Goal: Task Accomplishment & Management: Complete application form

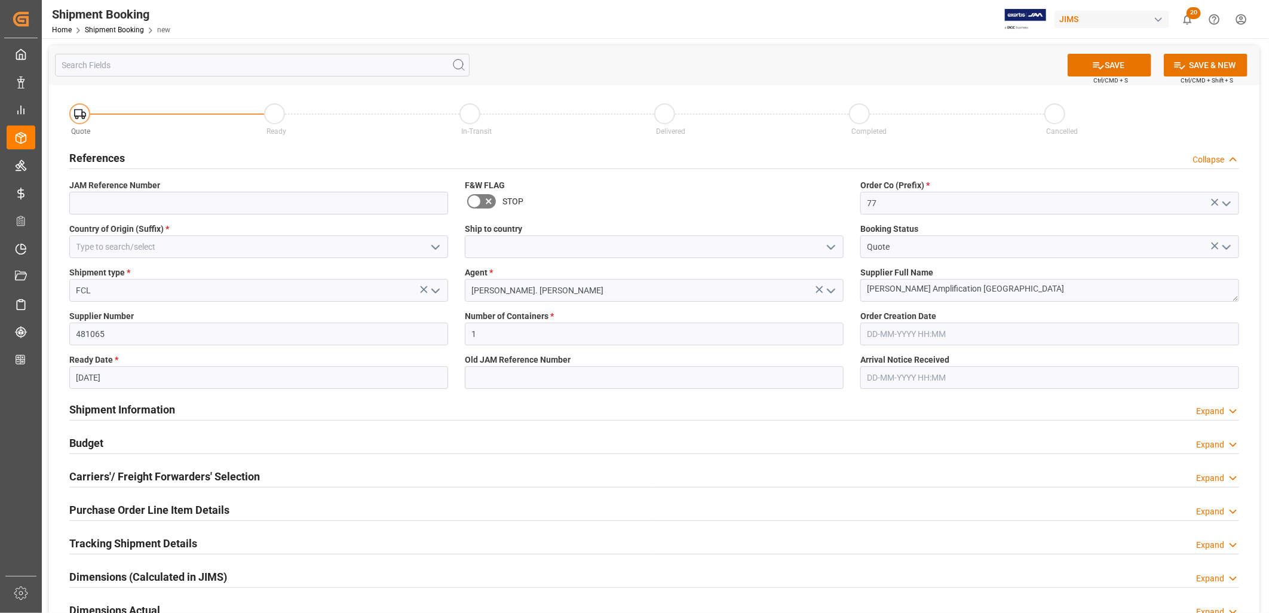
click at [438, 243] on icon "open menu" at bounding box center [435, 247] width 14 height 14
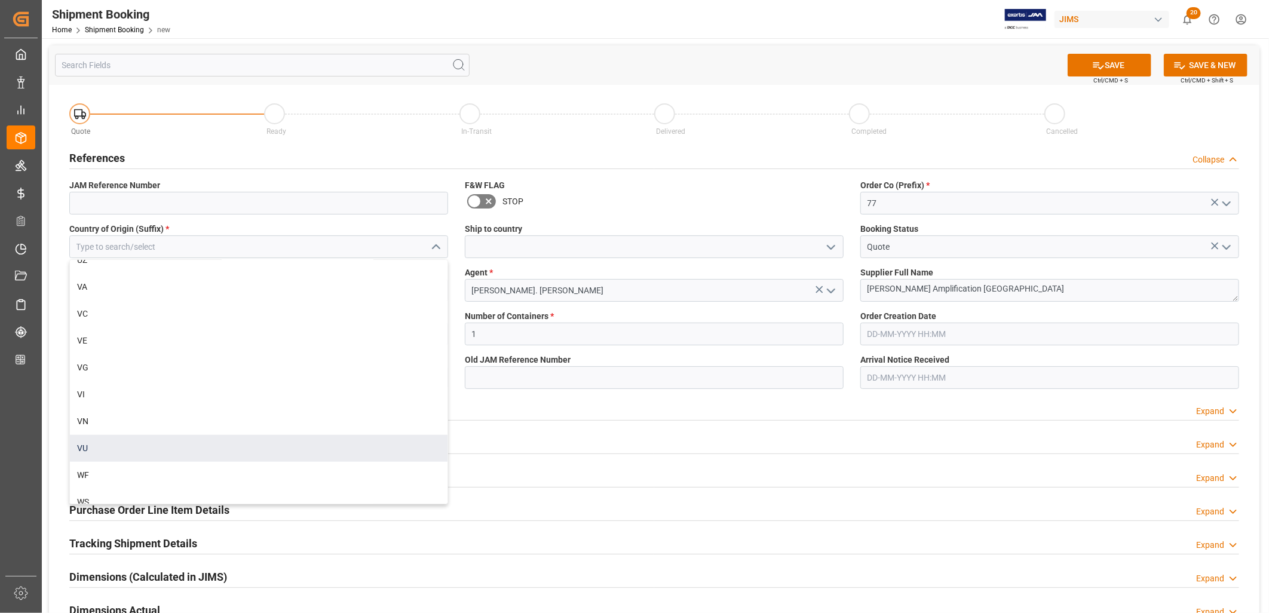
scroll to position [6504, 0]
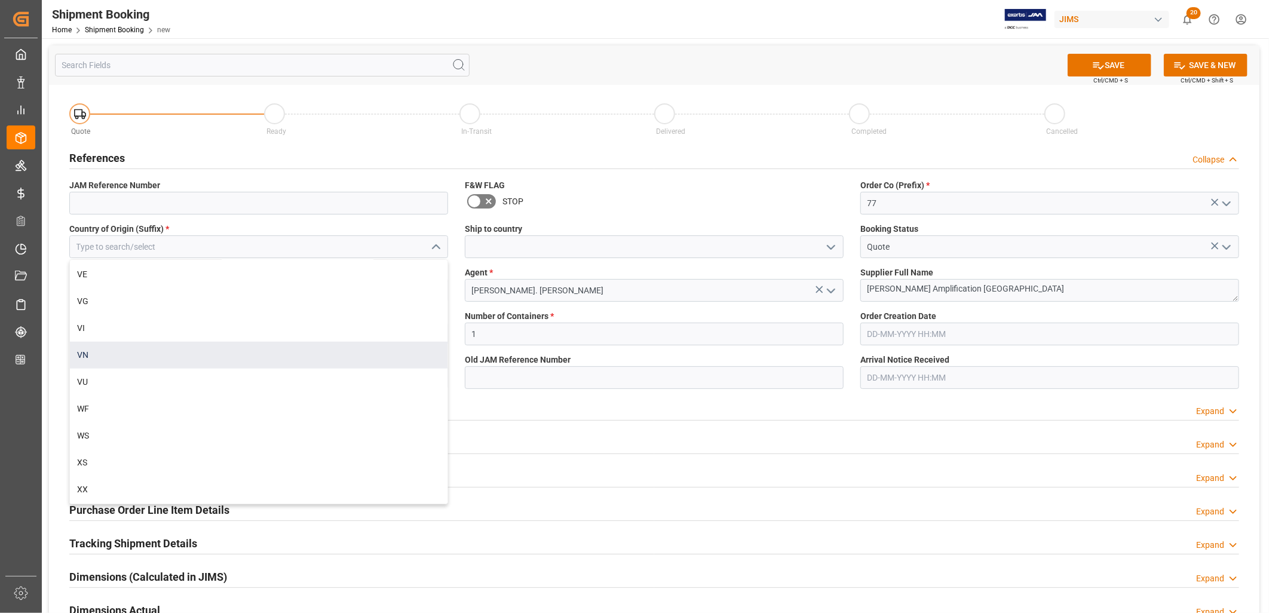
click at [84, 355] on div "VN" at bounding box center [259, 355] width 378 height 27
type input "VN"
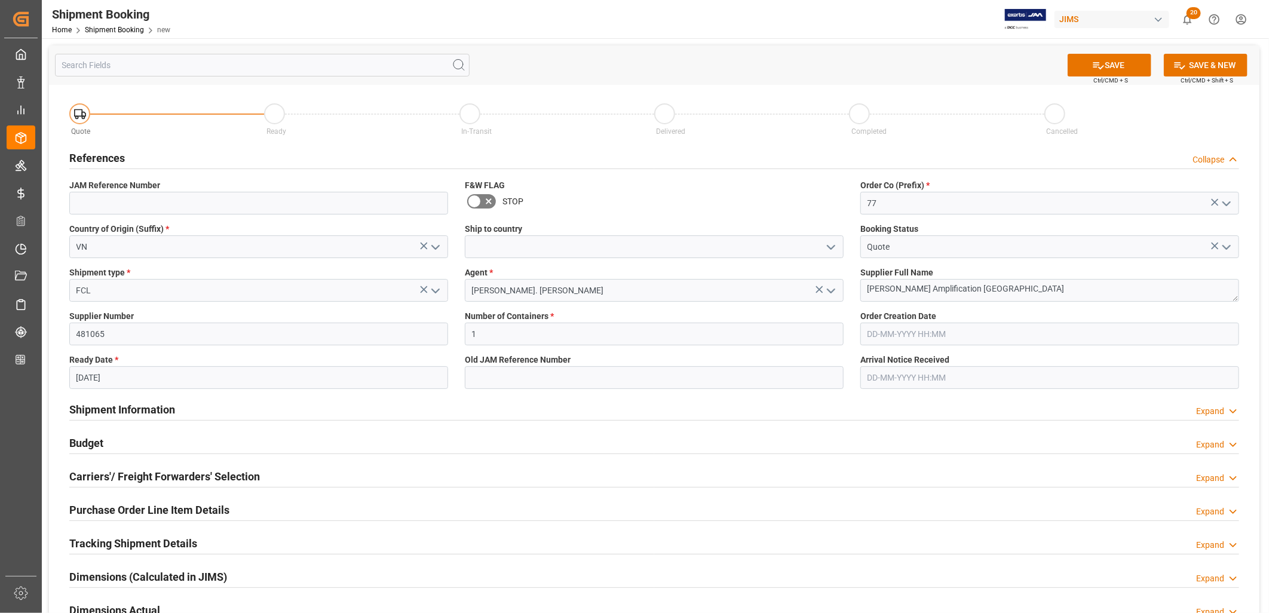
drag, startPoint x: 1129, startPoint y: 60, endPoint x: 975, endPoint y: 506, distance: 471.3
click at [975, 506] on div "SAVE Ctrl/CMD + S SAVE & NEW Ctrl/CMD + Shift + S Quote Ready In-Transit Delive…" at bounding box center [654, 425] width 1210 height 761
click at [834, 246] on polyline "open menu" at bounding box center [830, 248] width 7 height 4
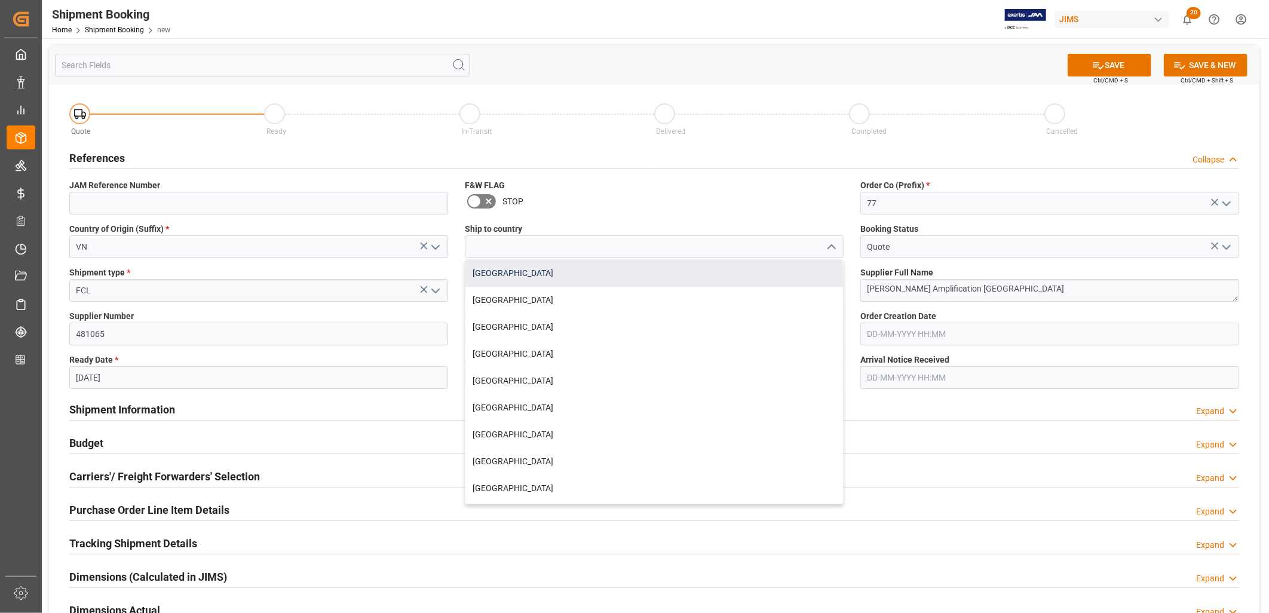
click at [500, 272] on div "Canada" at bounding box center [654, 273] width 378 height 27
type input "Canada"
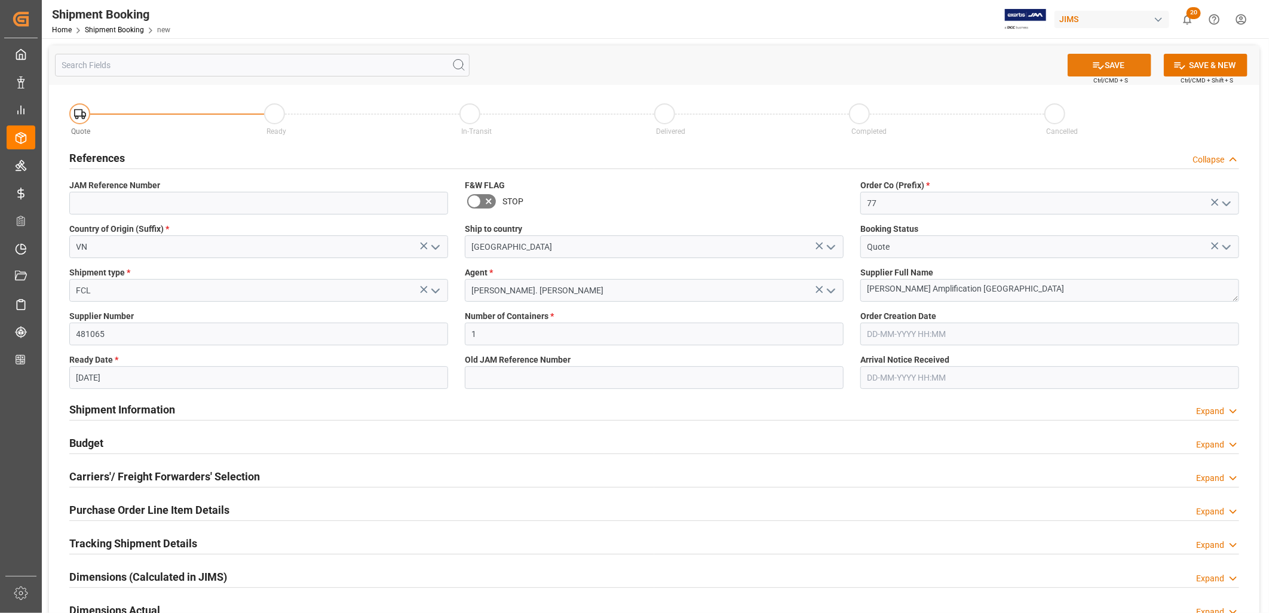
click at [1098, 62] on icon at bounding box center [1098, 65] width 13 height 13
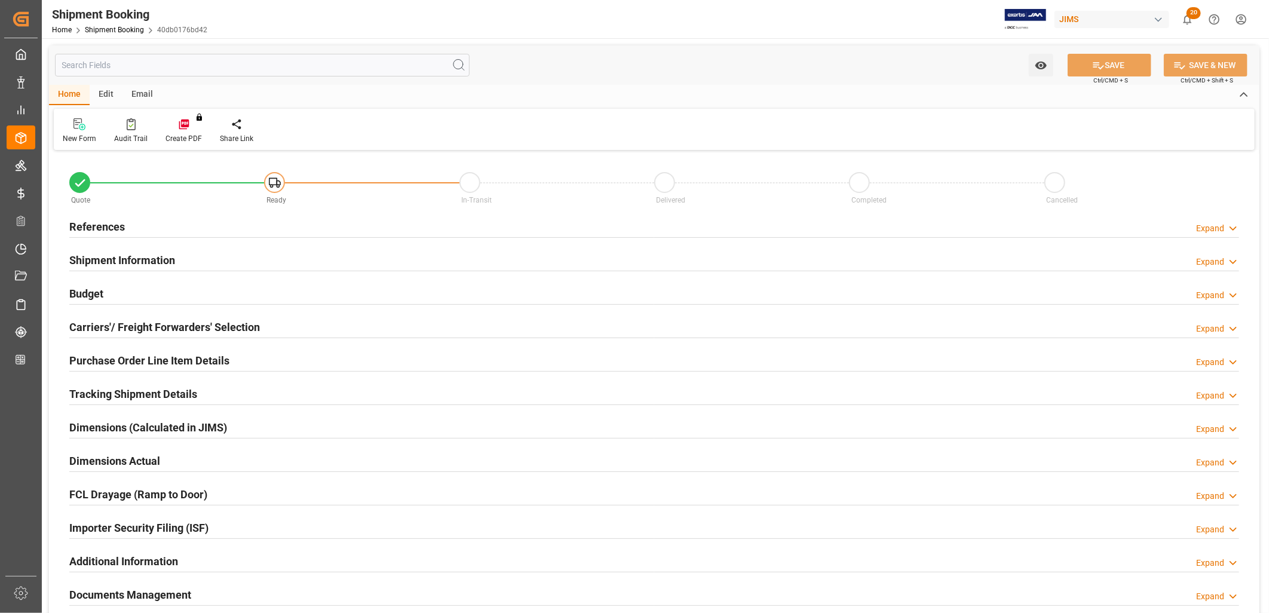
type input "1"
type input "[DATE]"
click at [102, 228] on h2 "References" at bounding box center [97, 227] width 56 height 16
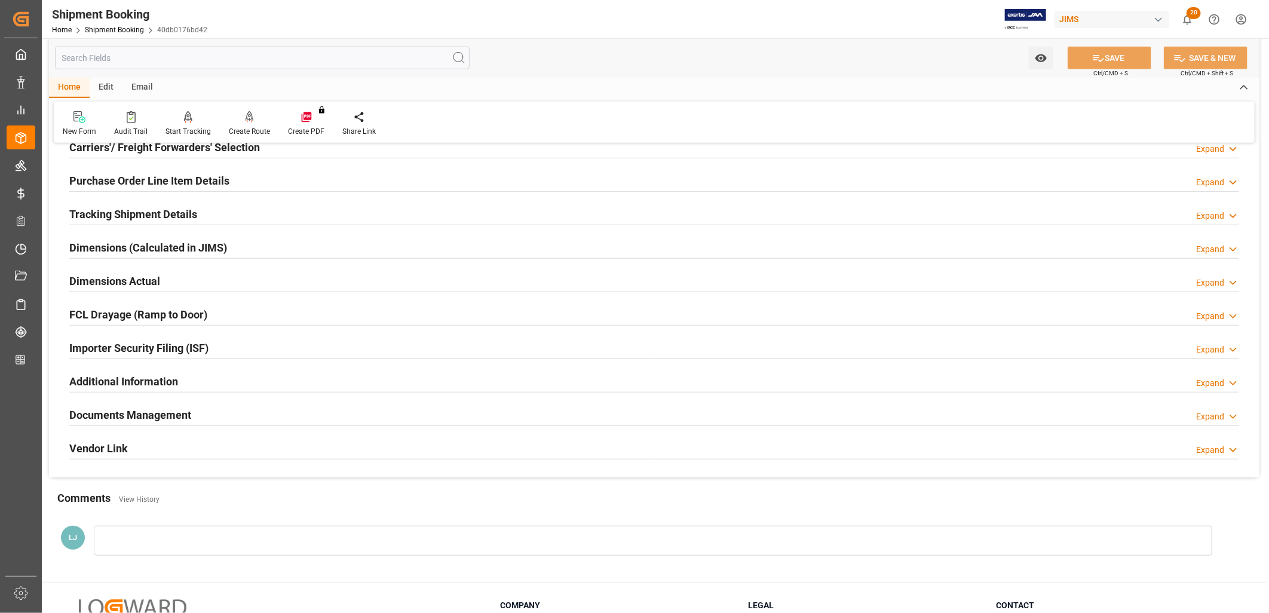
scroll to position [523, 0]
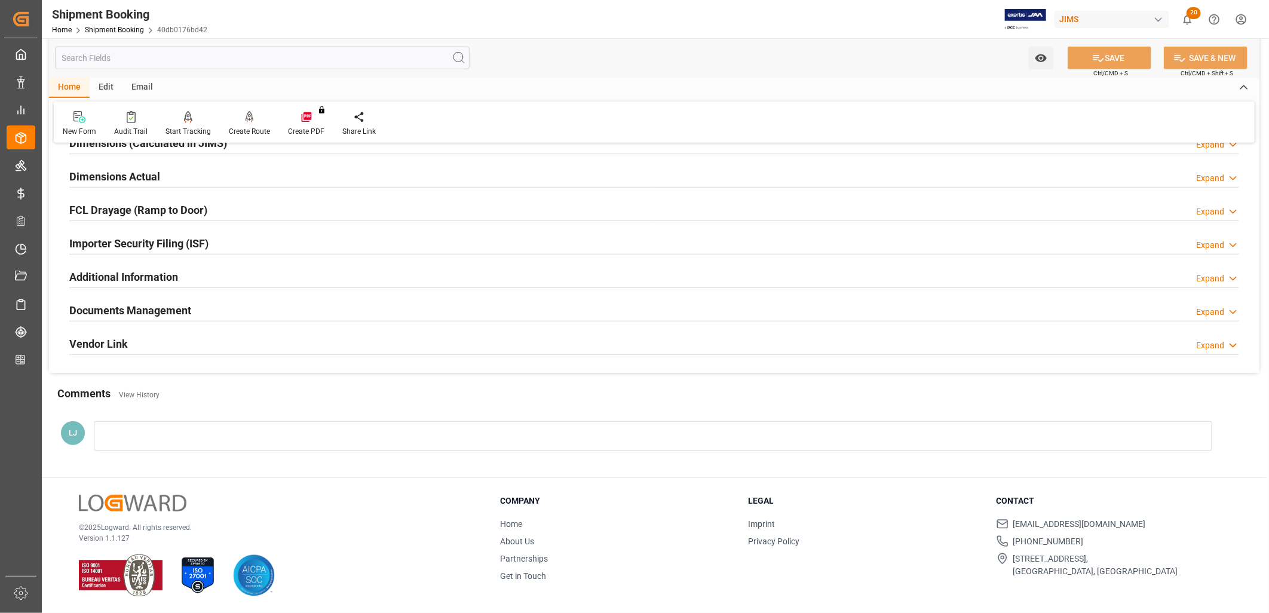
click at [178, 314] on h2 "Documents Management" at bounding box center [130, 310] width 122 height 16
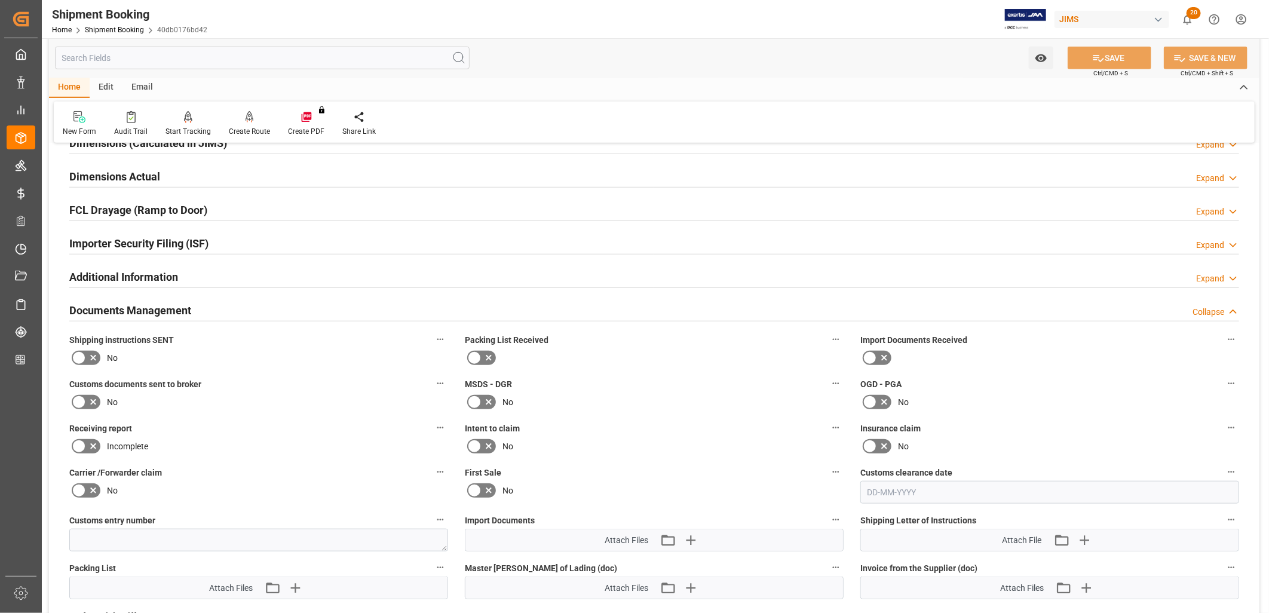
click at [469, 347] on label "Packing List Received" at bounding box center [654, 340] width 379 height 17
click at [828, 347] on button "Packing List Received" at bounding box center [836, 340] width 16 height 16
click at [476, 353] on div at bounding box center [634, 306] width 1269 height 613
click at [483, 354] on icon at bounding box center [488, 358] width 14 height 14
click at [0, 0] on input "checkbox" at bounding box center [0, 0] width 0 height 0
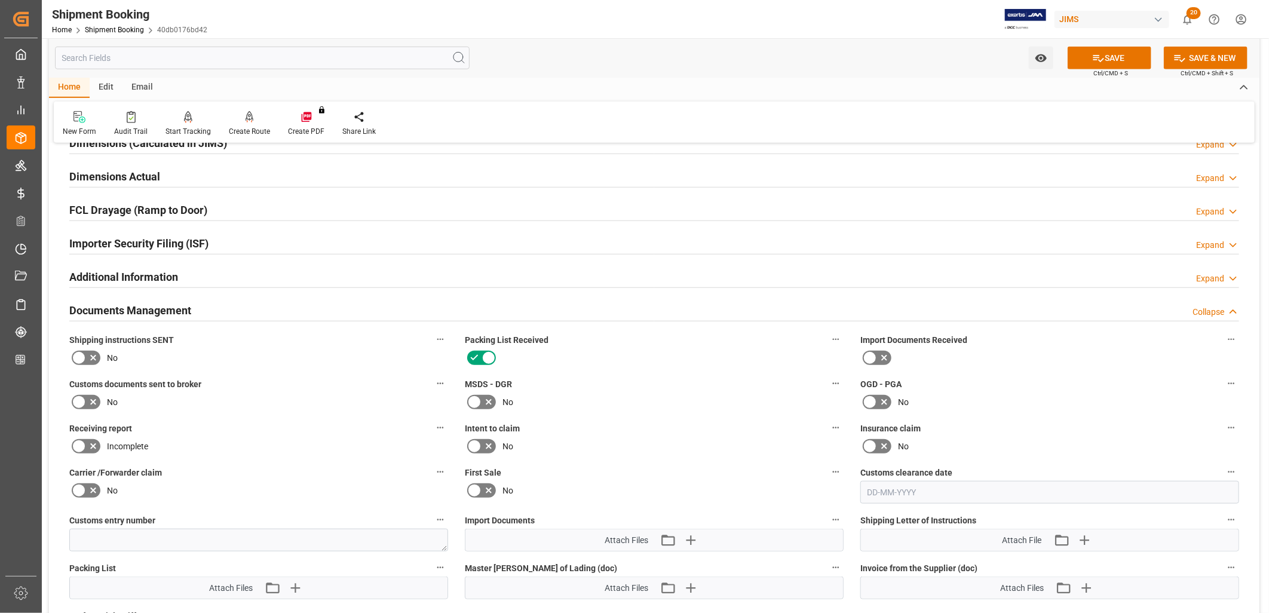
scroll to position [723, 0]
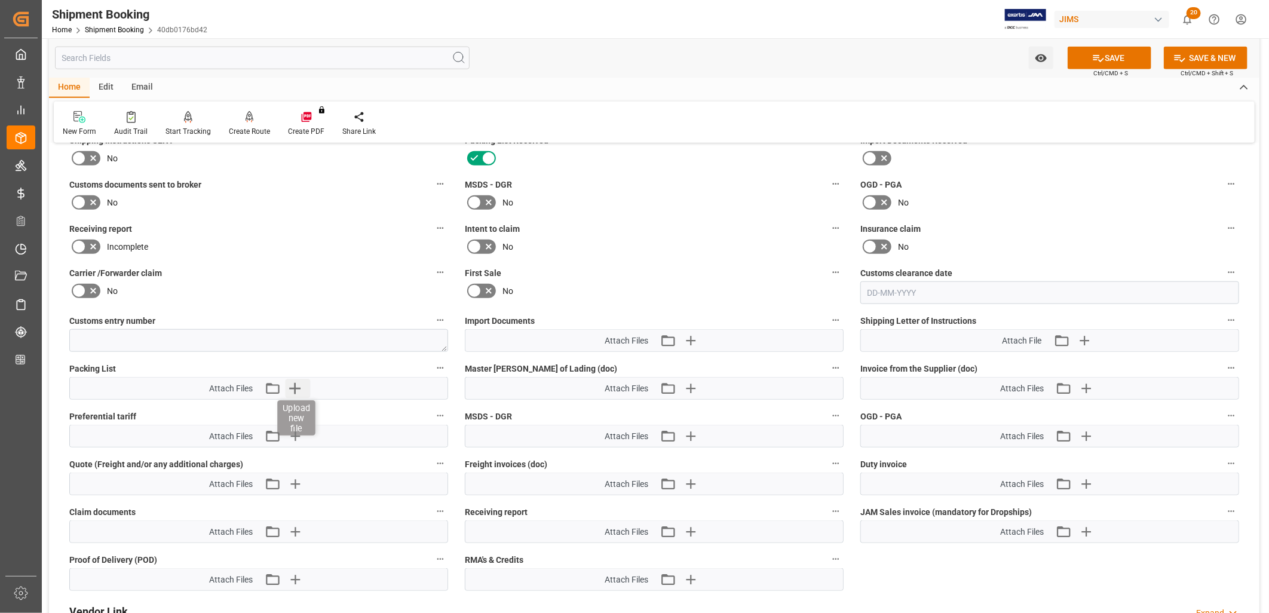
click at [297, 384] on icon "button" at bounding box center [295, 388] width 19 height 19
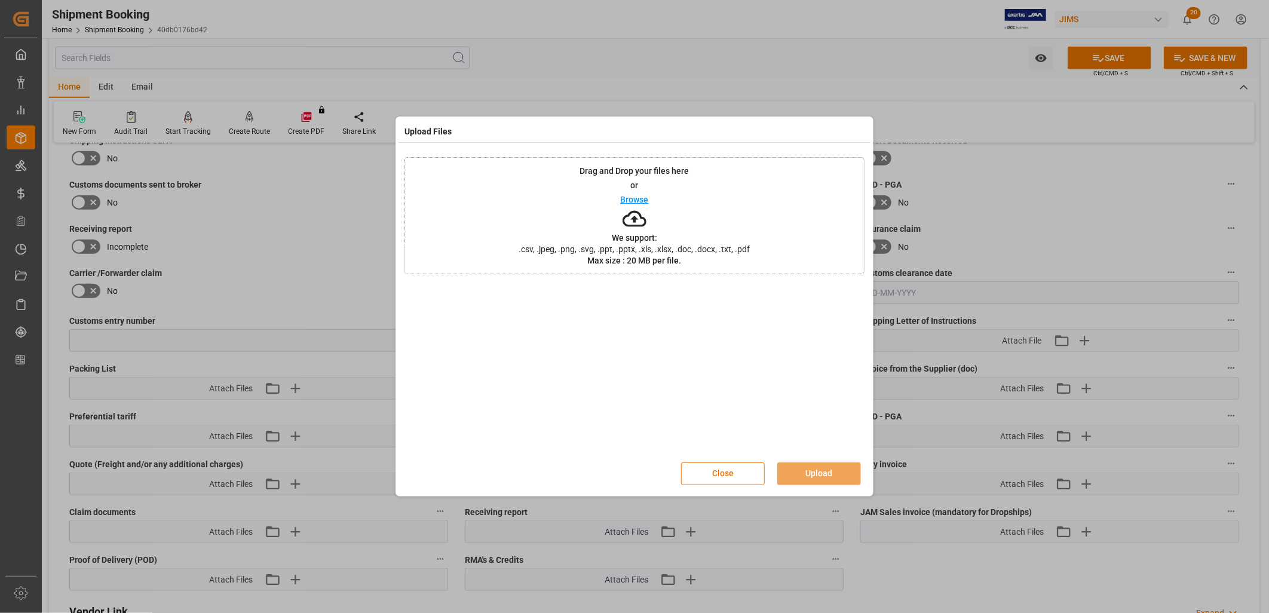
click at [623, 198] on p "Browse" at bounding box center [635, 199] width 28 height 8
click at [834, 473] on button "Upload" at bounding box center [819, 473] width 84 height 23
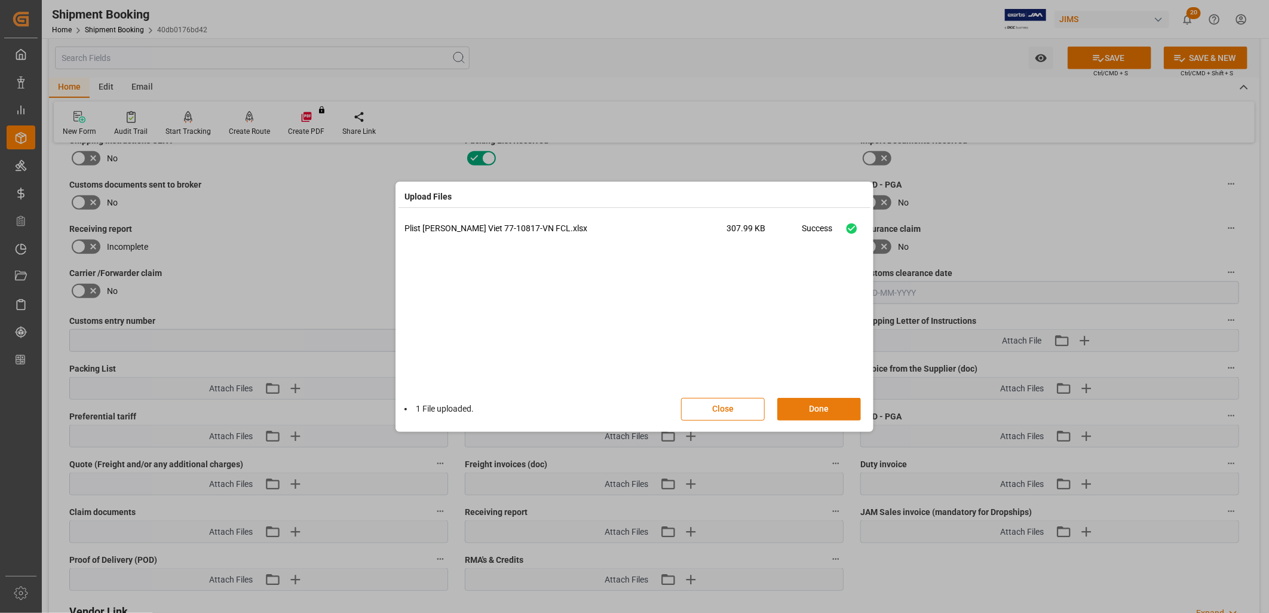
click at [838, 407] on button "Done" at bounding box center [819, 409] width 84 height 23
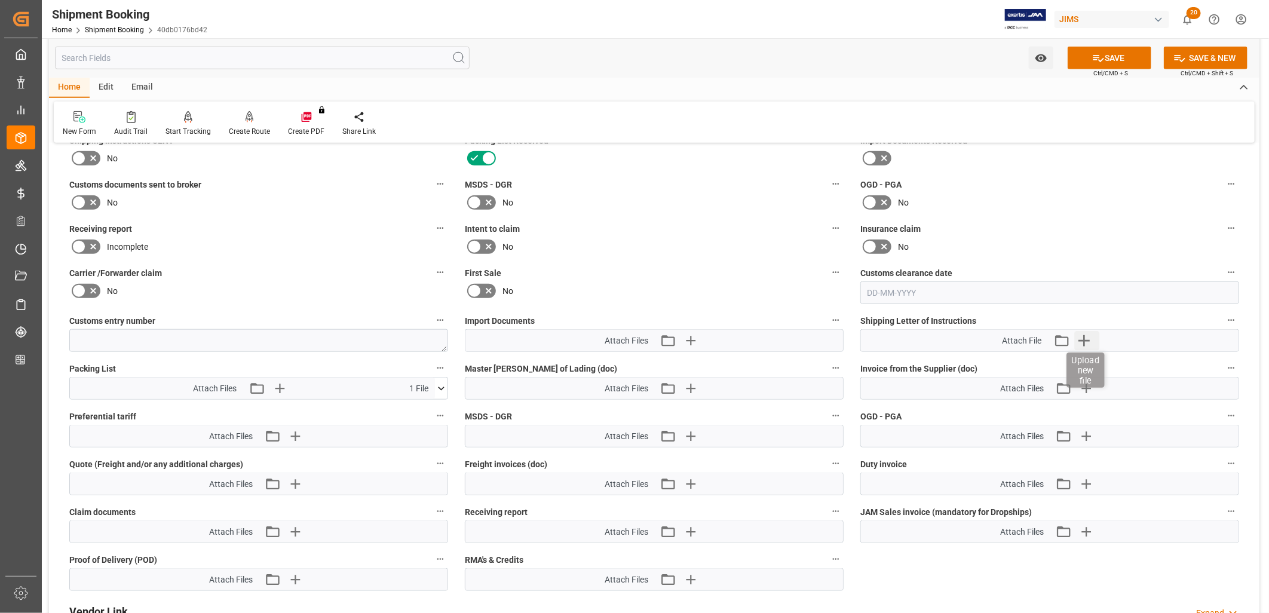
click at [1085, 336] on icon "button" at bounding box center [1083, 340] width 19 height 19
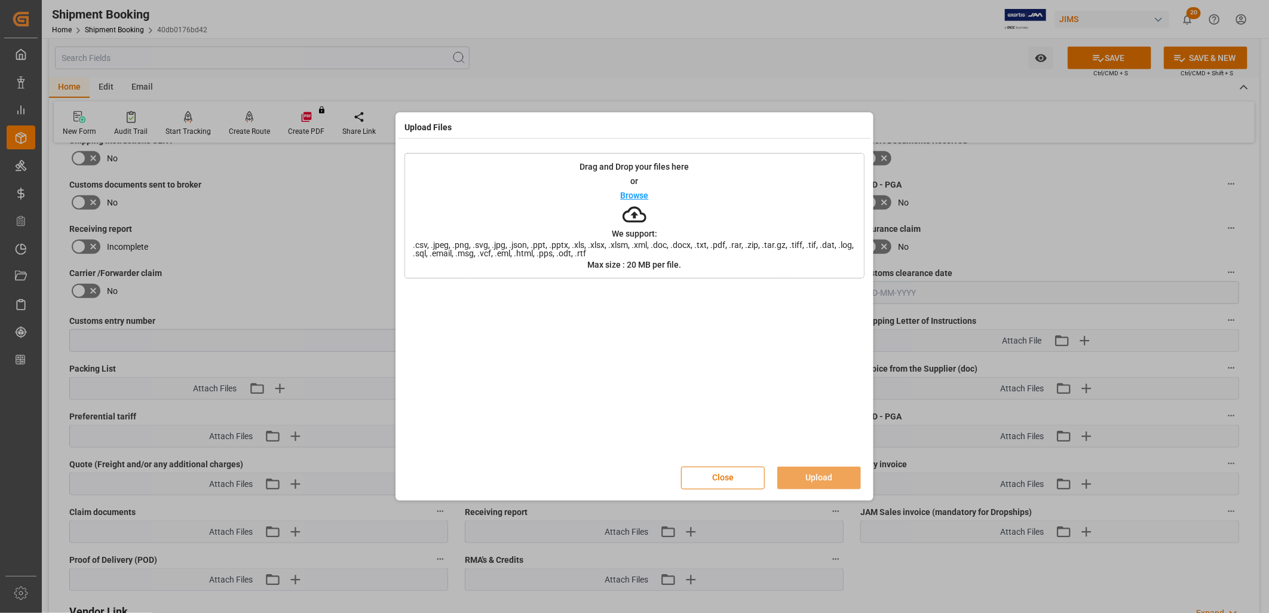
click at [634, 197] on p "Browse" at bounding box center [635, 195] width 28 height 8
click at [829, 476] on button "Upload" at bounding box center [819, 478] width 84 height 23
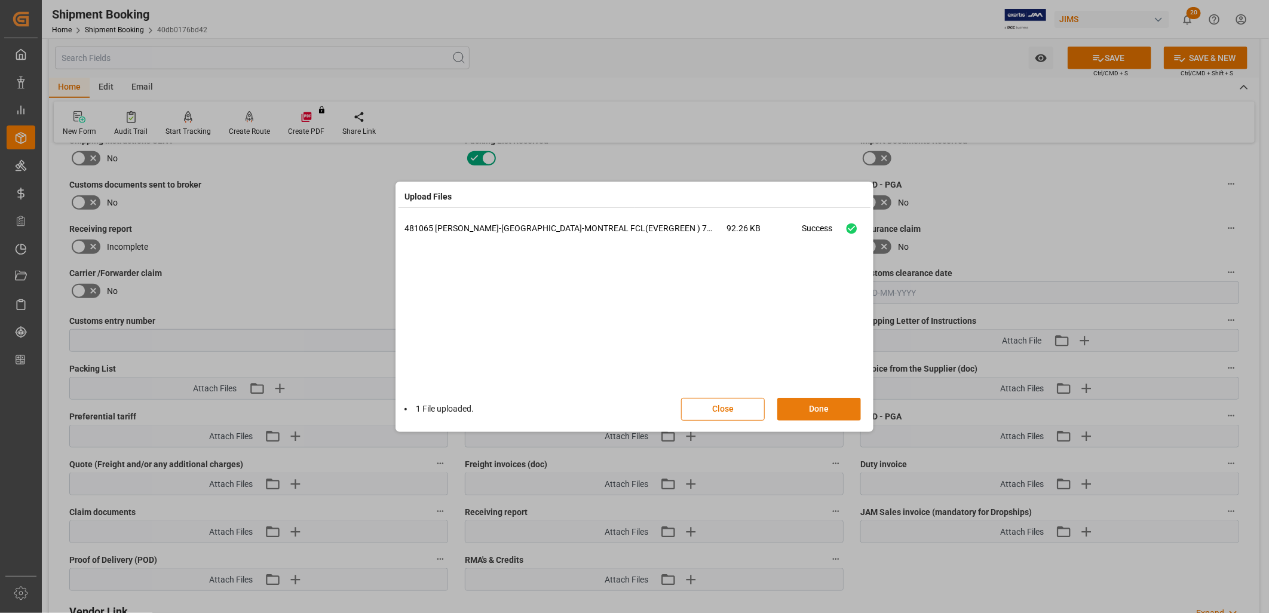
click at [815, 405] on button "Done" at bounding box center [819, 409] width 84 height 23
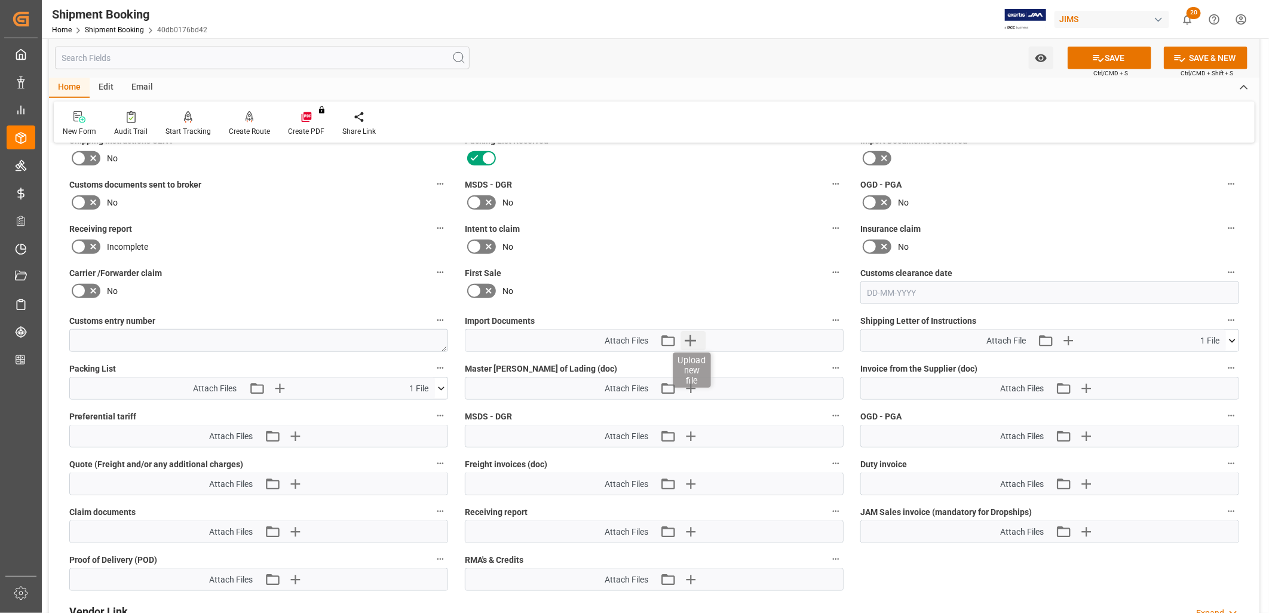
click at [691, 335] on icon "button" at bounding box center [690, 340] width 19 height 19
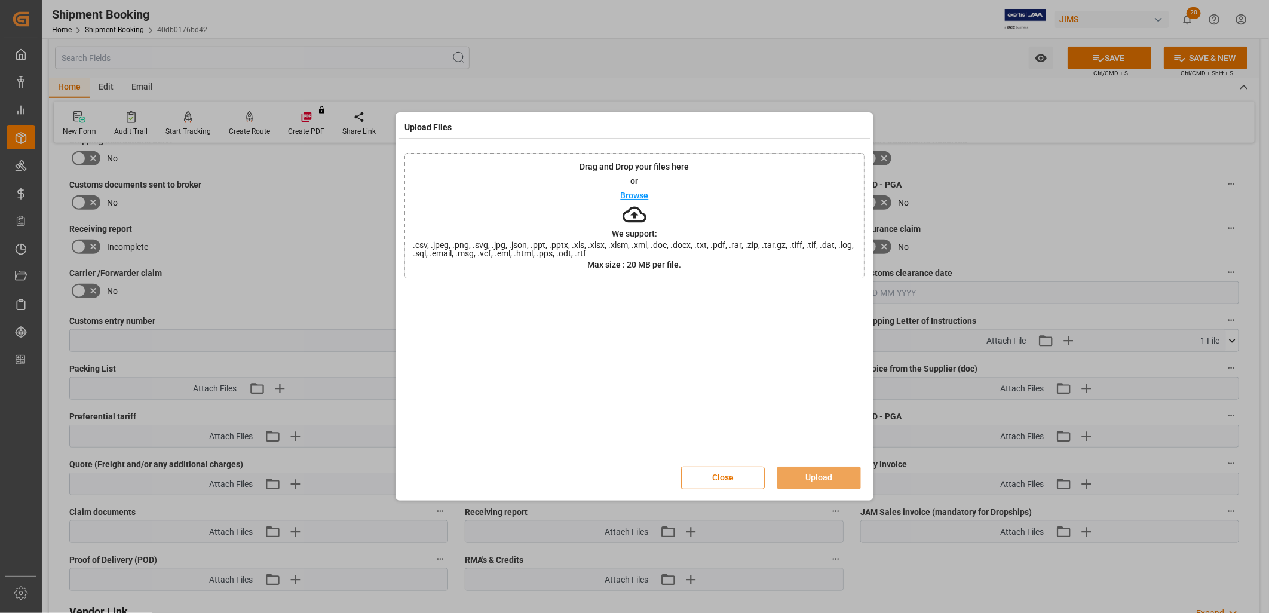
click at [639, 194] on p "Browse" at bounding box center [635, 195] width 28 height 8
click at [827, 474] on button "Upload" at bounding box center [819, 478] width 84 height 23
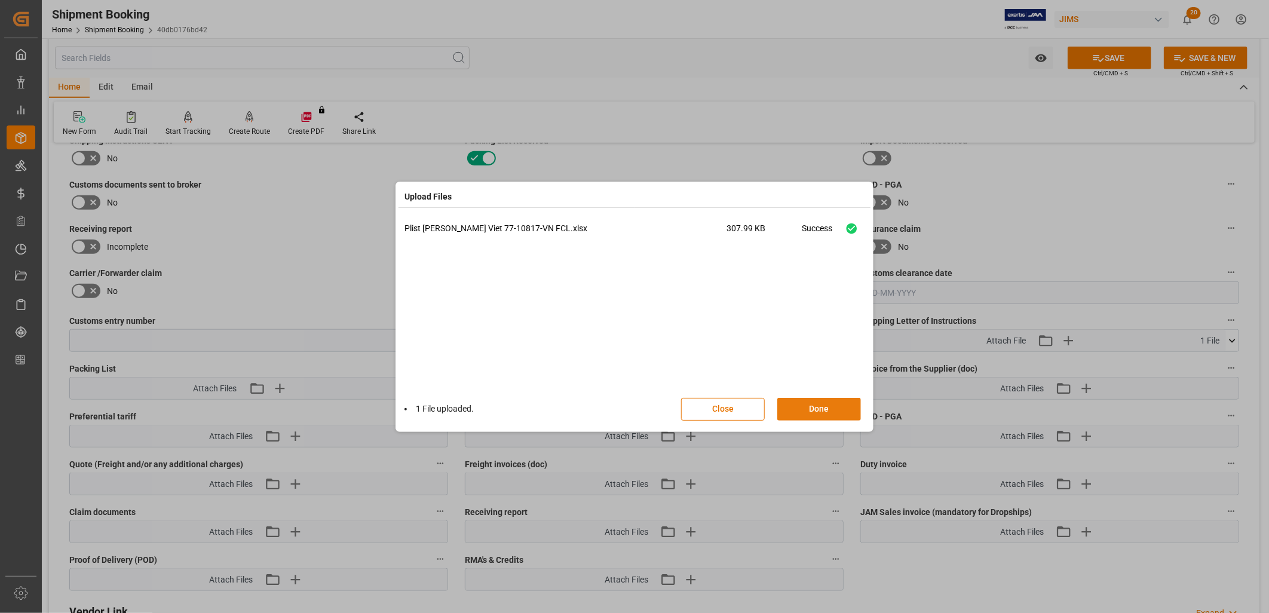
click at [802, 409] on button "Done" at bounding box center [819, 409] width 84 height 23
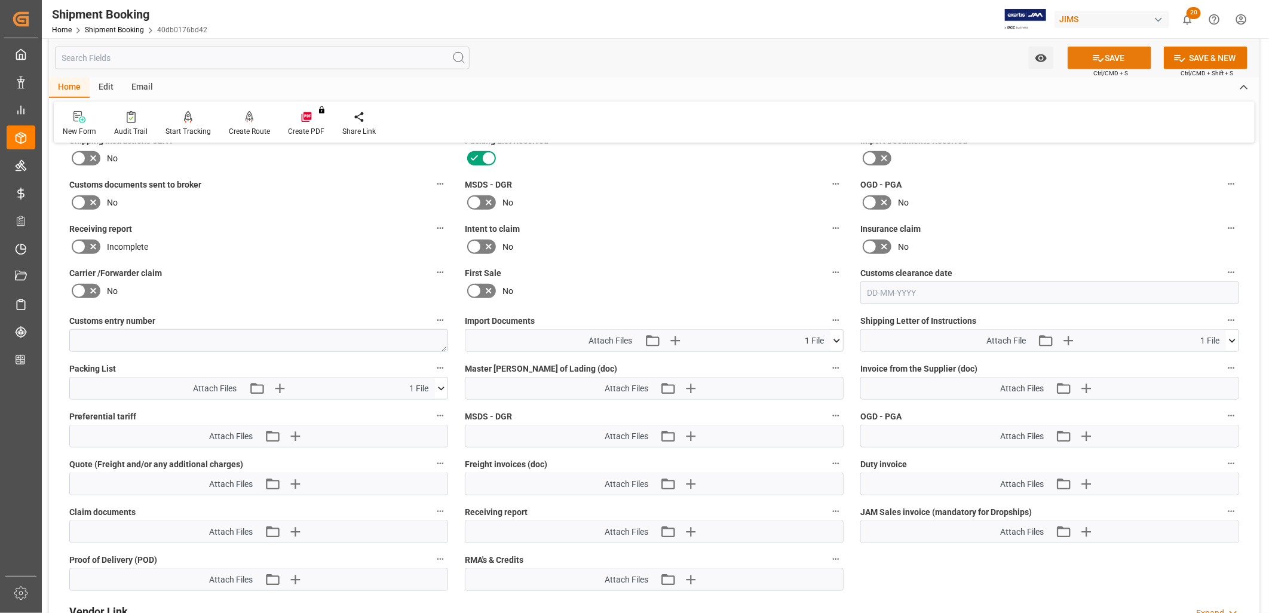
click at [1119, 58] on button "SAVE" at bounding box center [1109, 58] width 84 height 23
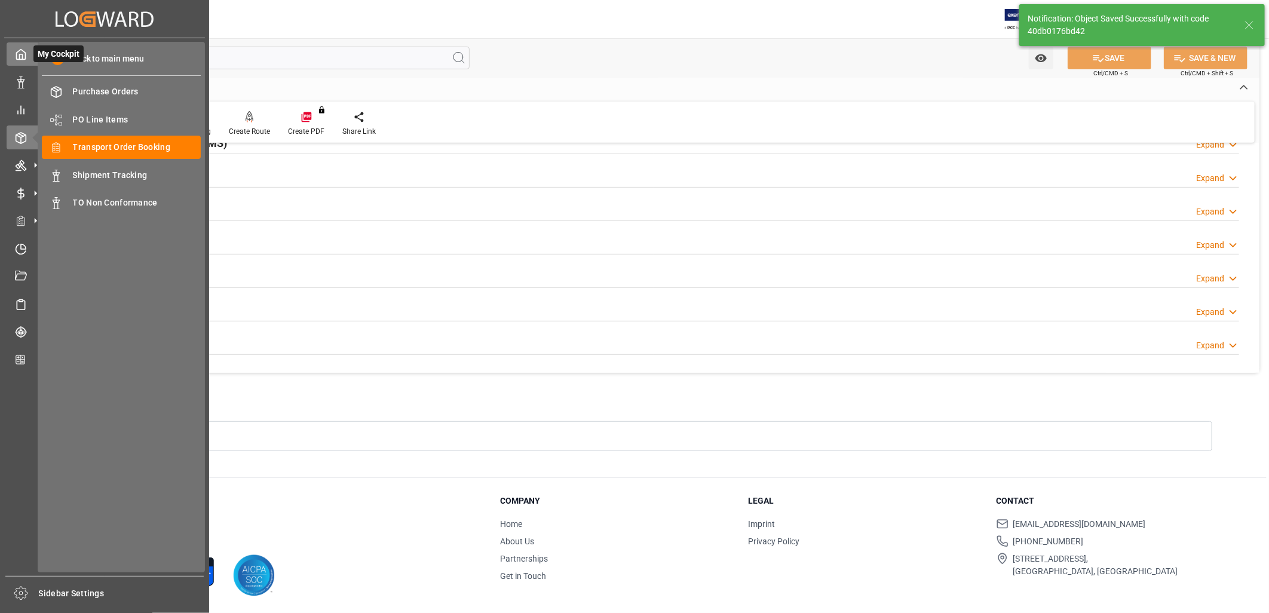
click at [20, 51] on icon at bounding box center [21, 54] width 12 height 12
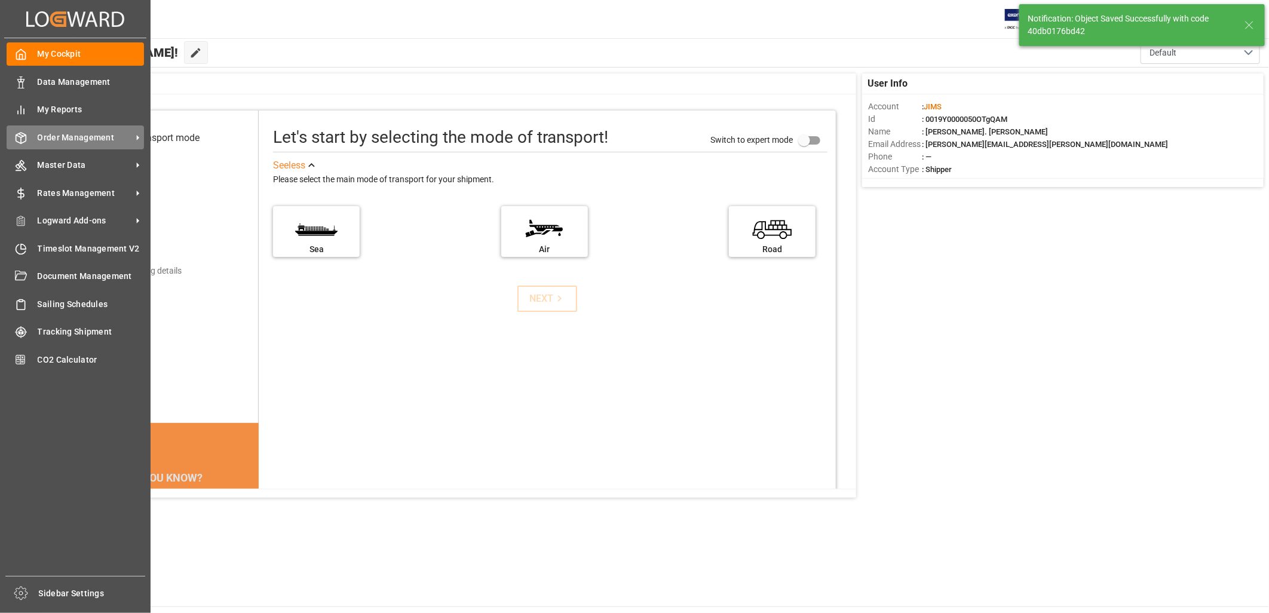
click at [106, 136] on span "Order Management" at bounding box center [85, 137] width 94 height 13
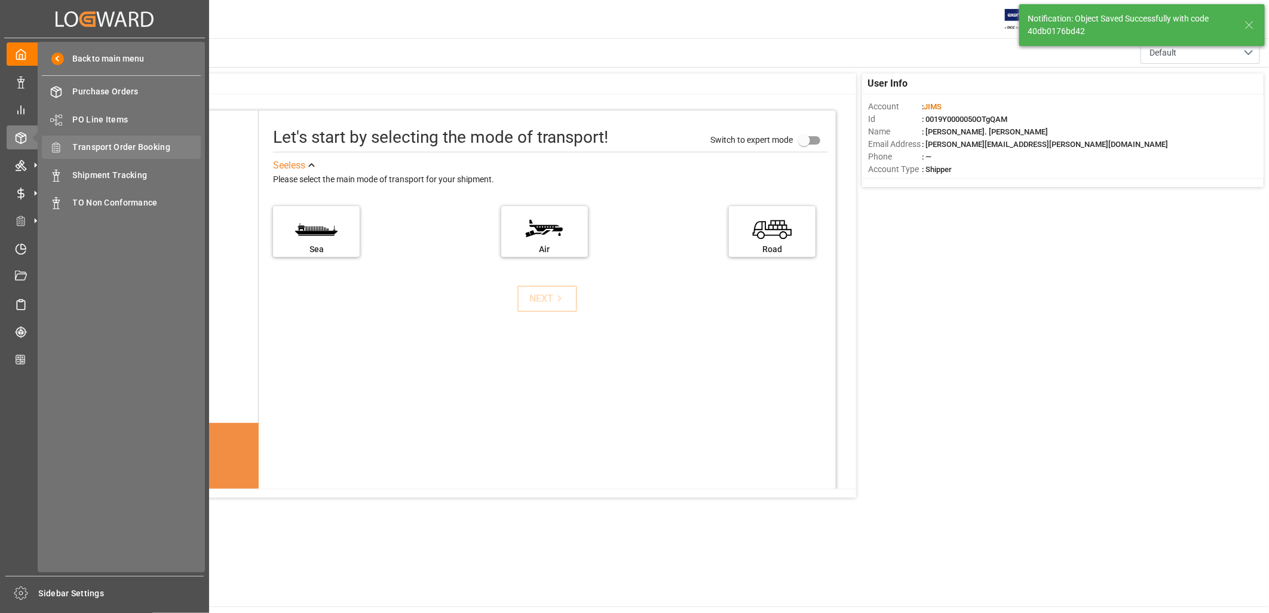
click at [148, 143] on span "Transport Order Booking" at bounding box center [137, 147] width 128 height 13
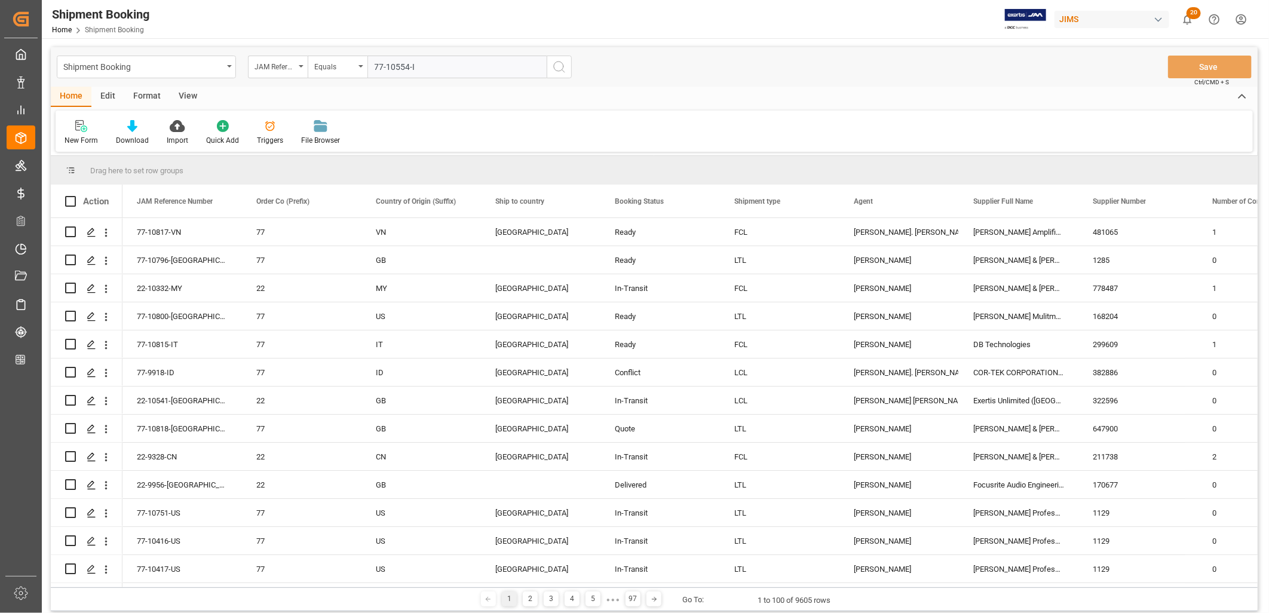
type input "77-10554-ID"
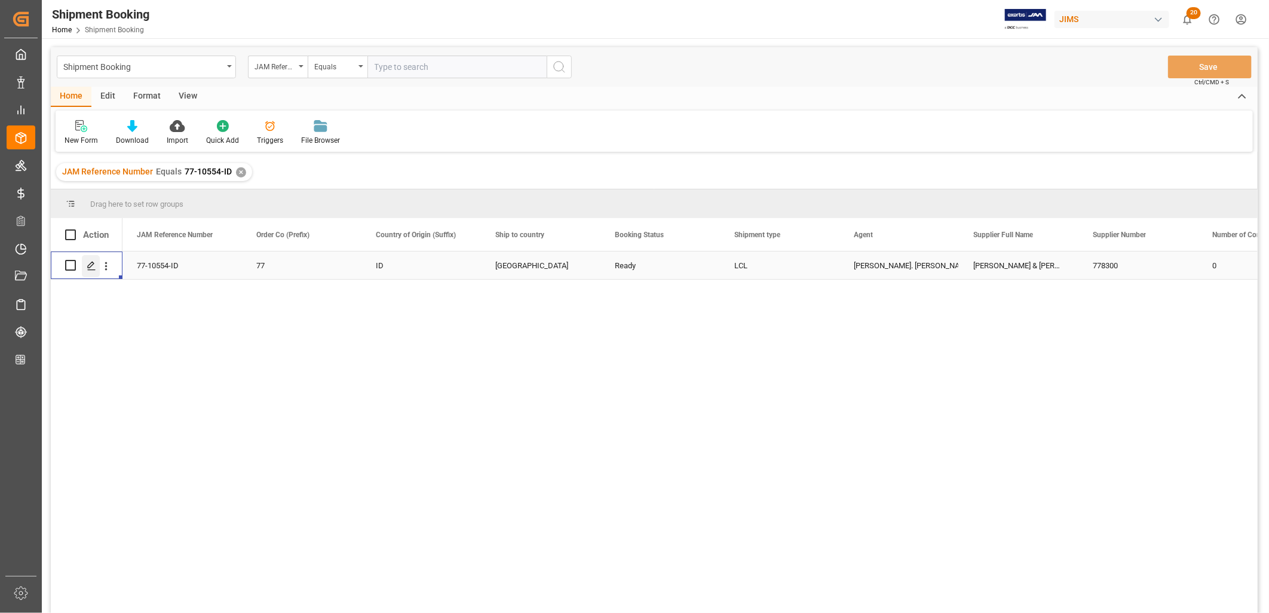
click at [91, 265] on icon "Press SPACE to select this row." at bounding box center [92, 266] width 10 height 10
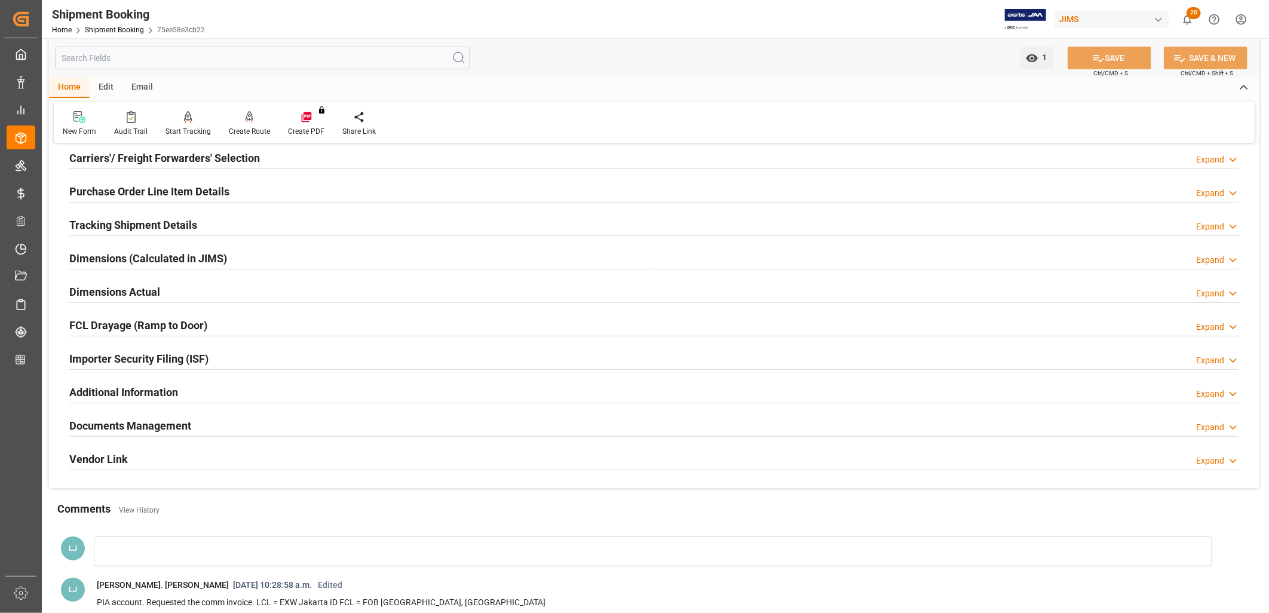
scroll to position [199, 0]
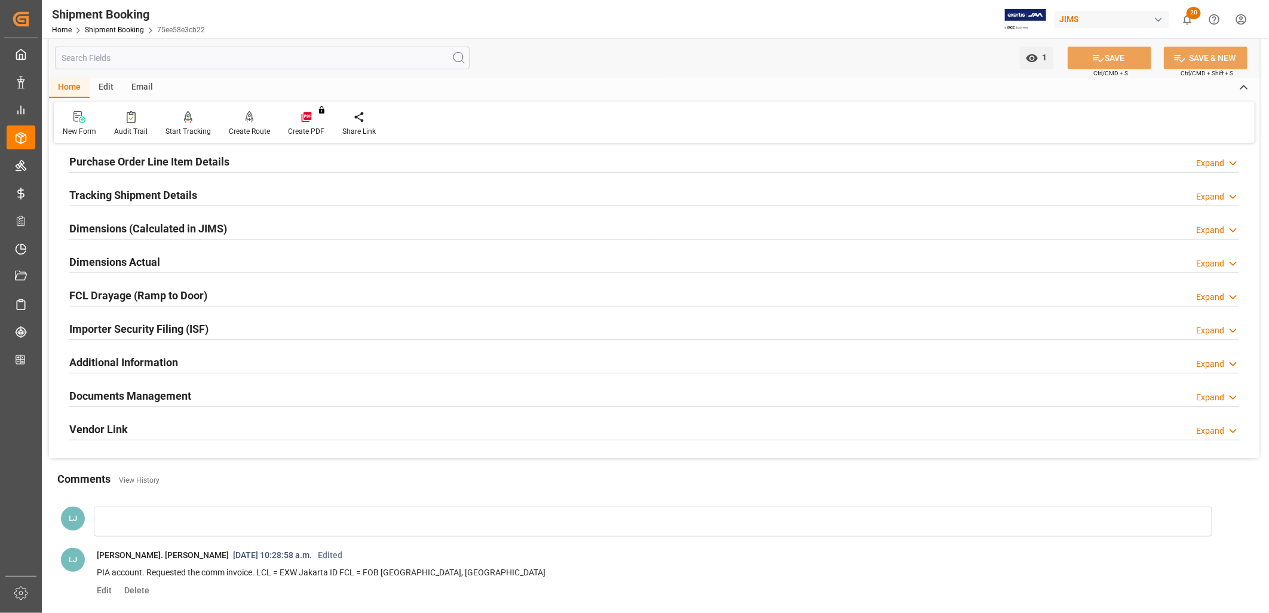
click at [155, 395] on h2 "Documents Management" at bounding box center [130, 396] width 122 height 16
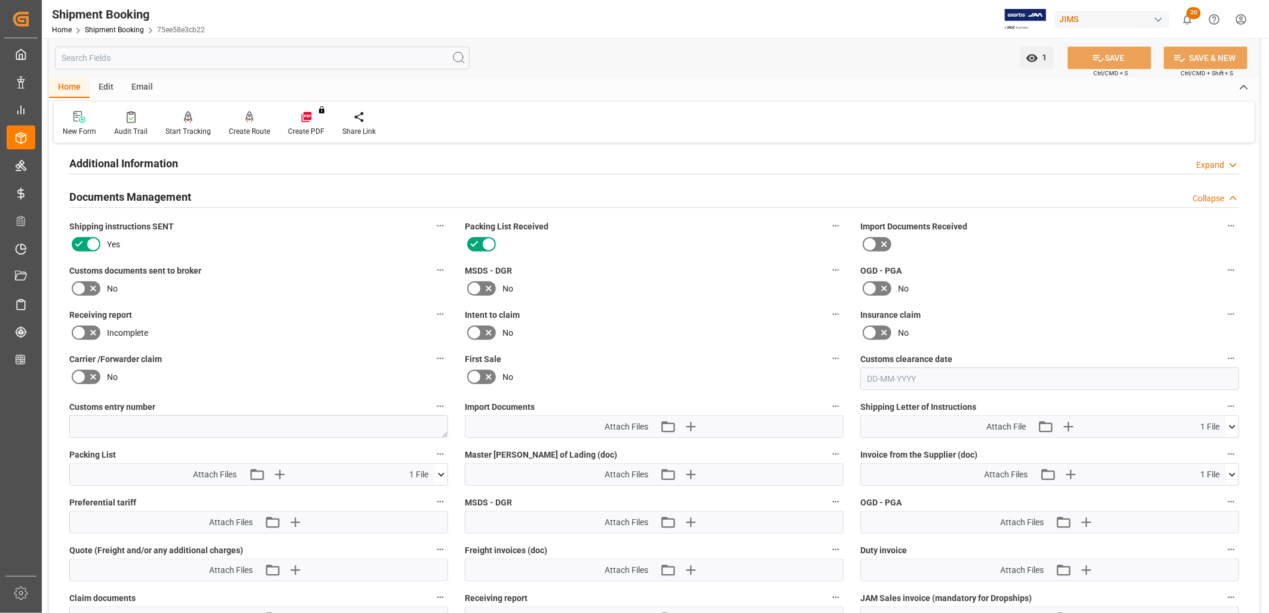
scroll to position [464, 0]
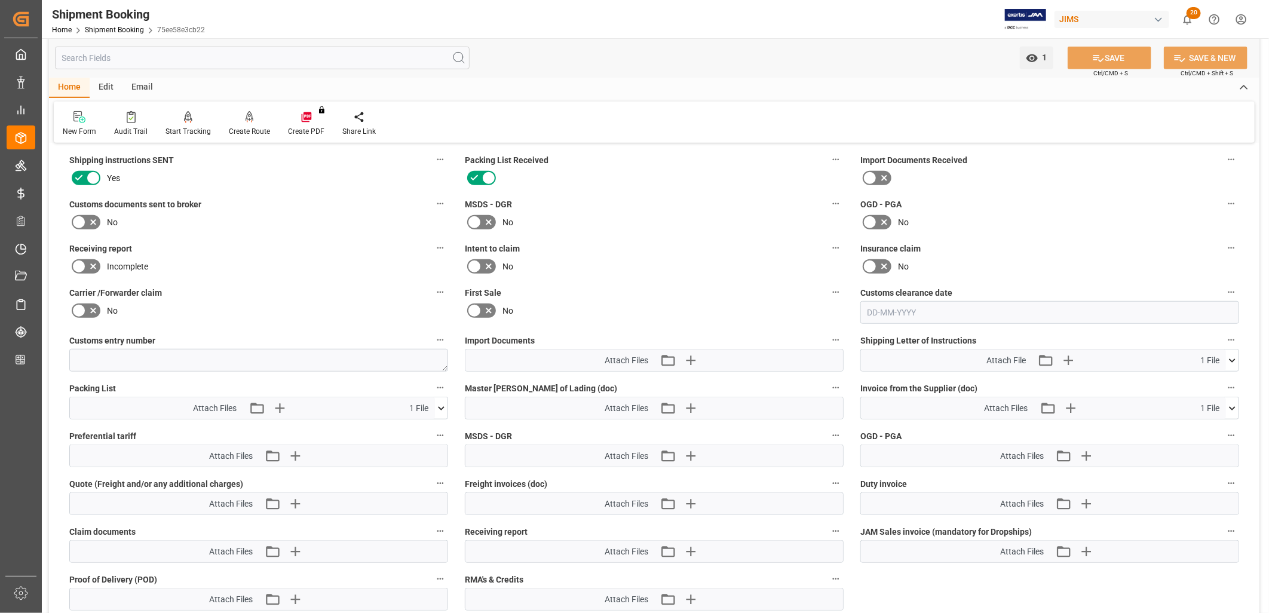
click at [442, 403] on icon at bounding box center [441, 408] width 13 height 13
click at [407, 426] on icon at bounding box center [409, 430] width 13 height 13
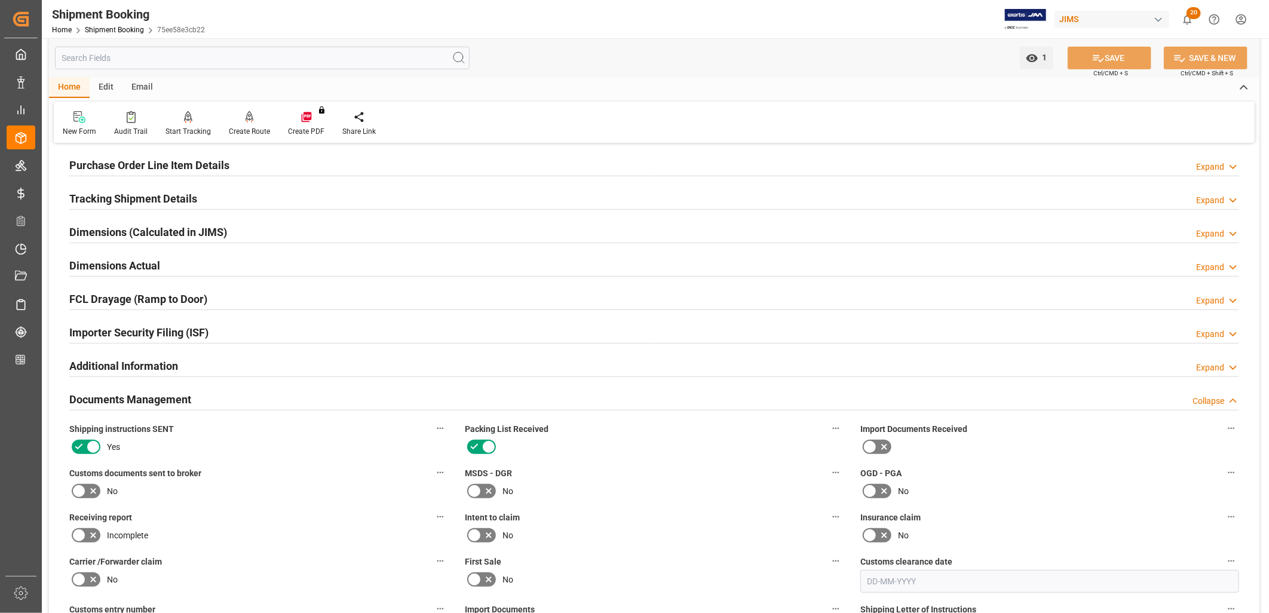
scroll to position [0, 0]
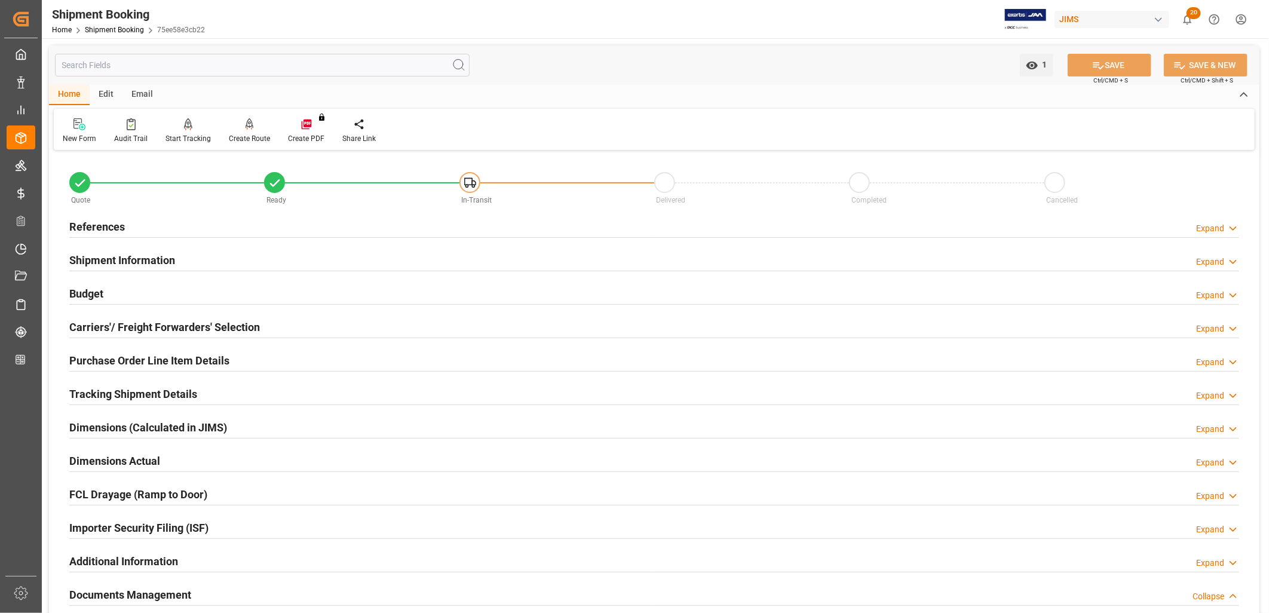
click at [103, 215] on div "References" at bounding box center [97, 225] width 56 height 23
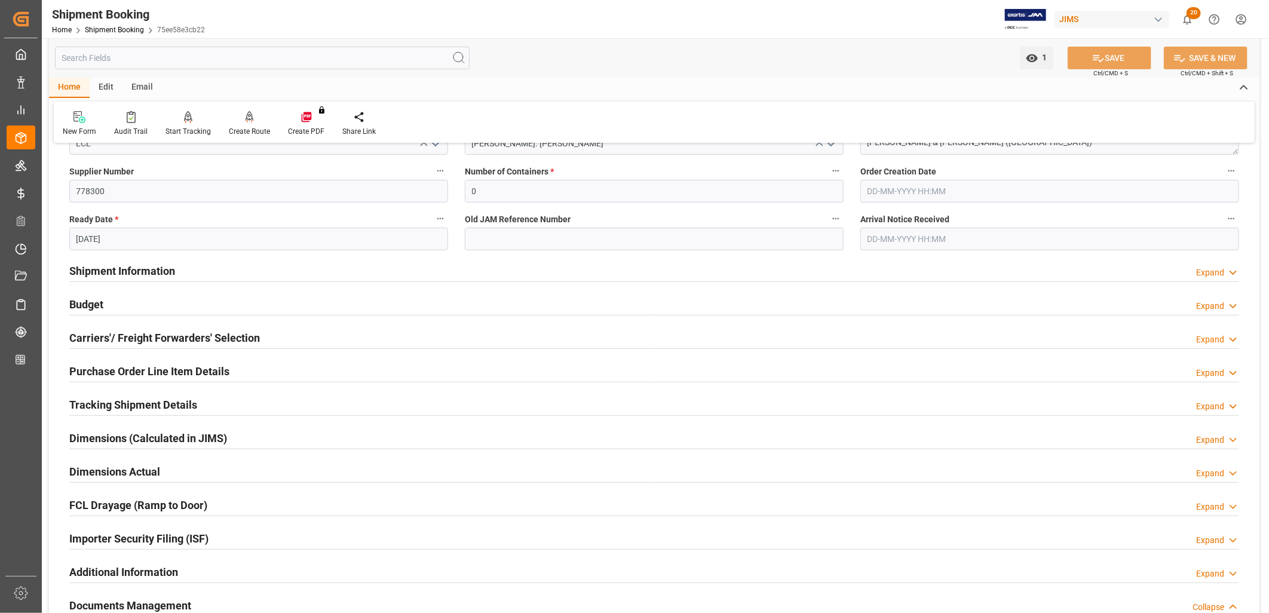
scroll to position [265, 0]
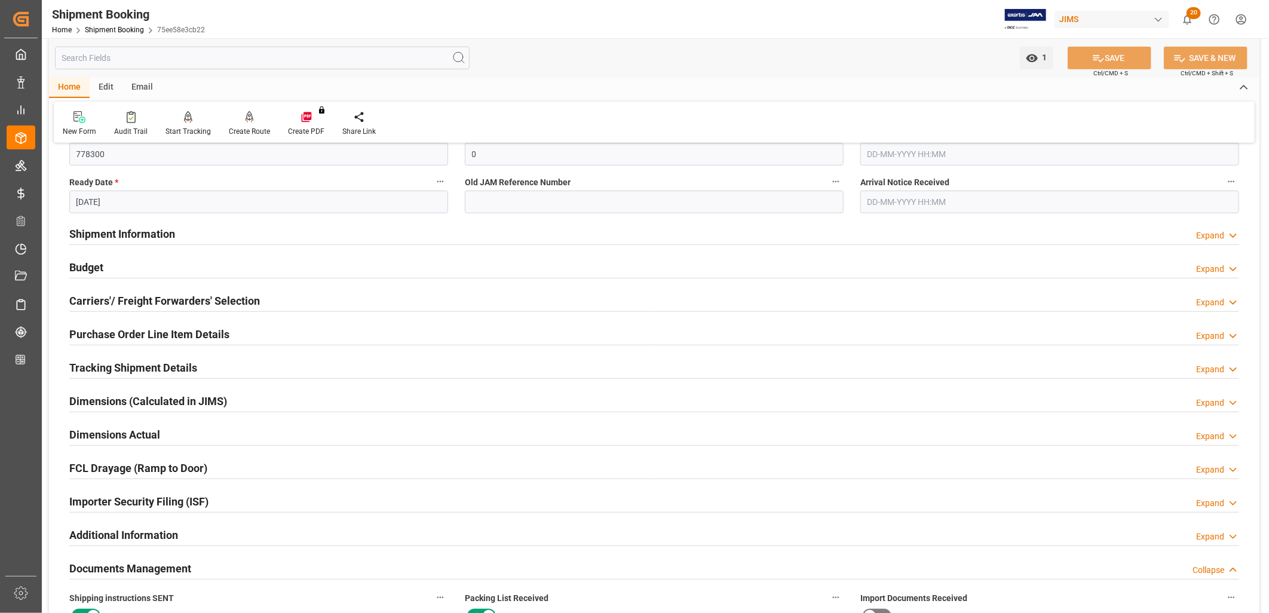
click at [183, 335] on h2 "Purchase Order Line Item Details" at bounding box center [149, 334] width 160 height 16
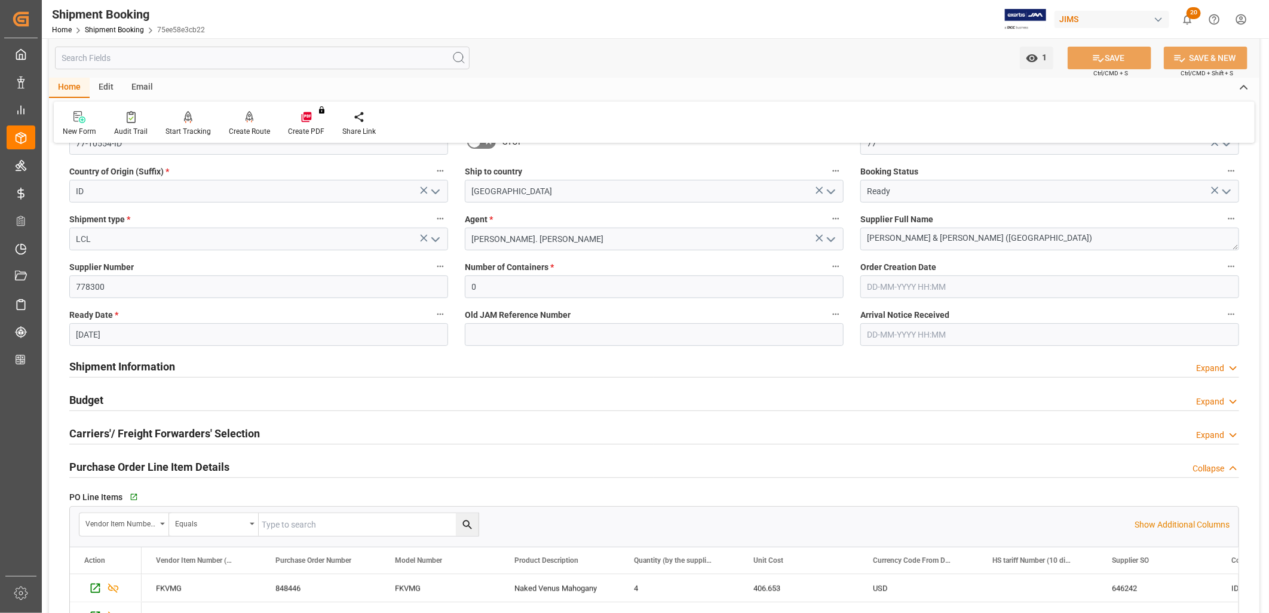
scroll to position [0, 0]
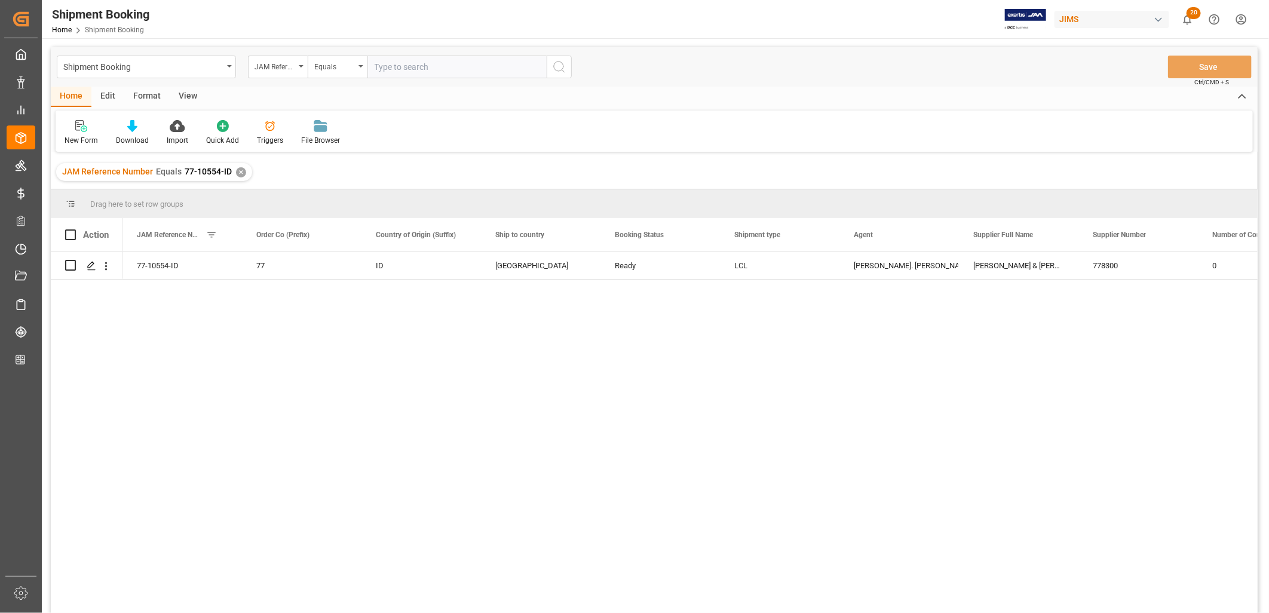
click at [237, 171] on div "✕" at bounding box center [241, 172] width 10 height 10
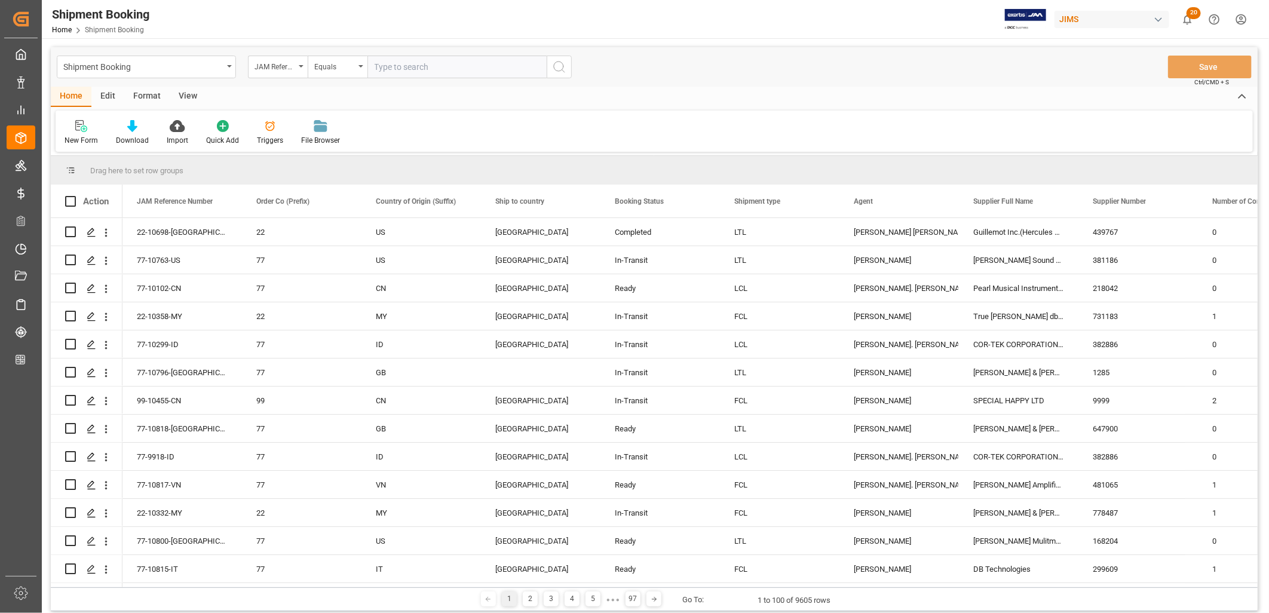
click at [385, 66] on input "text" at bounding box center [456, 67] width 179 height 23
type input "22-10577-MY"
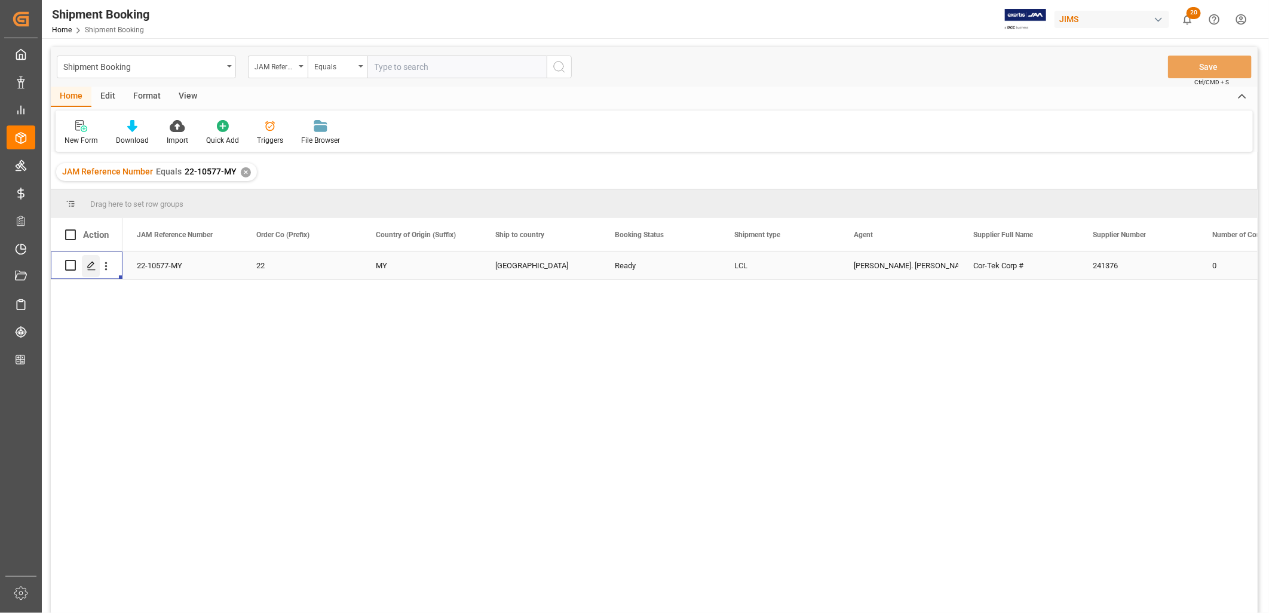
click at [93, 265] on icon "Press SPACE to select this row." at bounding box center [92, 266] width 10 height 10
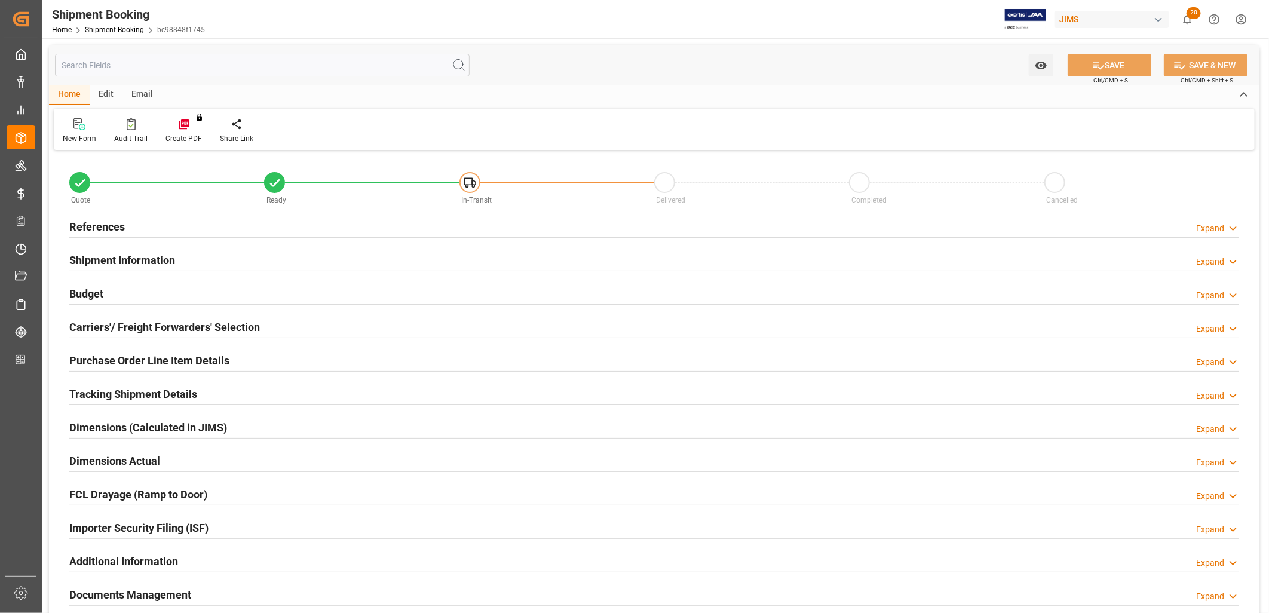
type input "0"
type input "01-09-2025"
click at [109, 225] on h2 "References" at bounding box center [97, 227] width 56 height 16
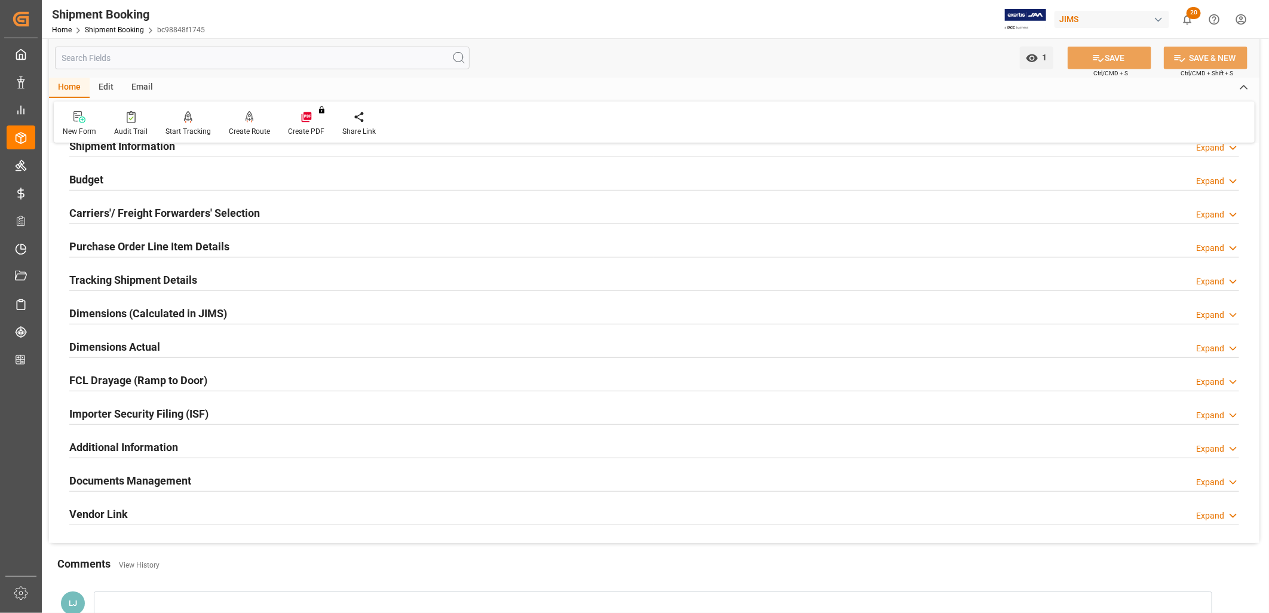
scroll to position [332, 0]
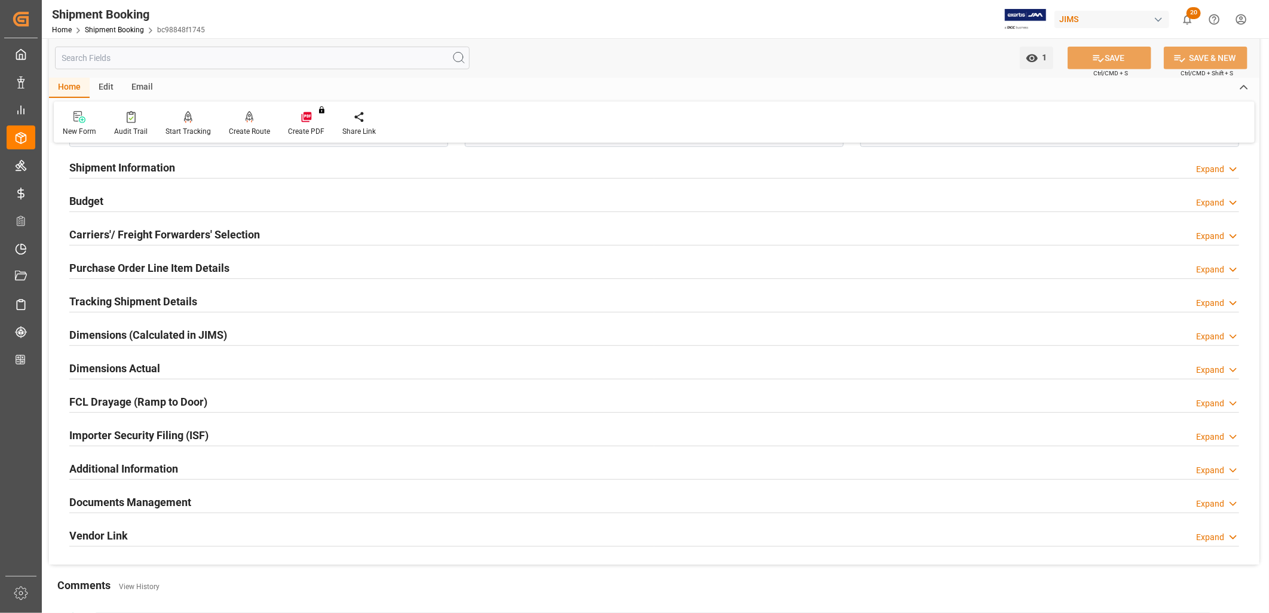
click at [170, 265] on h2 "Purchase Order Line Item Details" at bounding box center [149, 268] width 160 height 16
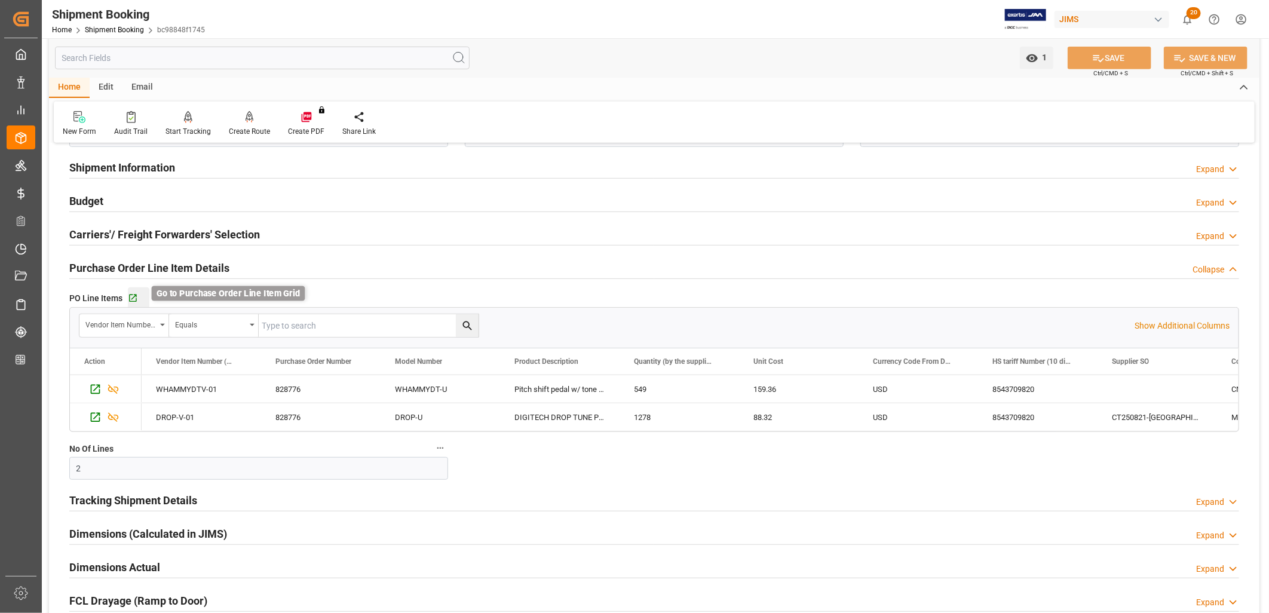
click at [131, 297] on icon "button" at bounding box center [133, 298] width 10 height 10
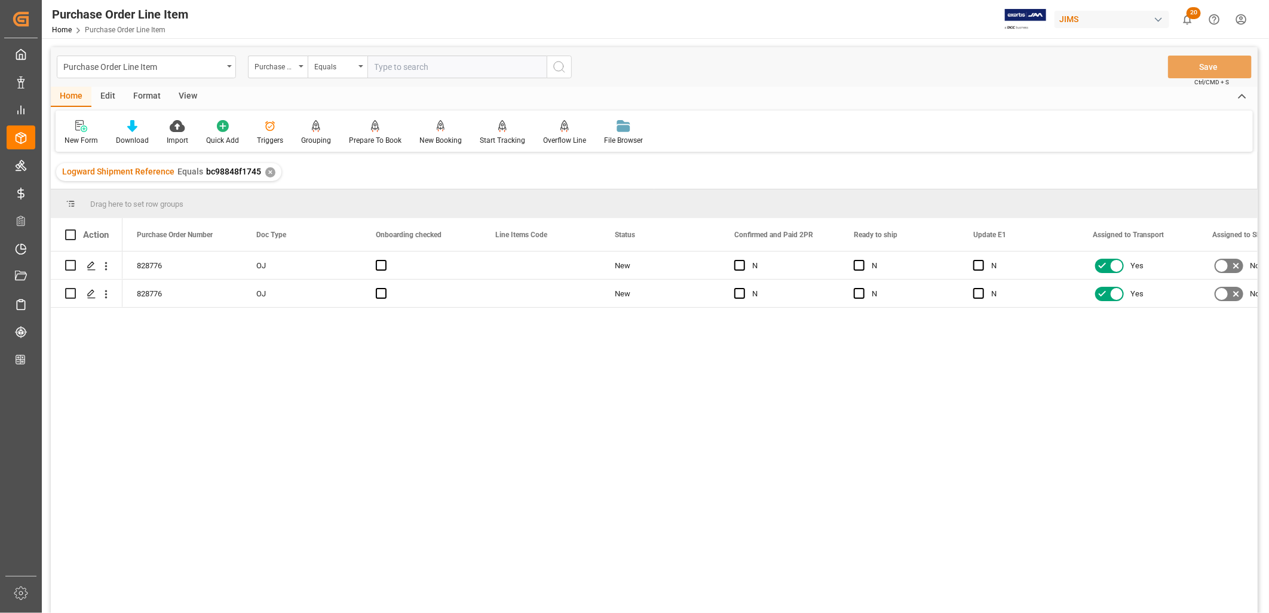
click at [152, 93] on div "Format" at bounding box center [146, 97] width 45 height 20
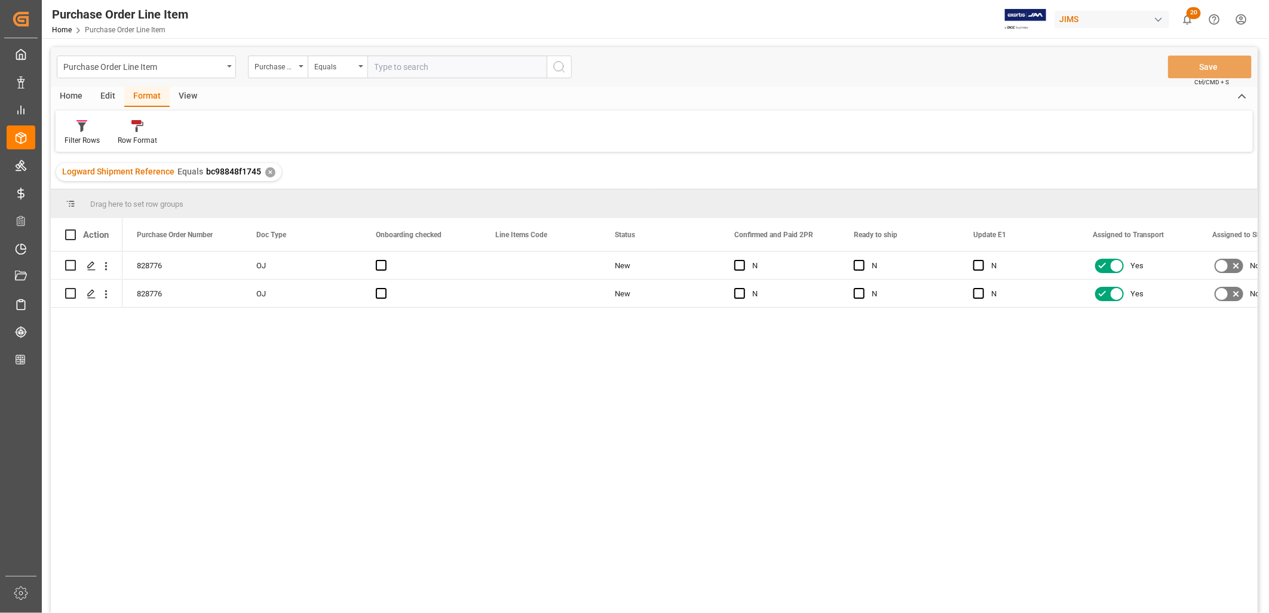
click at [72, 94] on div "Home" at bounding box center [71, 97] width 41 height 20
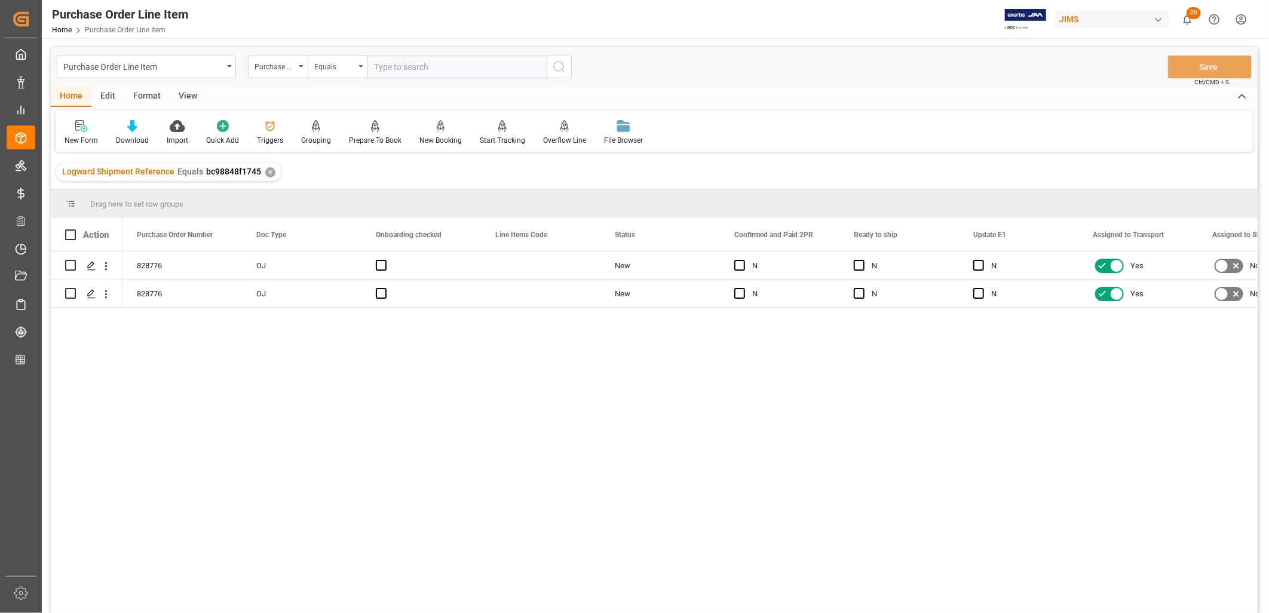
click at [192, 94] on div "View" at bounding box center [188, 97] width 36 height 20
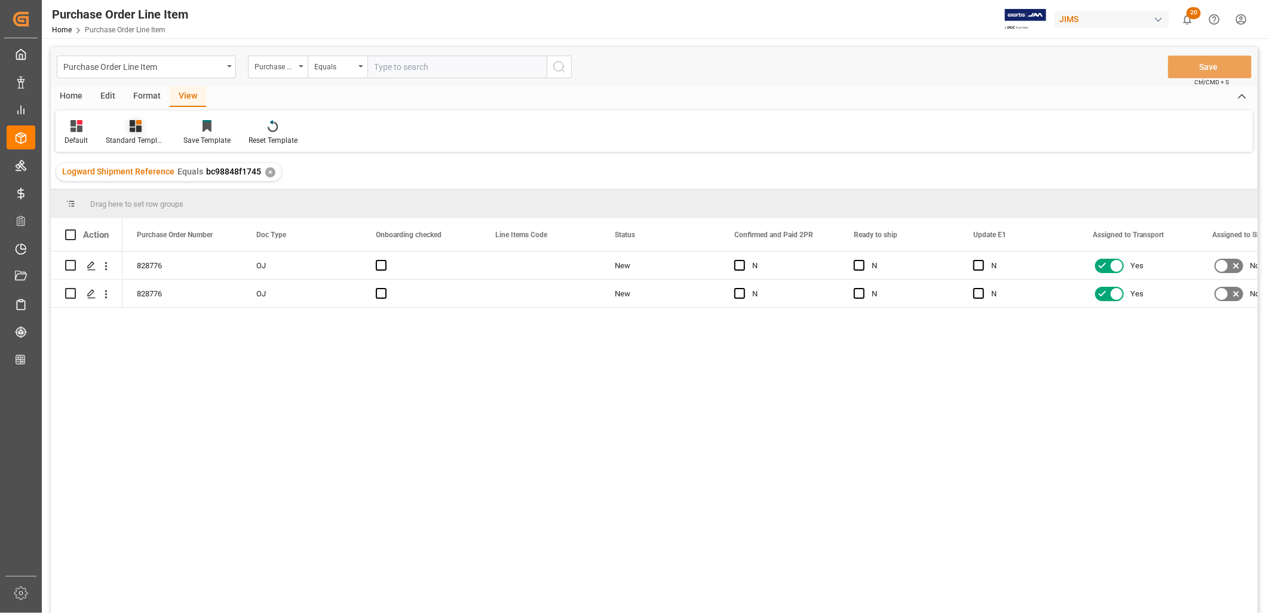
click at [141, 130] on div at bounding box center [136, 125] width 60 height 13
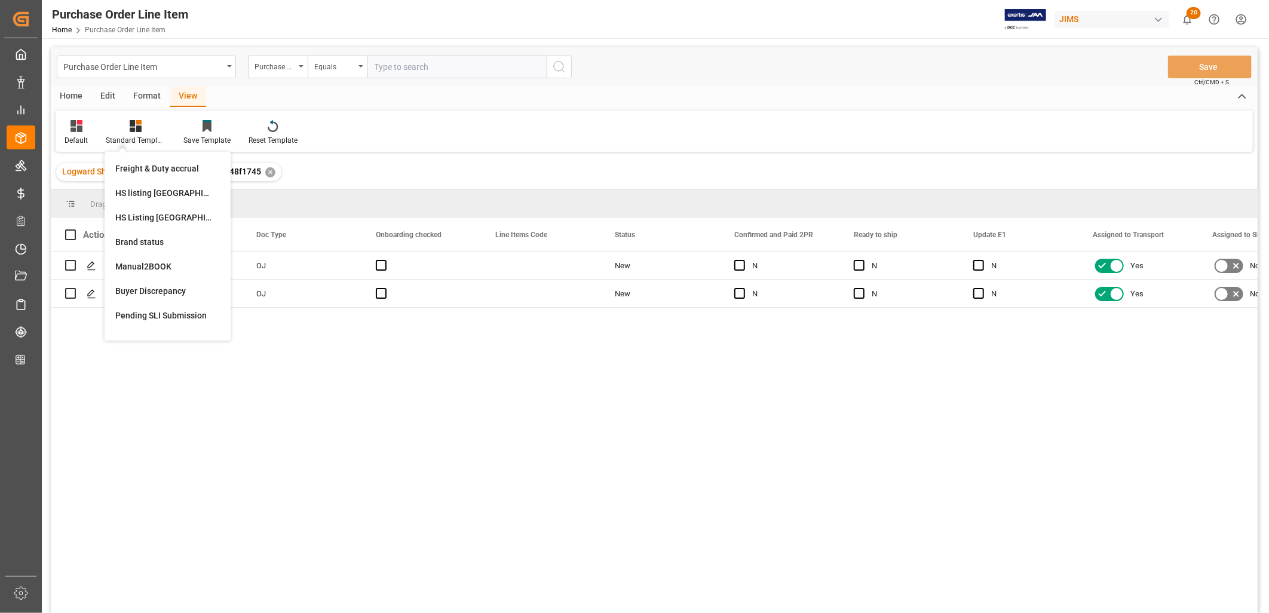
click at [148, 191] on div "HS listing USA" at bounding box center [167, 193] width 105 height 13
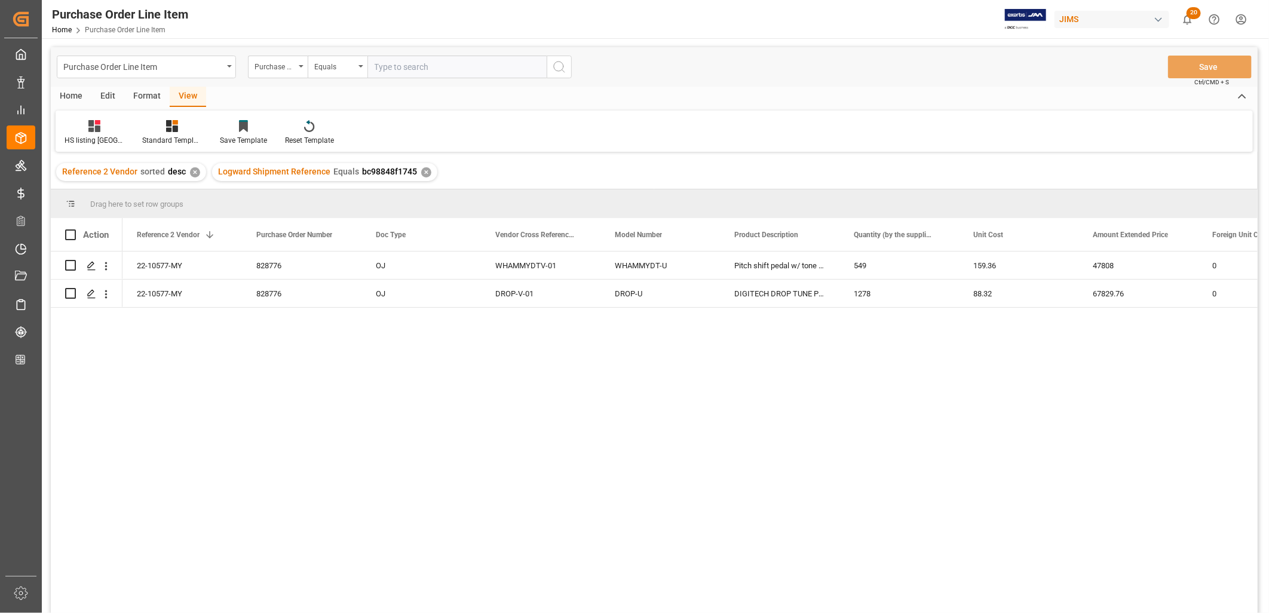
click at [68, 93] on div "Home" at bounding box center [71, 97] width 41 height 20
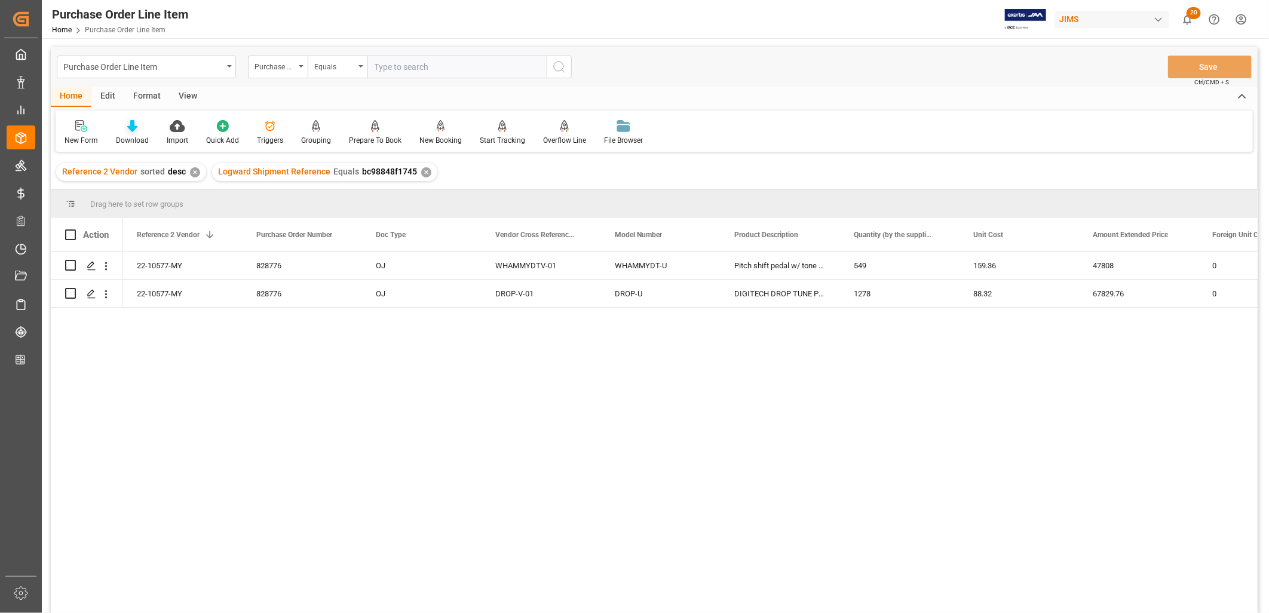
click at [129, 130] on icon at bounding box center [132, 126] width 10 height 12
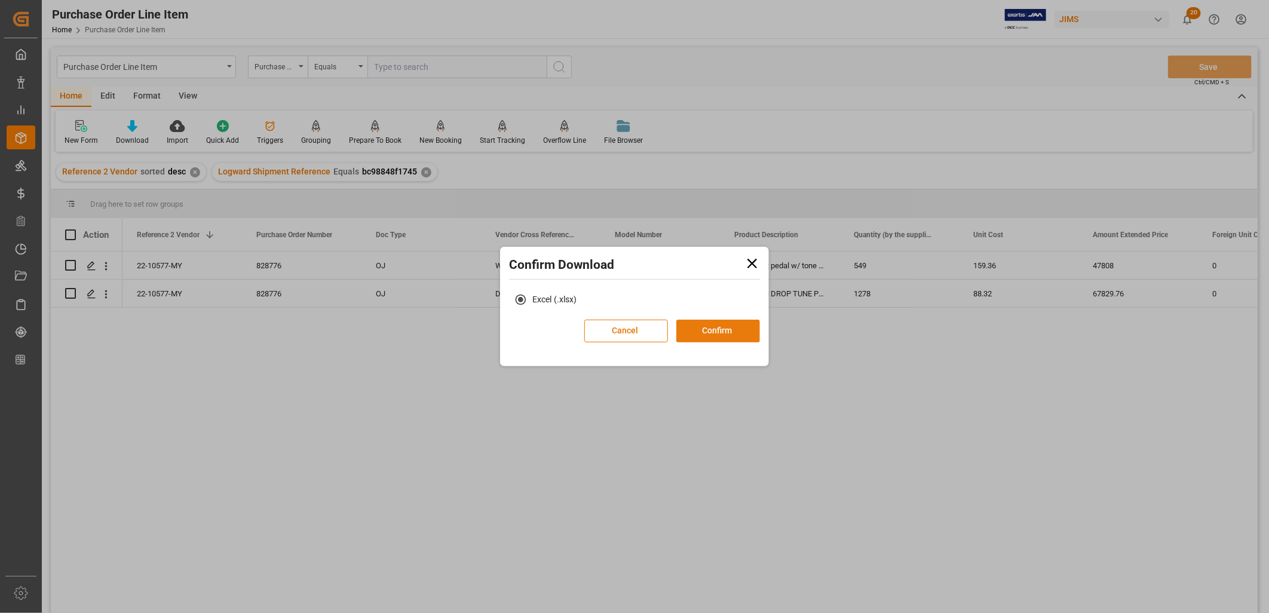
click at [726, 325] on button "Confirm" at bounding box center [718, 331] width 84 height 23
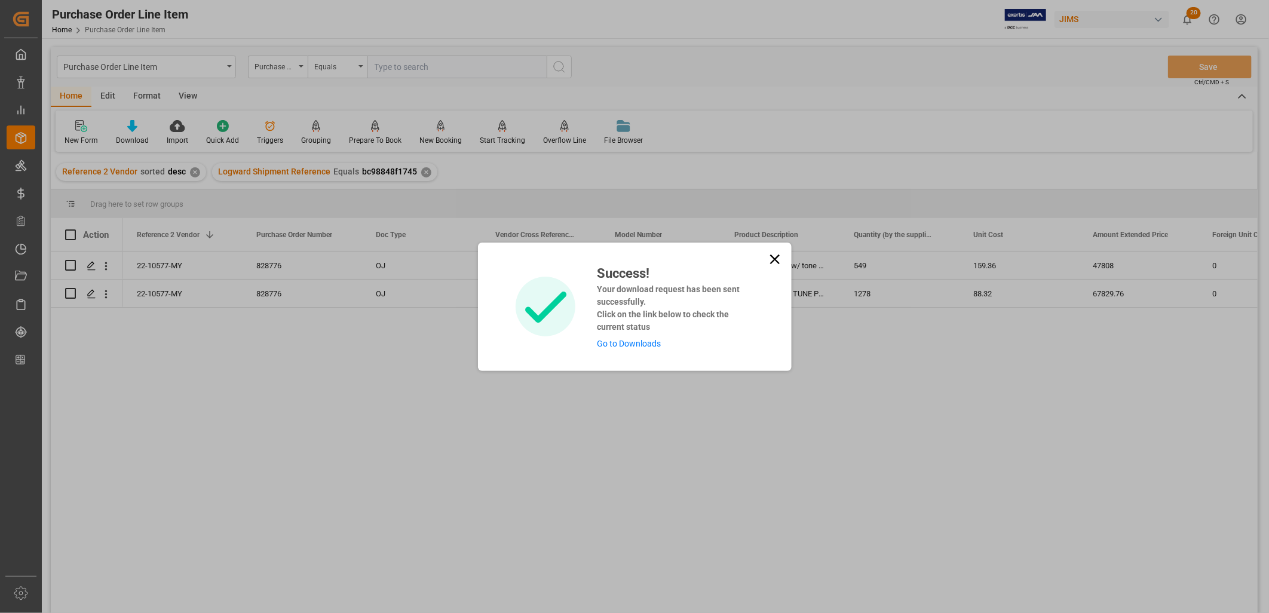
click at [617, 340] on link "Go to Downloads" at bounding box center [629, 344] width 64 height 10
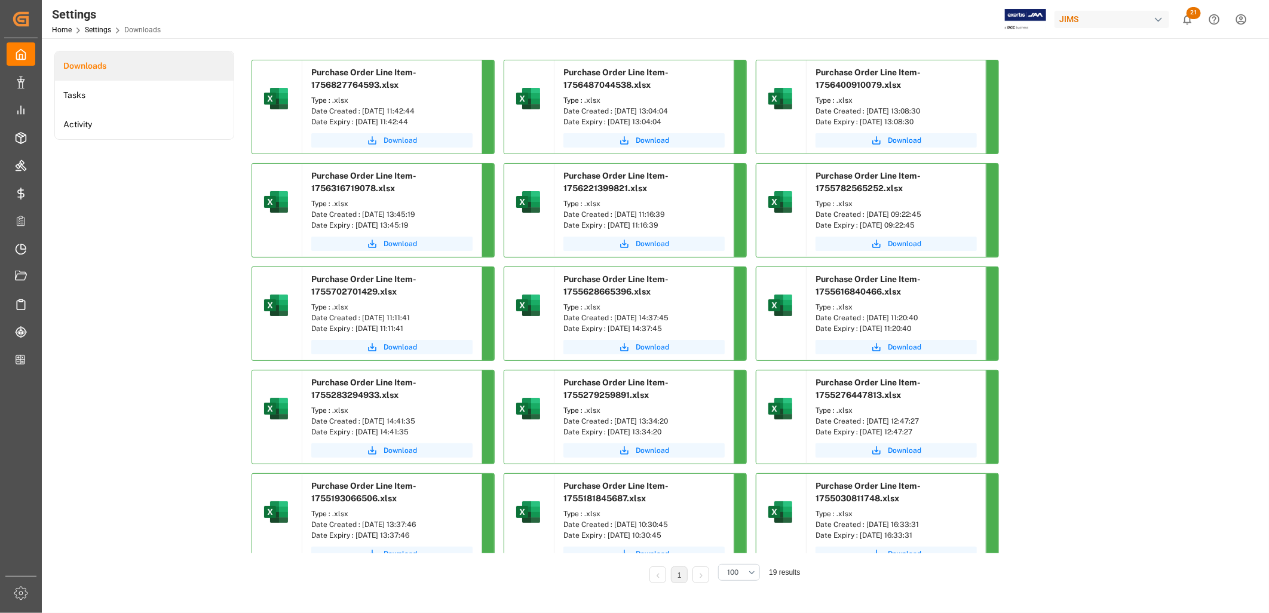
click at [402, 139] on span "Download" at bounding box center [400, 140] width 33 height 11
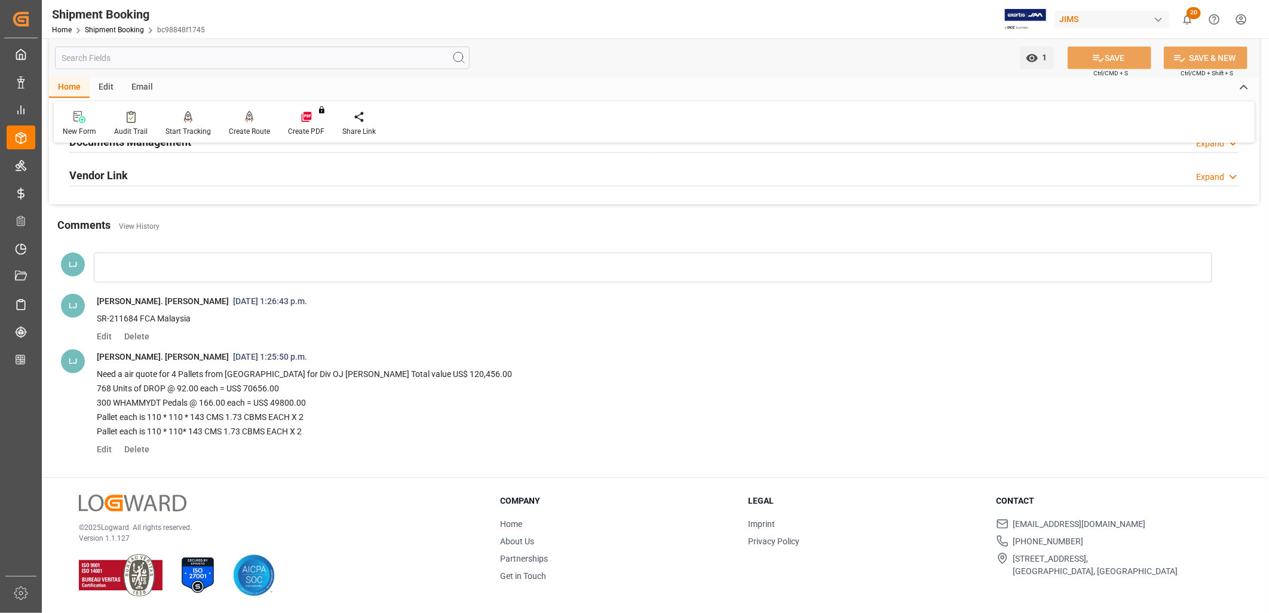
scroll to position [824, 0]
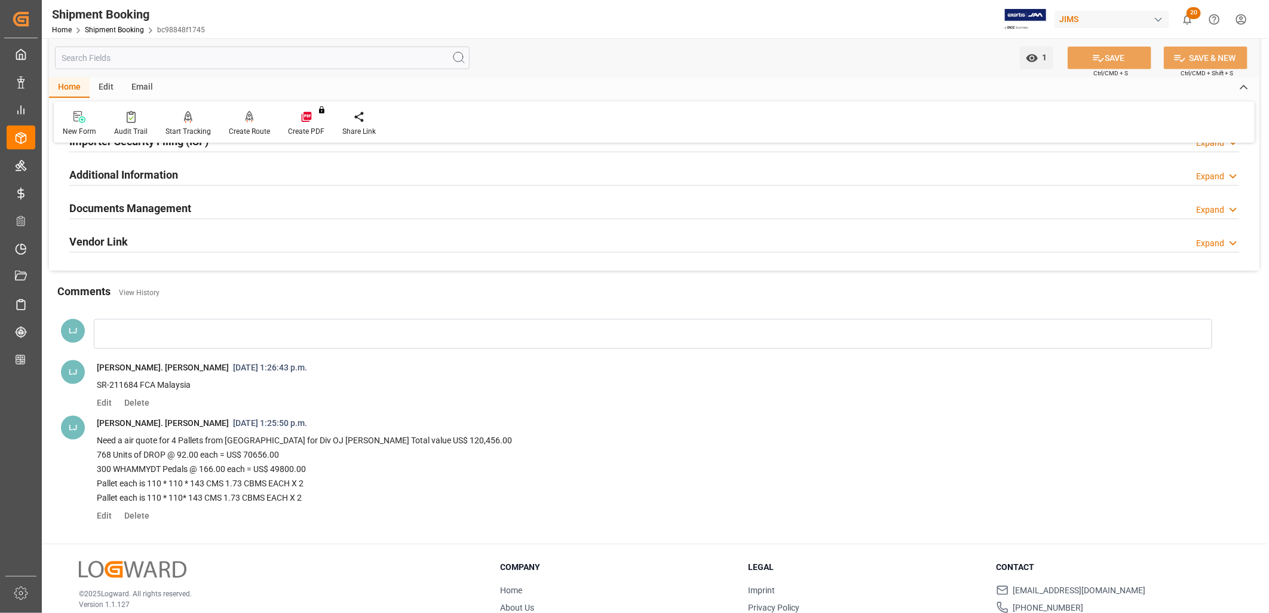
click at [133, 339] on div at bounding box center [653, 334] width 1118 height 30
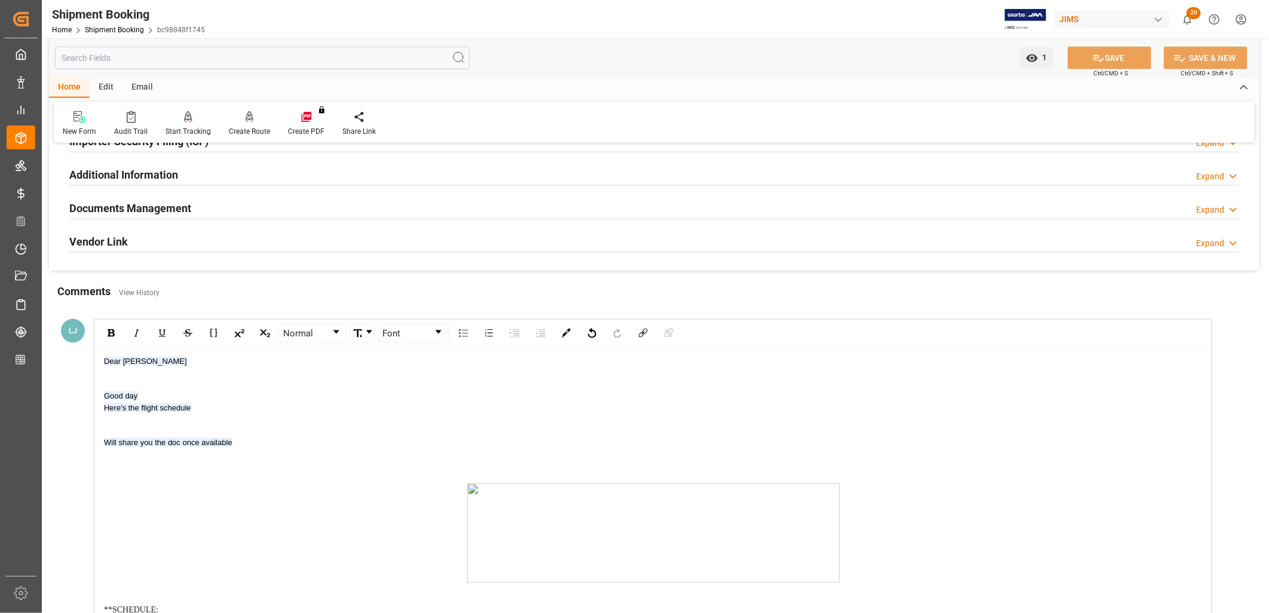
click at [100, 375] on div "Dear Lynne Good day Here's the flight schedule Will share you the doc once avai…" at bounding box center [653, 590] width 1116 height 487
click at [105, 377] on div "rdw-editor" at bounding box center [653, 378] width 1099 height 23
click at [104, 409] on div "rdw-editor" at bounding box center [653, 413] width 1099 height 23
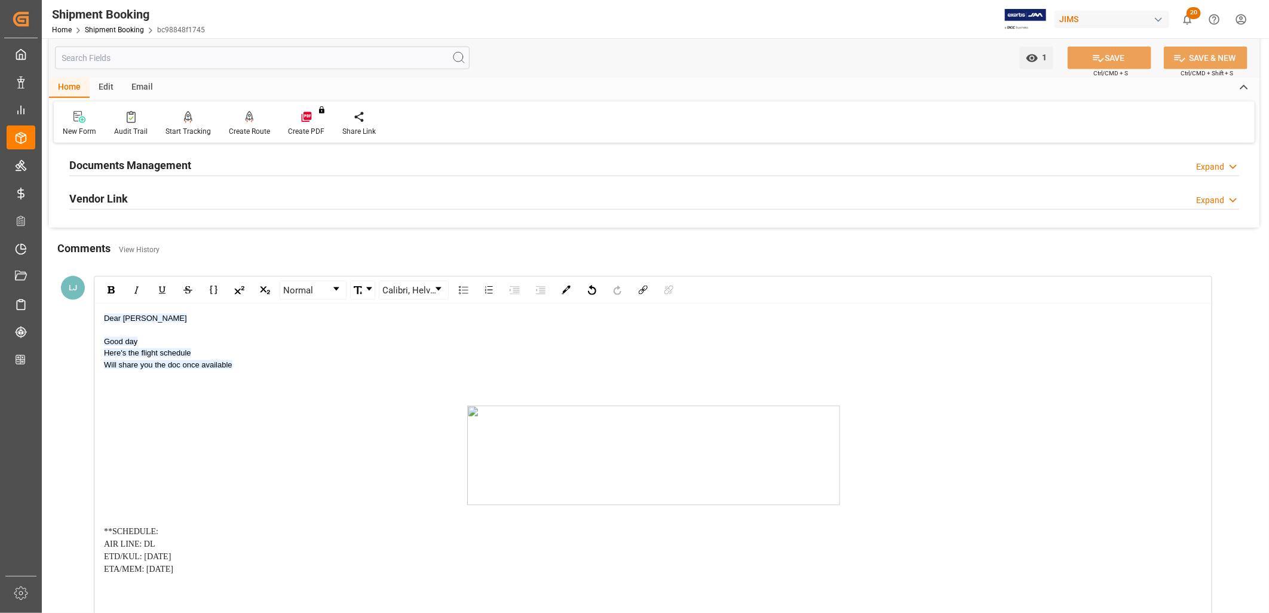
scroll to position [891, 0]
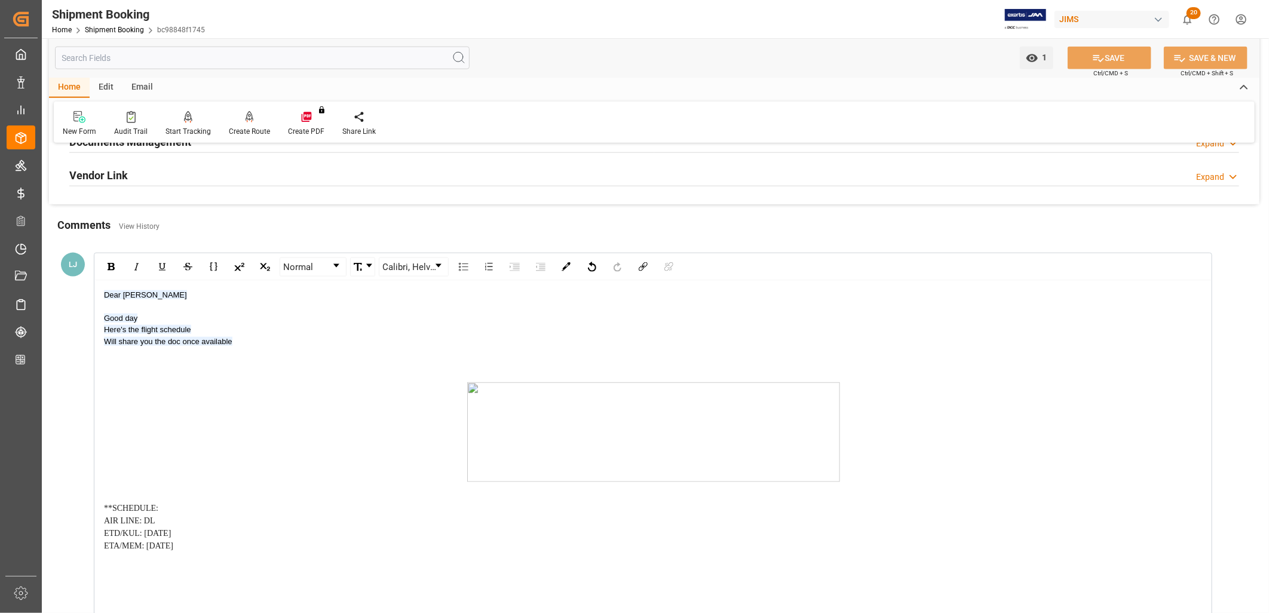
click at [108, 356] on div "rdw-editor" at bounding box center [653, 358] width 1099 height 23
click at [113, 467] on span "L C R" at bounding box center [653, 420] width 1099 height 100
click at [108, 484] on div "rdw-editor" at bounding box center [653, 484] width 1099 height 12
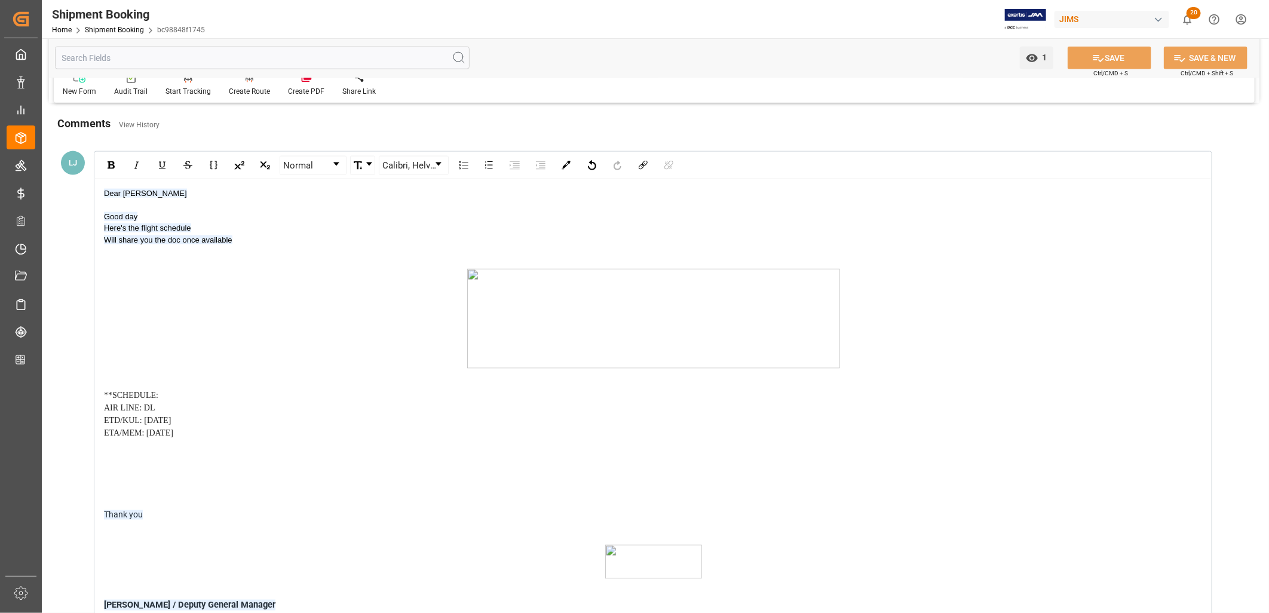
scroll to position [1023, 0]
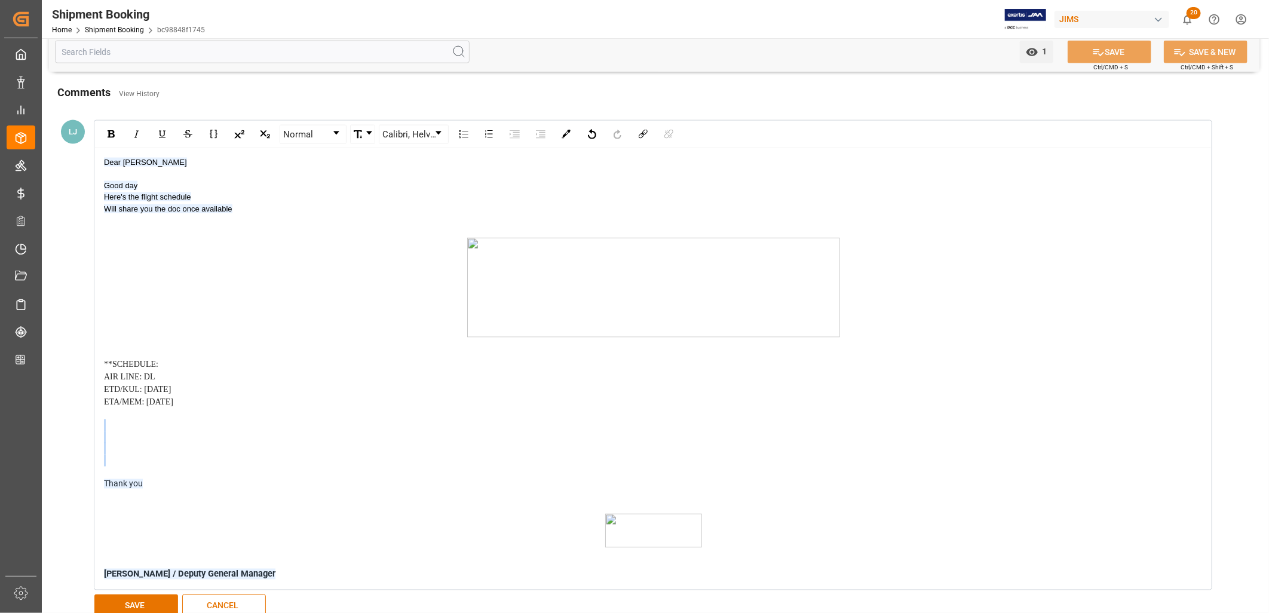
drag, startPoint x: 110, startPoint y: 415, endPoint x: 105, endPoint y: 469, distance: 54.0
click at [105, 469] on div "Dear Lynne Good day Here's the flight schedule Will share you the doc once avai…" at bounding box center [653, 369] width 1099 height 424
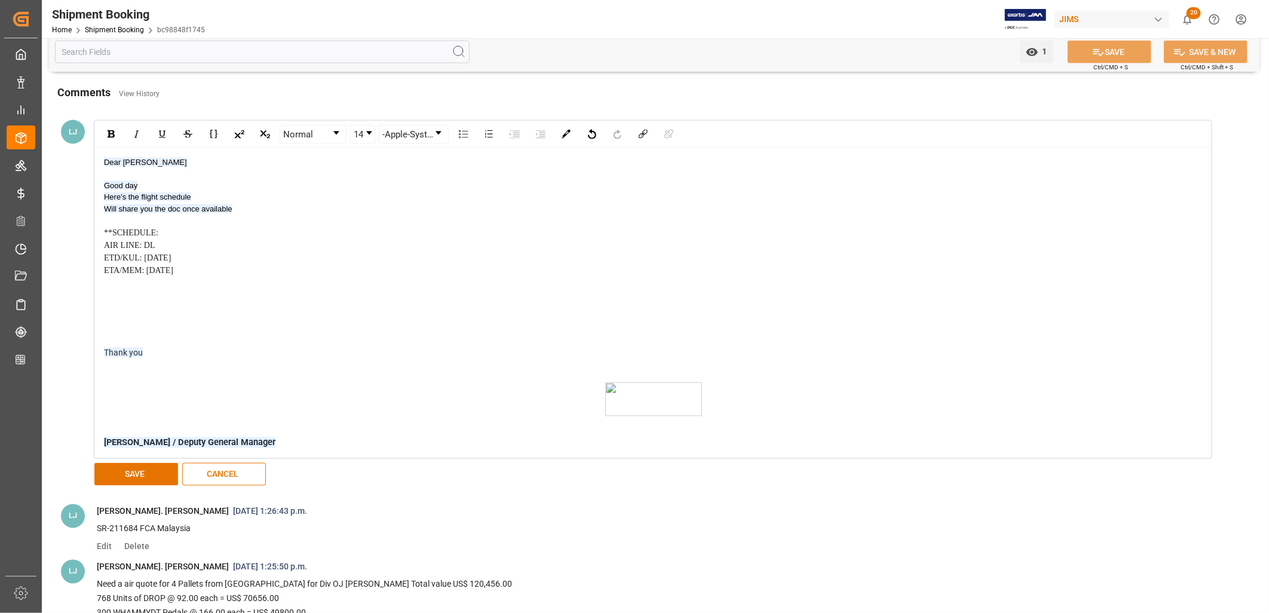
click at [105, 297] on div "rdw-editor" at bounding box center [653, 299] width 1099 height 23
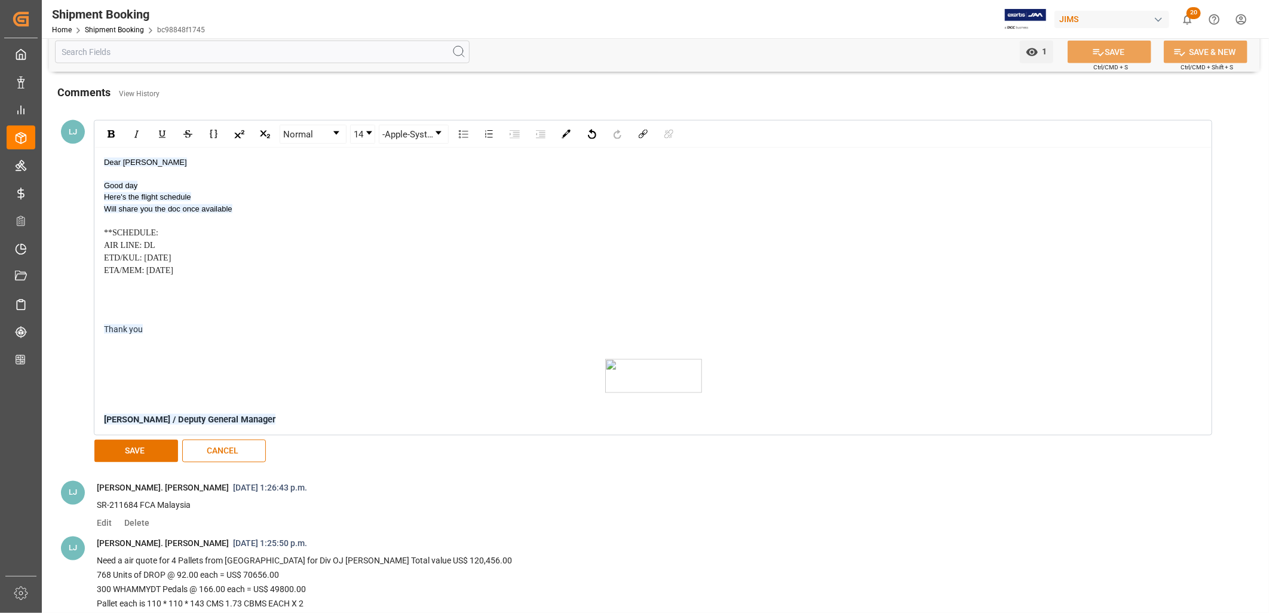
click at [108, 297] on div "rdw-editor" at bounding box center [653, 294] width 1099 height 12
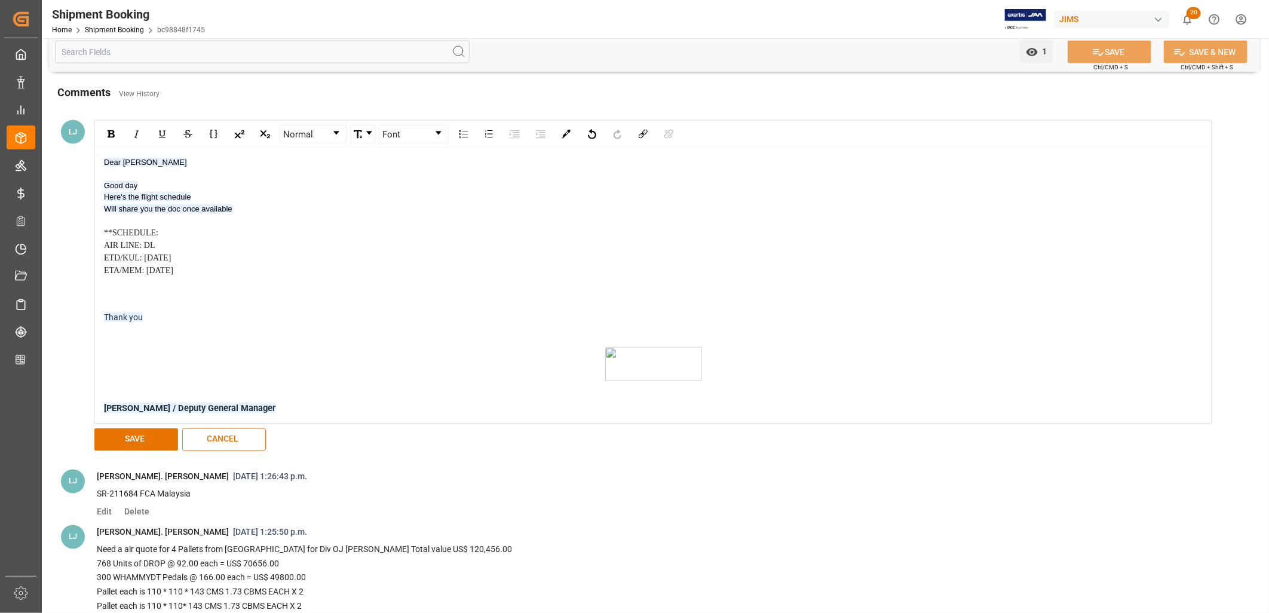
click at [108, 341] on div "rdw-editor" at bounding box center [653, 342] width 1099 height 12
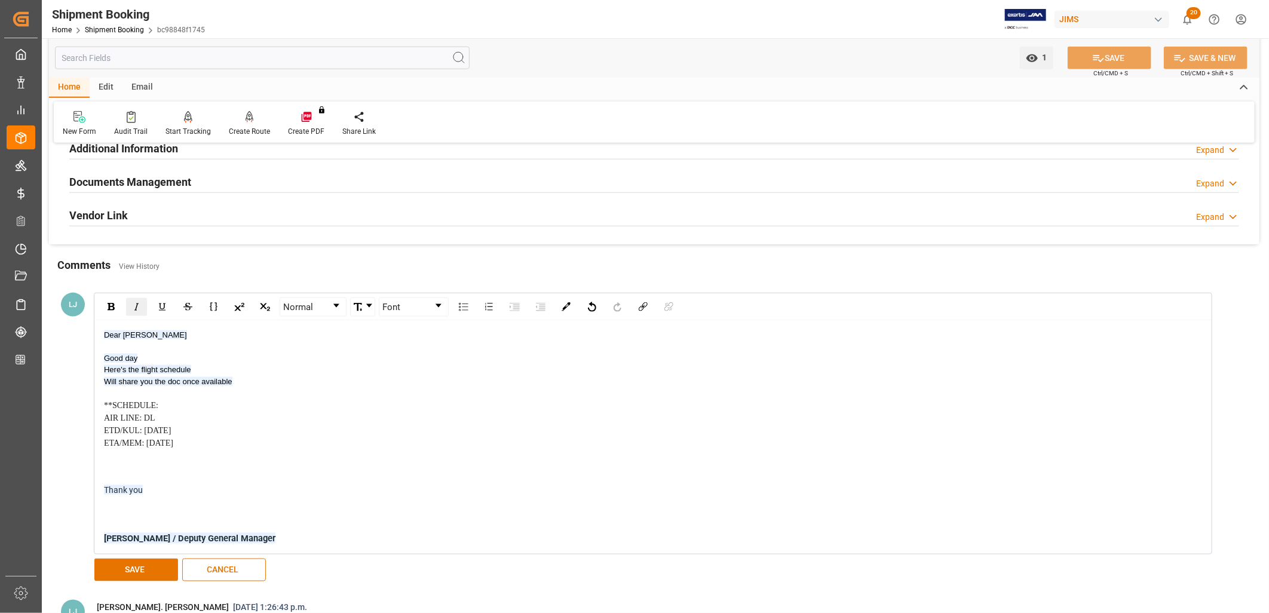
scroll to position [824, 0]
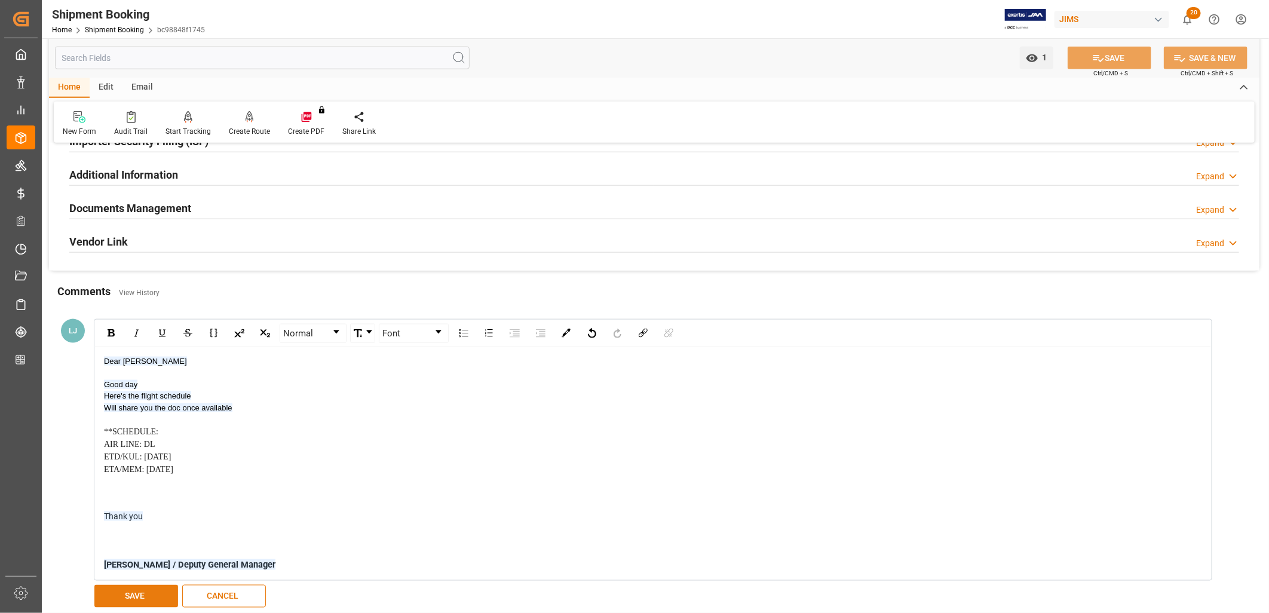
click at [149, 596] on button "SAVE" at bounding box center [136, 596] width 84 height 23
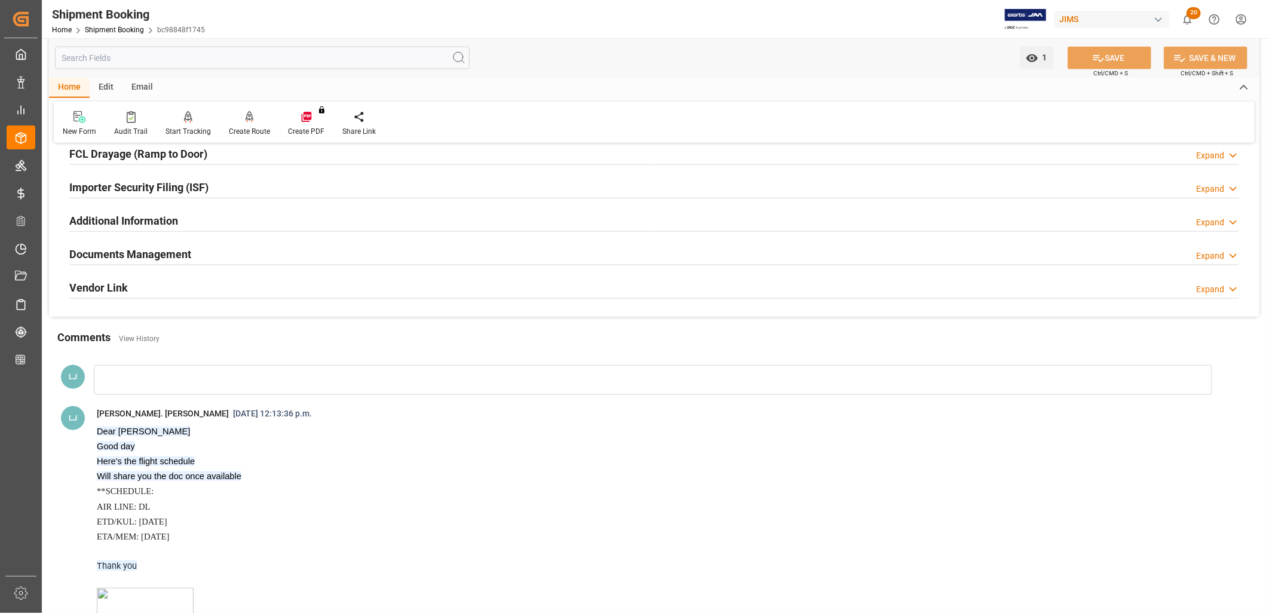
scroll to position [757, 0]
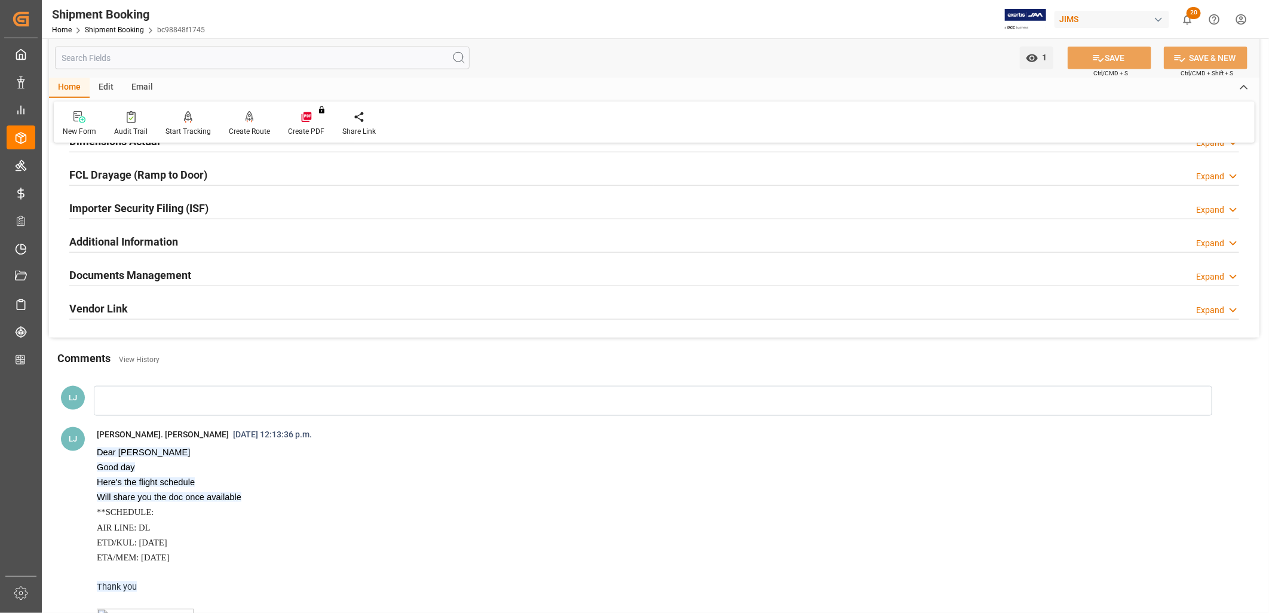
click at [139, 272] on h2 "Documents Management" at bounding box center [130, 275] width 122 height 16
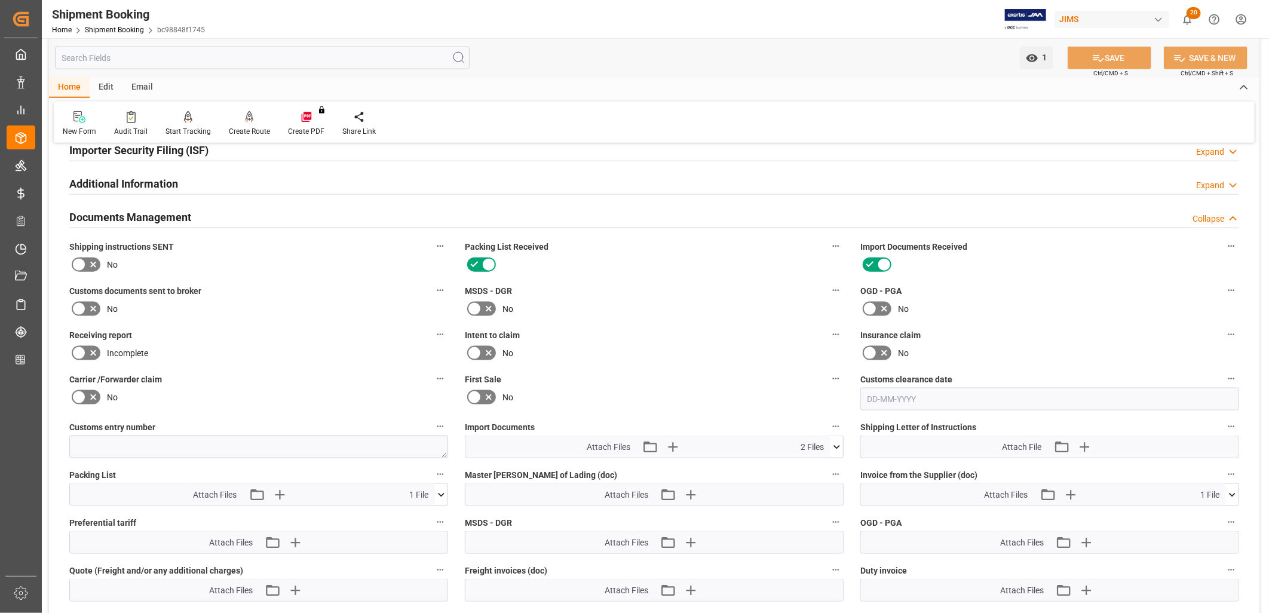
scroll to position [891, 0]
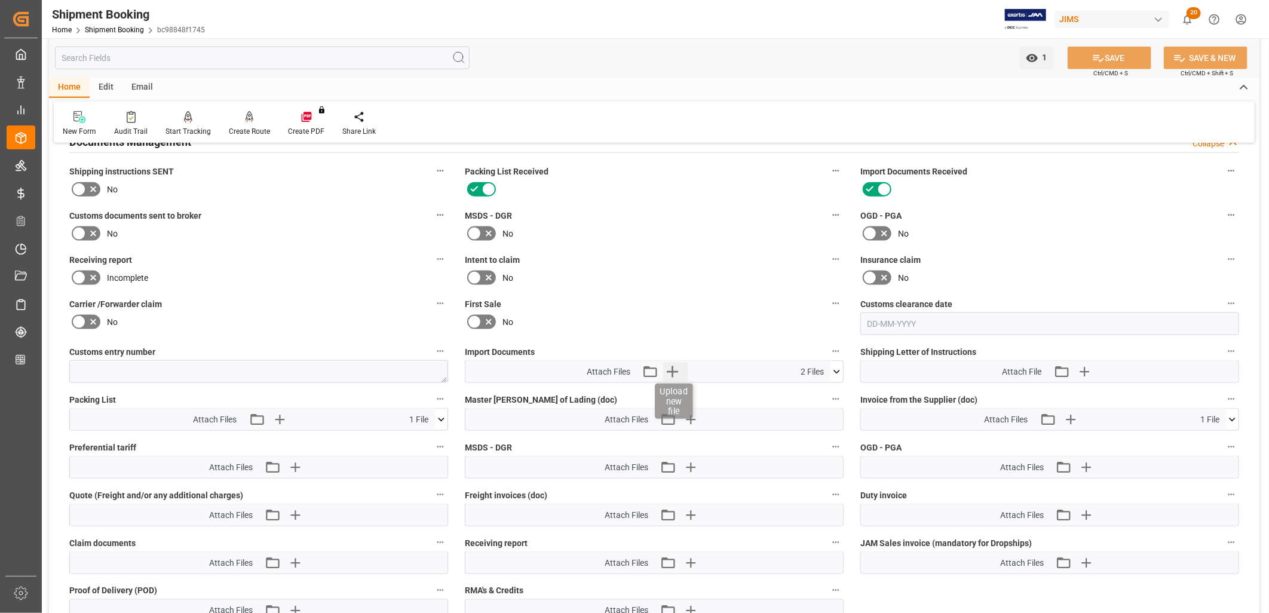
click at [675, 366] on icon "button" at bounding box center [672, 371] width 19 height 19
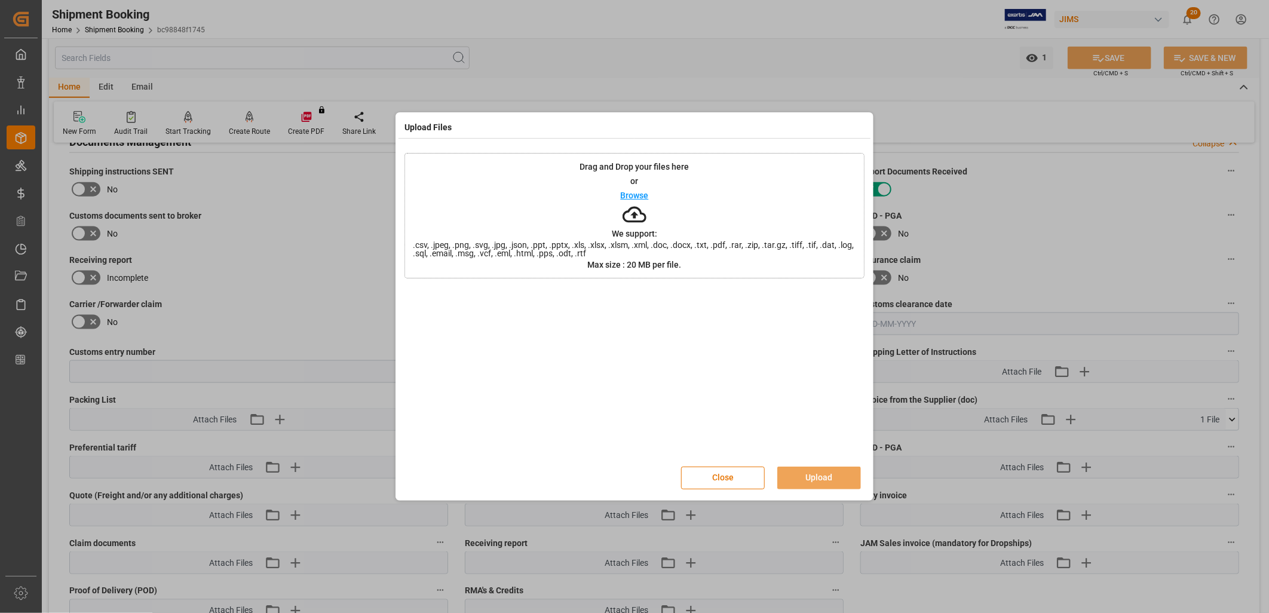
click at [637, 198] on p "Browse" at bounding box center [635, 195] width 28 height 8
click at [814, 476] on button "Upload" at bounding box center [819, 478] width 84 height 23
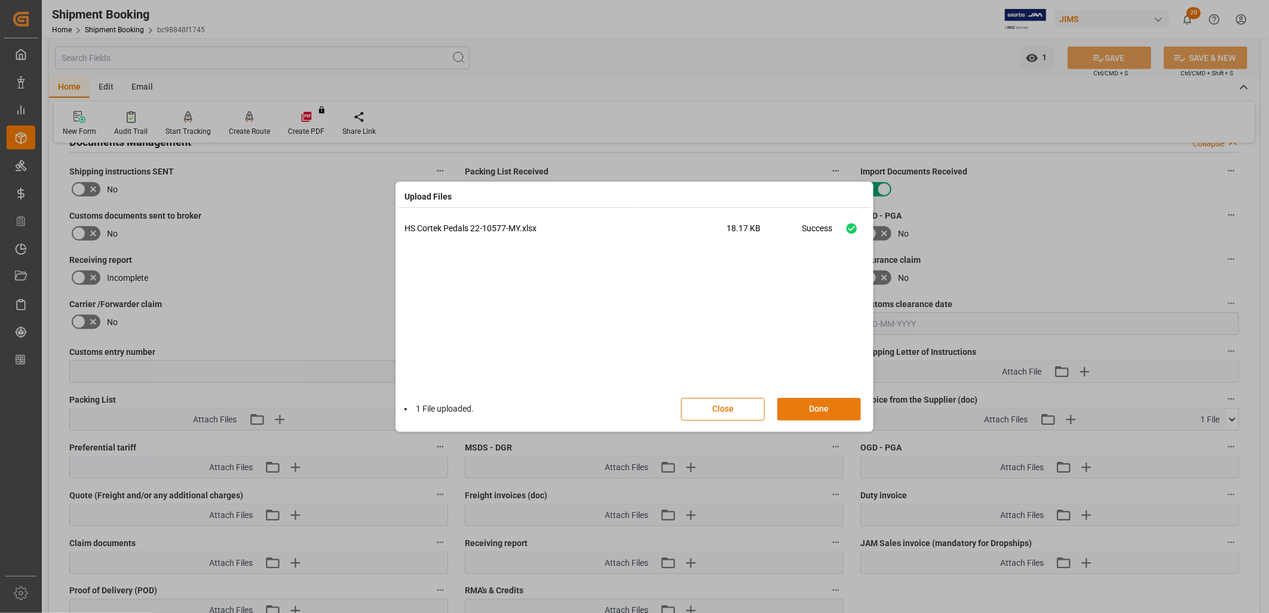
click at [816, 401] on button "Done" at bounding box center [819, 409] width 84 height 23
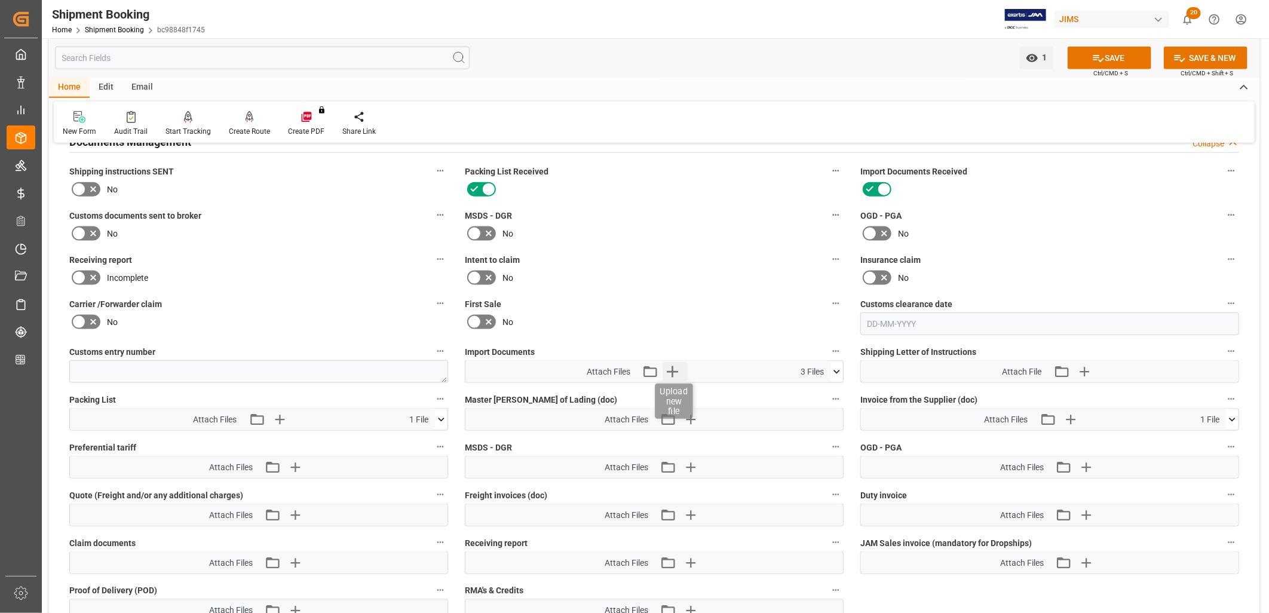
click at [673, 367] on icon "button" at bounding box center [672, 371] width 19 height 19
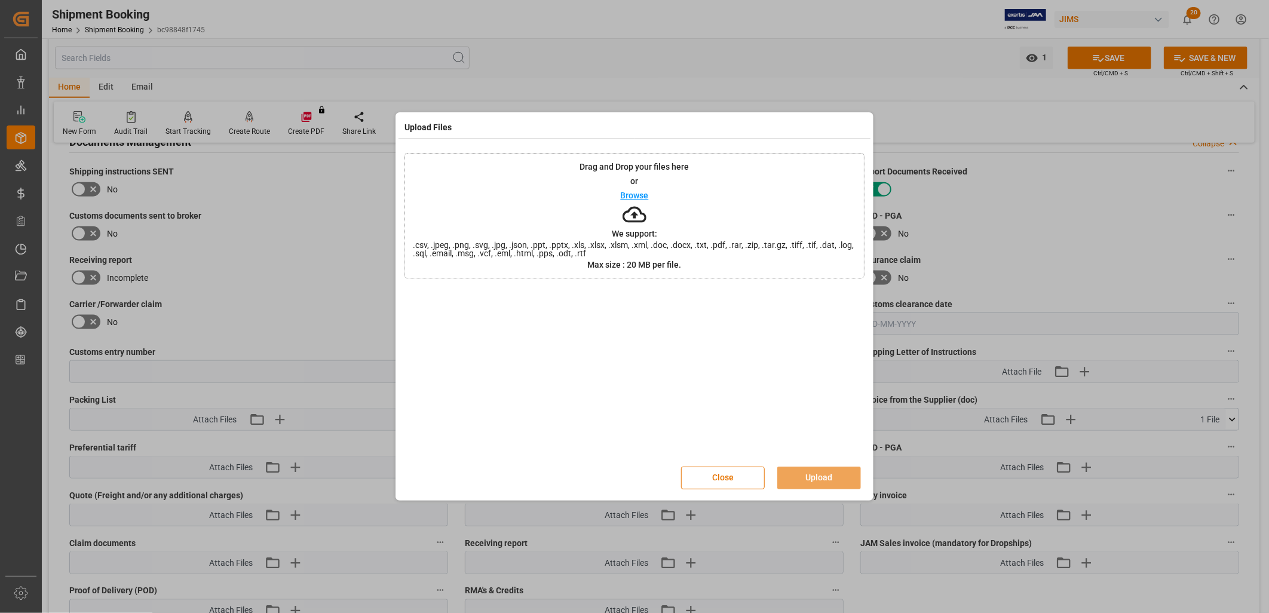
click at [1121, 183] on div "Upload Files Drag and Drop your files here or Browse We support: .csv, .jpeg, .…" at bounding box center [634, 306] width 1269 height 613
click at [713, 478] on button "Close" at bounding box center [723, 478] width 84 height 23
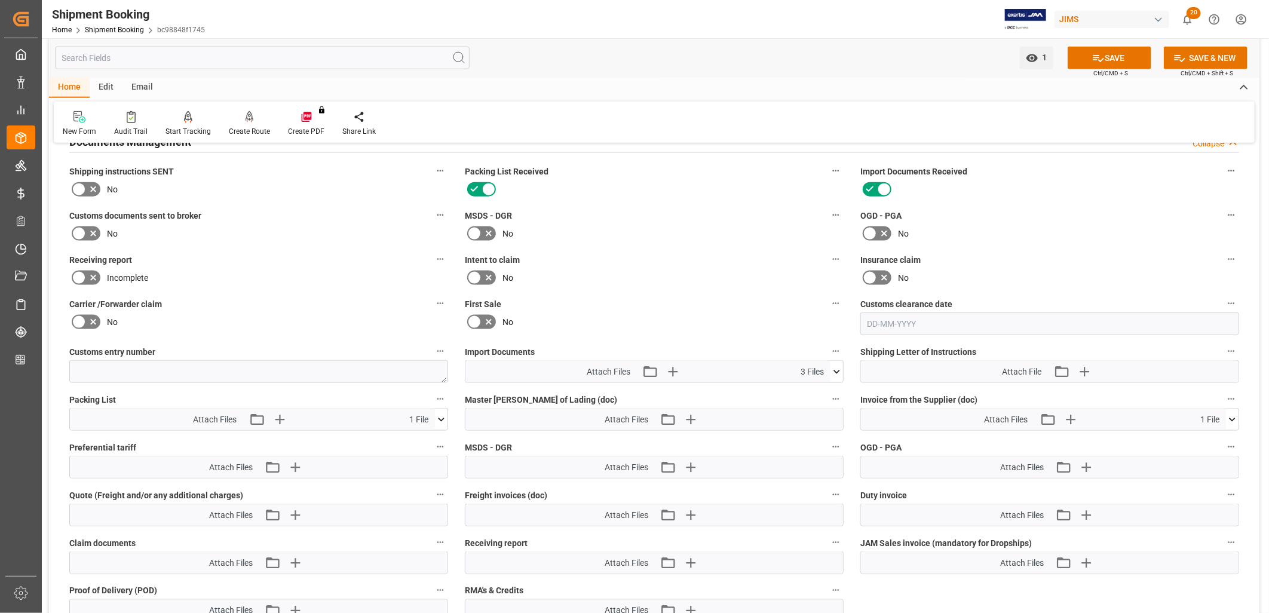
click at [837, 370] on icon at bounding box center [836, 372] width 7 height 4
click at [729, 254] on label "Intent to claim" at bounding box center [654, 259] width 379 height 17
click at [828, 254] on button "Intent to claim" at bounding box center [836, 259] width 16 height 16
click at [1112, 60] on div at bounding box center [634, 306] width 1269 height 613
click at [835, 369] on icon at bounding box center [836, 372] width 13 height 13
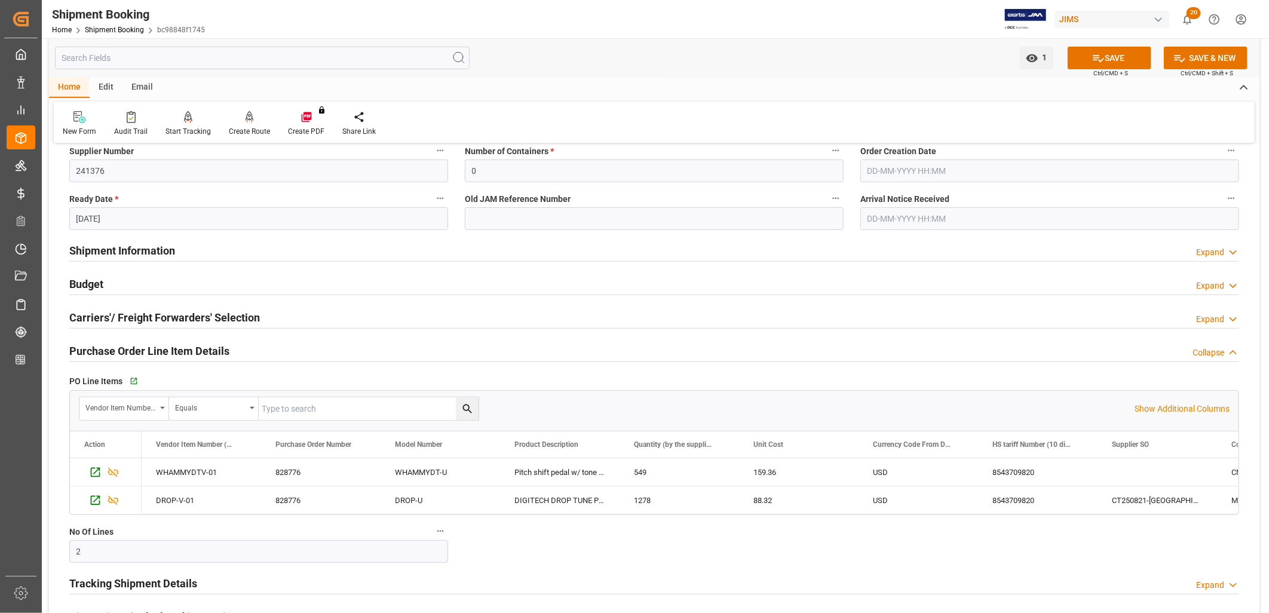
scroll to position [227, 0]
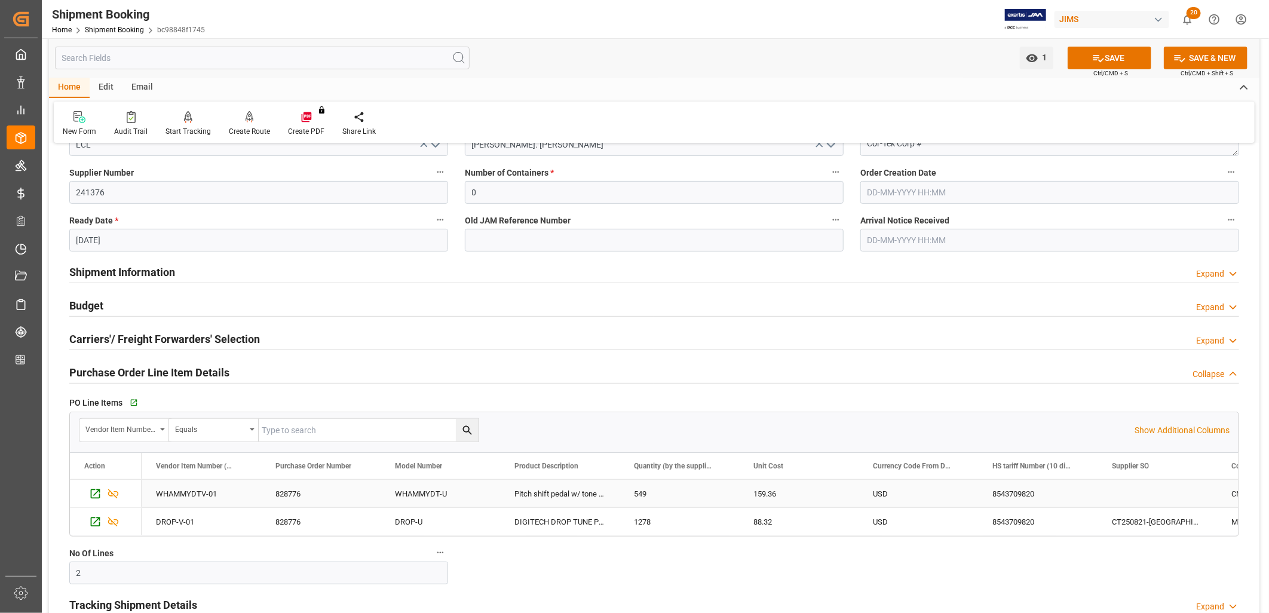
click at [1124, 499] on div "Press SPACE to select this row." at bounding box center [1156, 493] width 119 height 27
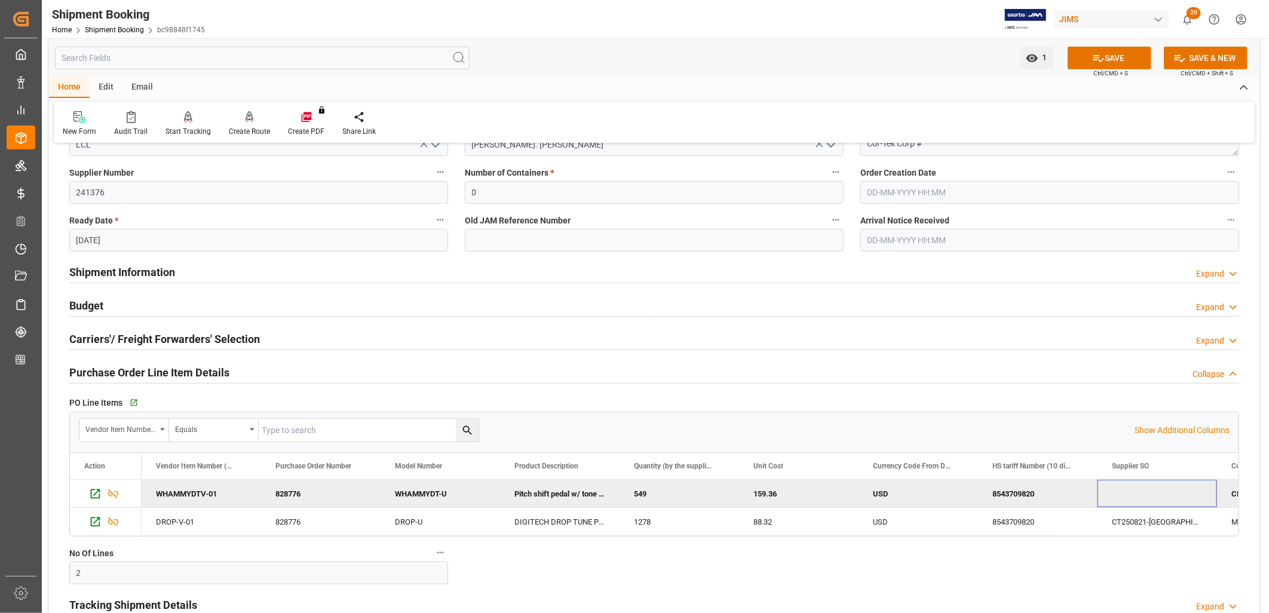
click at [960, 324] on div "Carriers'/ Freight Forwarders' Selection Expand" at bounding box center [654, 339] width 1186 height 33
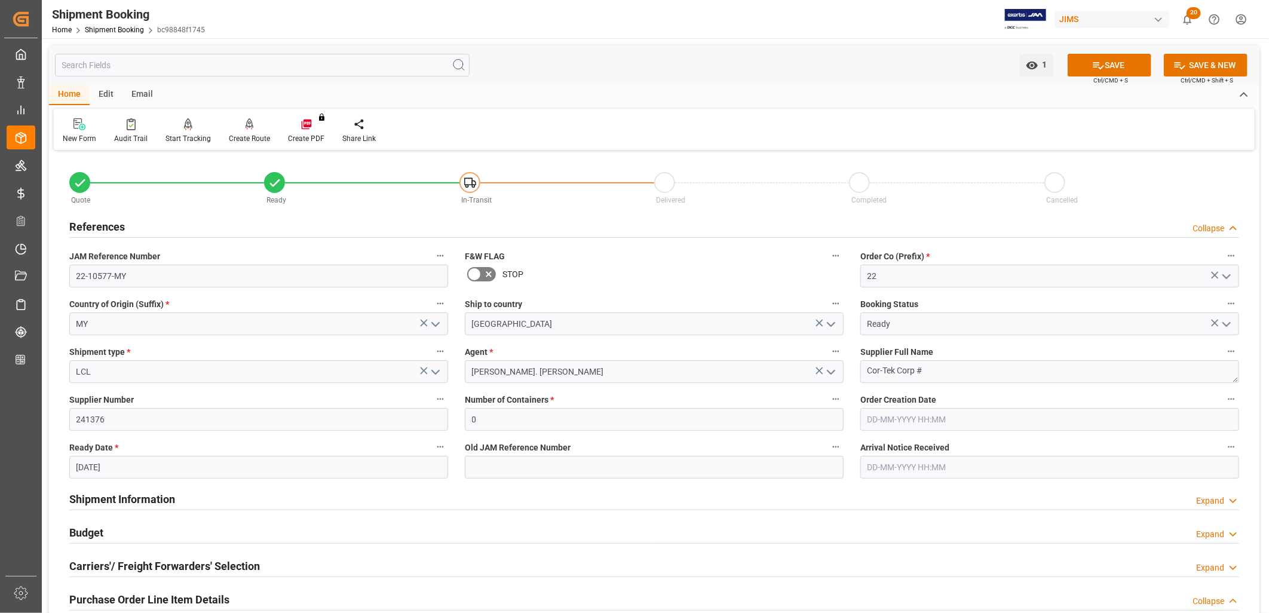
scroll to position [66, 0]
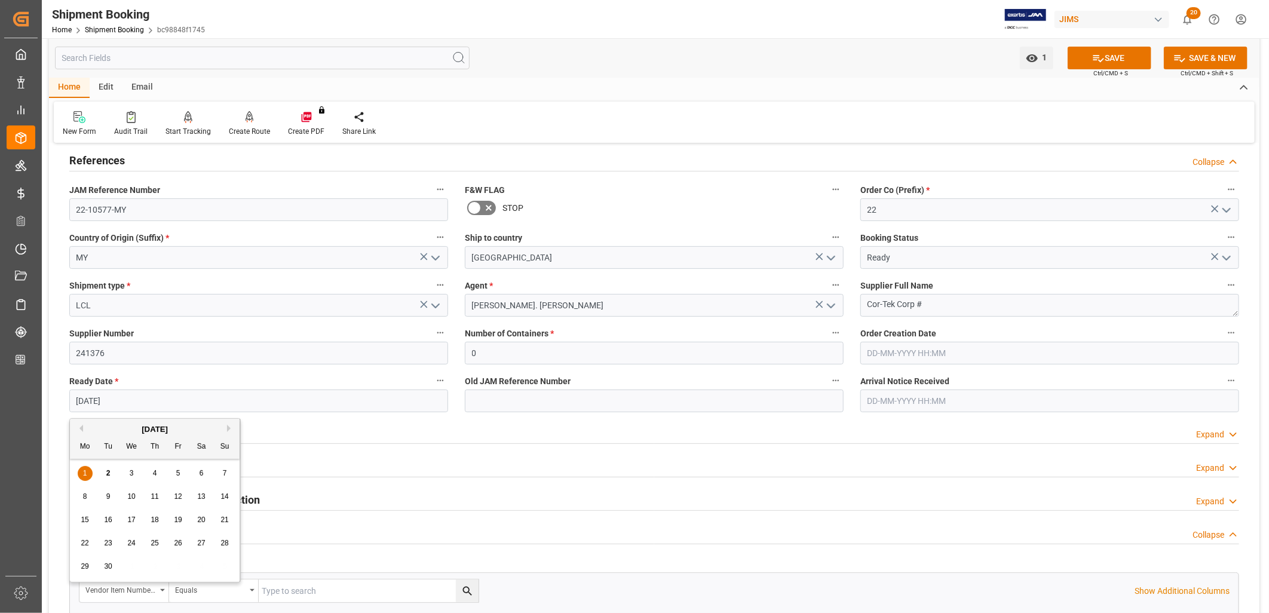
click at [127, 402] on input "01-09-2025" at bounding box center [258, 400] width 379 height 23
click at [1104, 60] on button "SAVE" at bounding box center [1109, 58] width 84 height 23
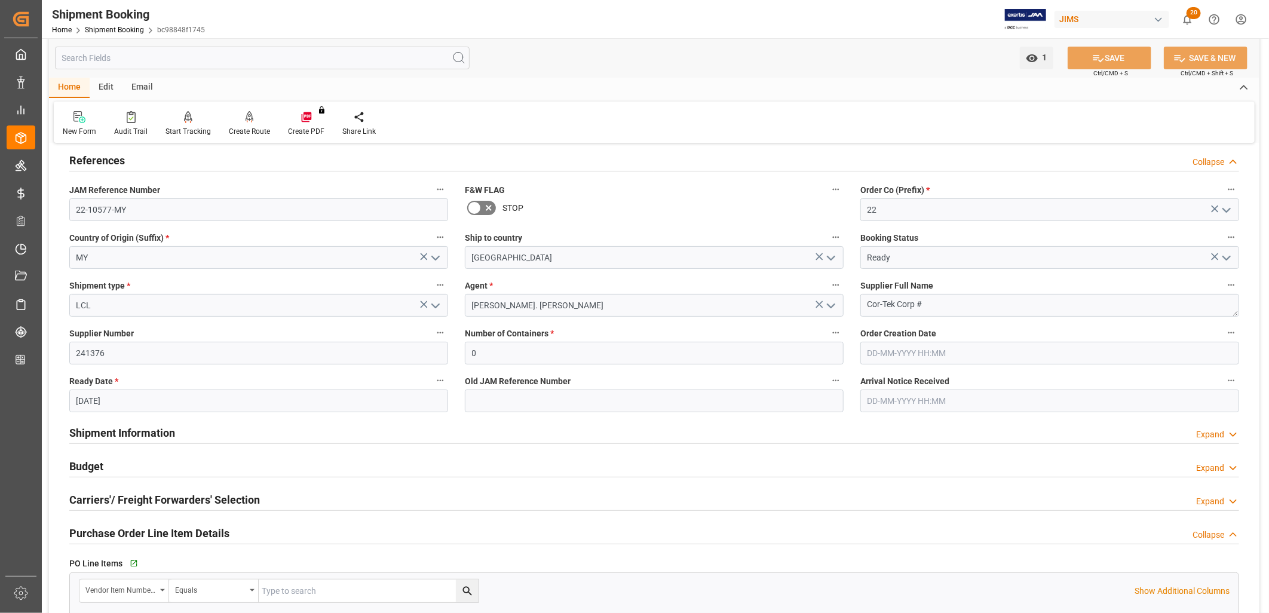
click at [168, 499] on h2 "Carriers'/ Freight Forwarders' Selection" at bounding box center [164, 500] width 191 height 16
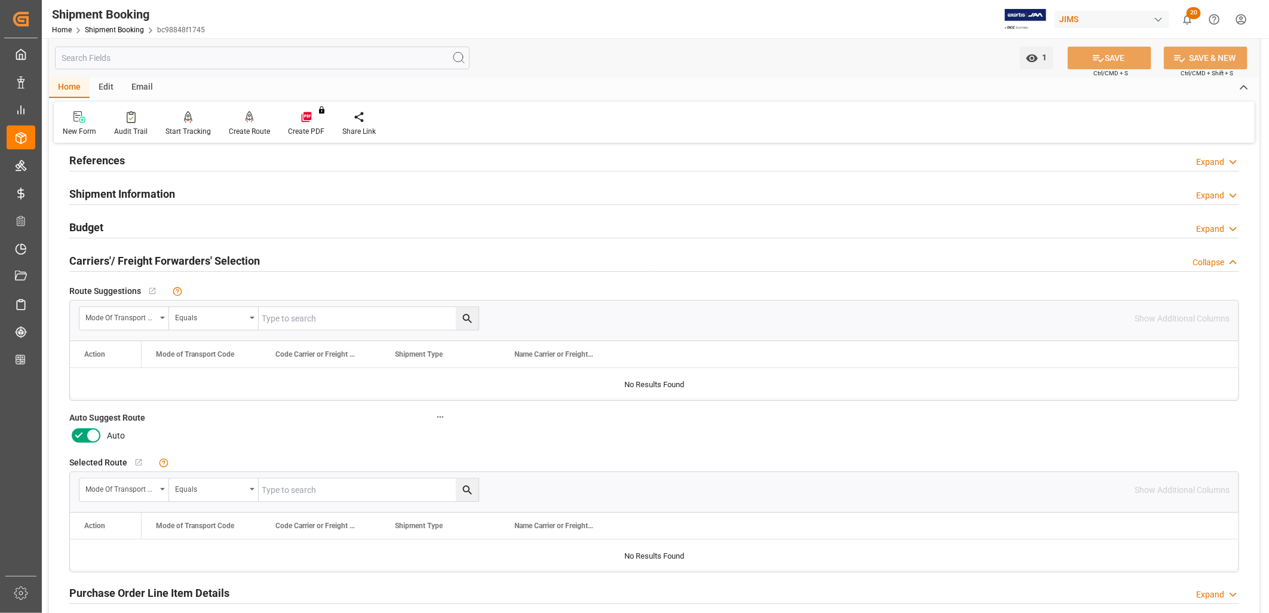
scroll to position [133, 0]
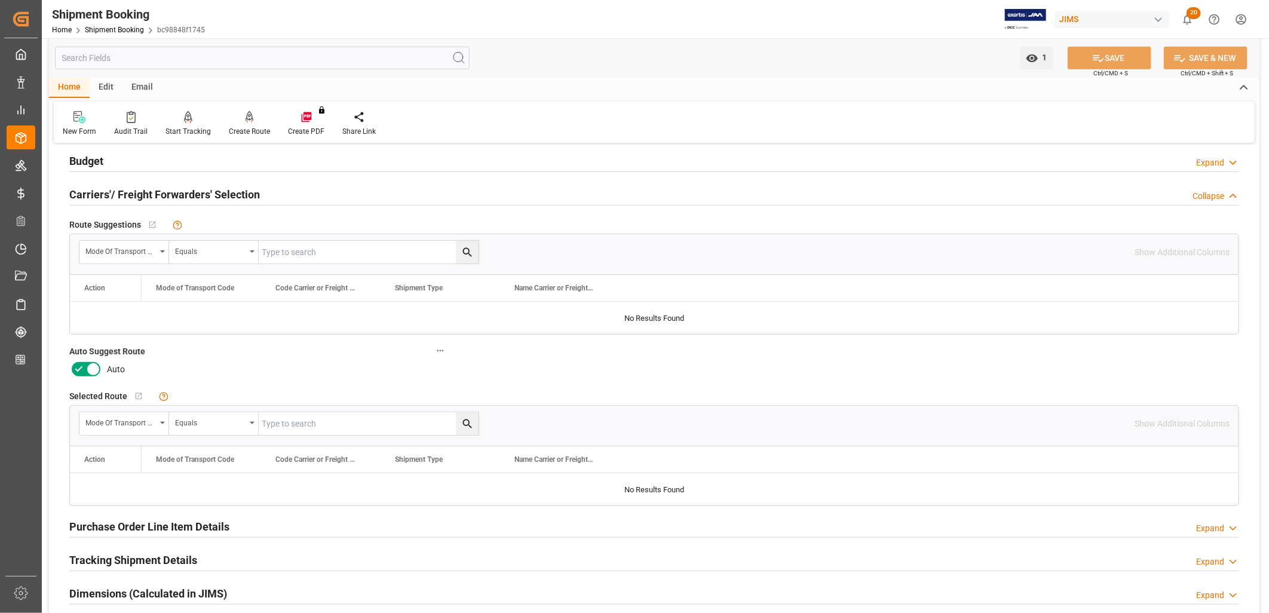
click at [92, 370] on icon at bounding box center [93, 369] width 14 height 14
click at [0, 0] on input "checkbox" at bounding box center [0, 0] width 0 height 0
click at [1103, 59] on button "SAVE" at bounding box center [1109, 58] width 84 height 23
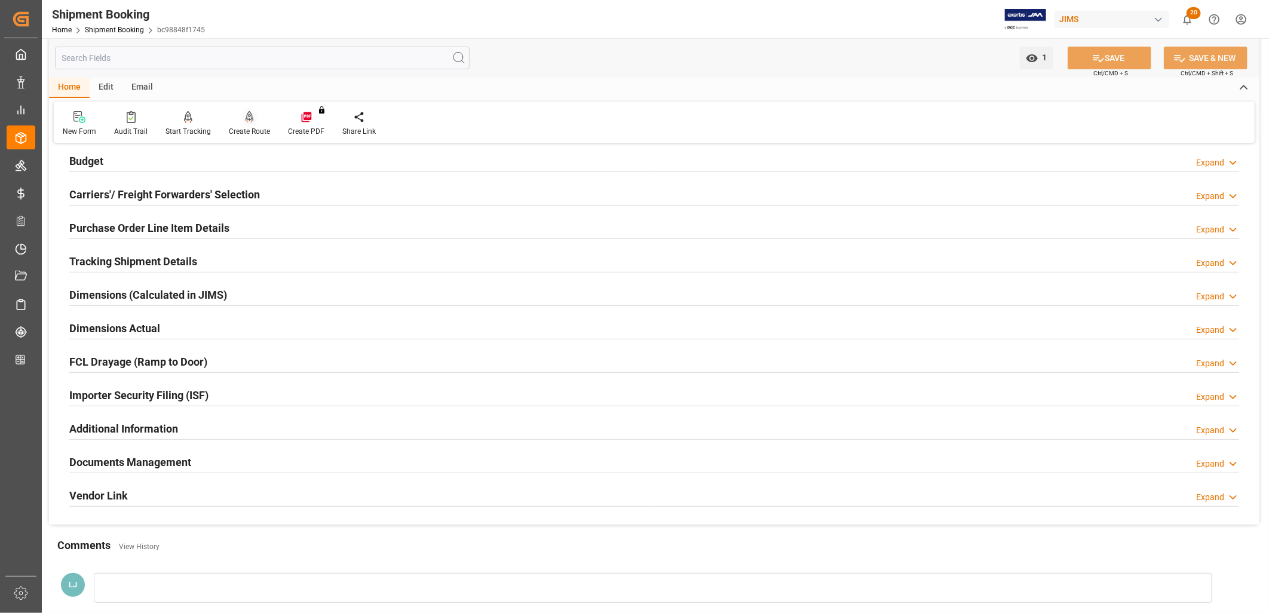
click at [246, 120] on icon at bounding box center [250, 117] width 8 height 12
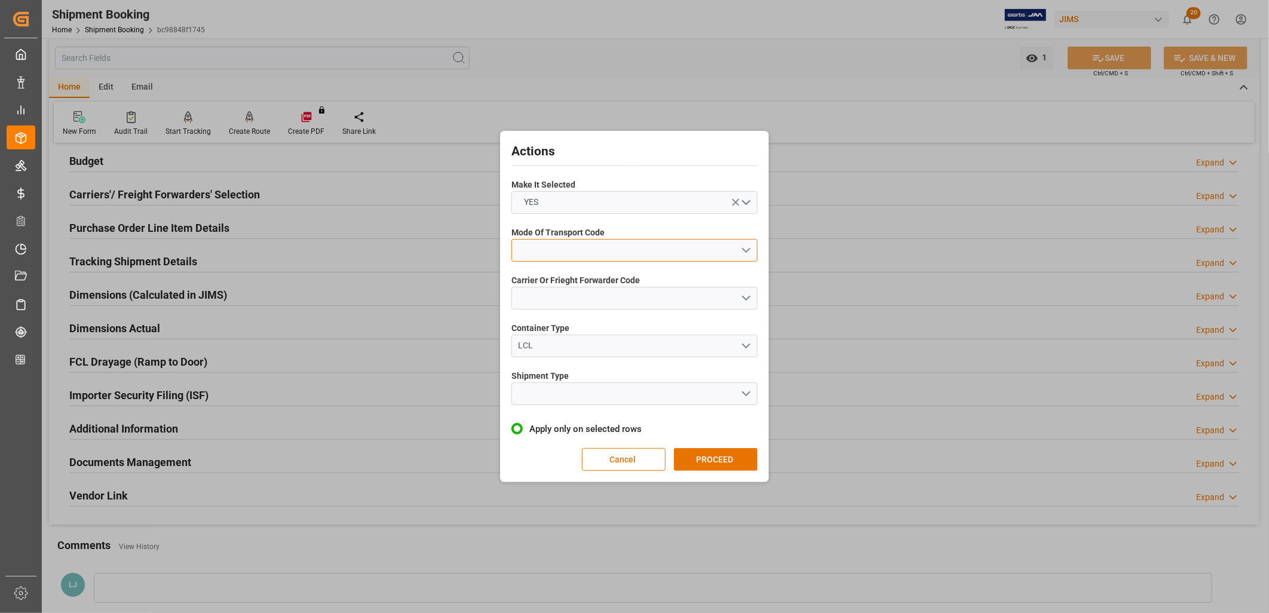
click at [748, 247] on button "open menu" at bounding box center [634, 250] width 246 height 23
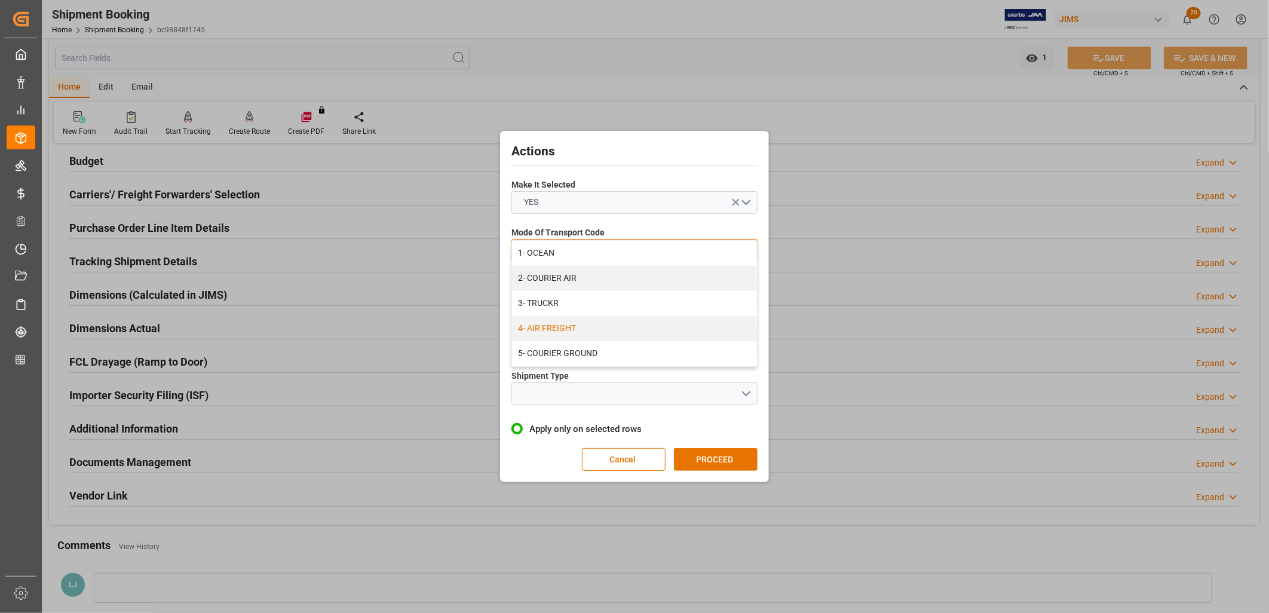
click at [570, 324] on div "4- AIR FREIGHT" at bounding box center [634, 328] width 245 height 25
click at [747, 297] on button "open menu" at bounding box center [634, 298] width 246 height 23
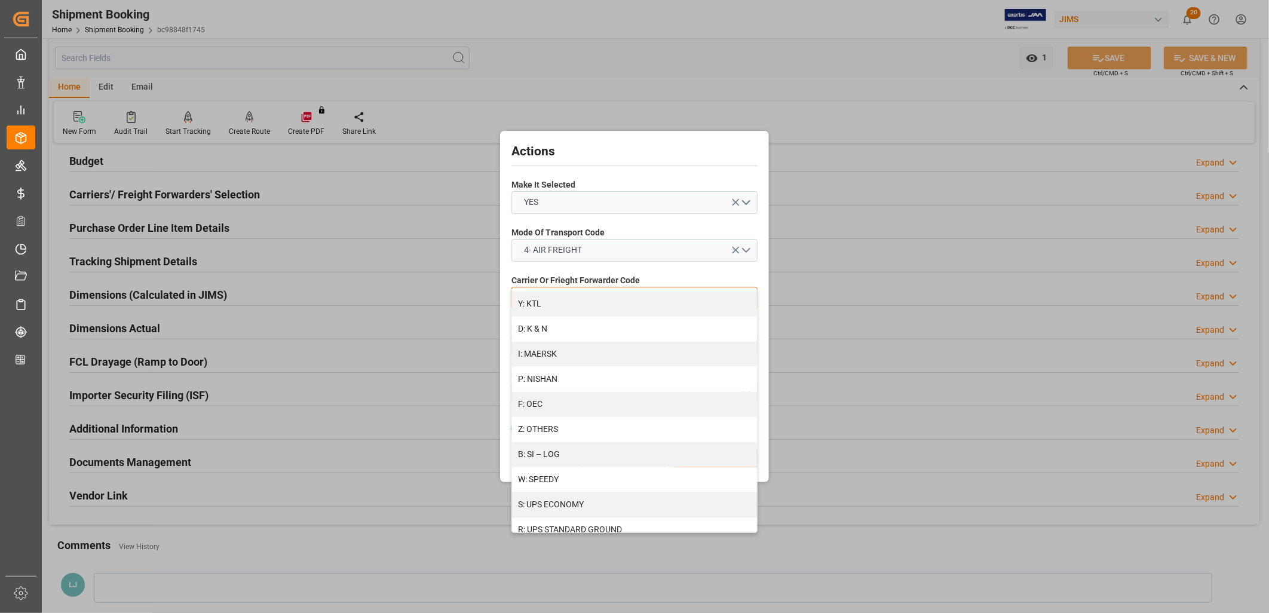
scroll to position [597, 0]
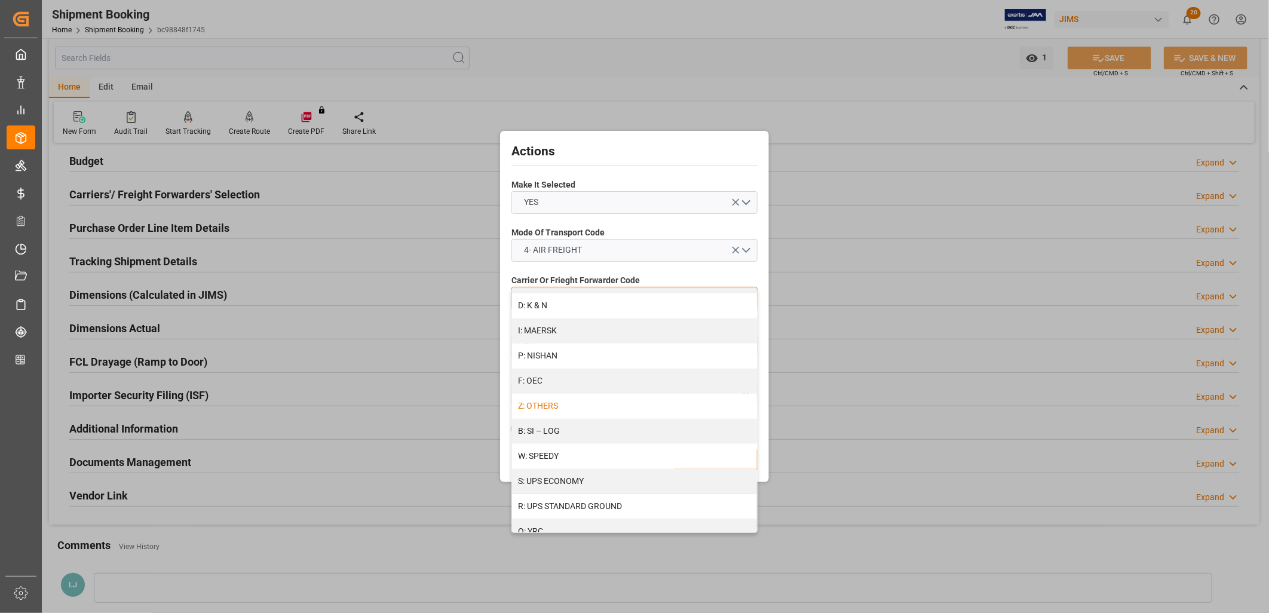
click at [541, 407] on div "Z: OTHERS" at bounding box center [634, 406] width 245 height 25
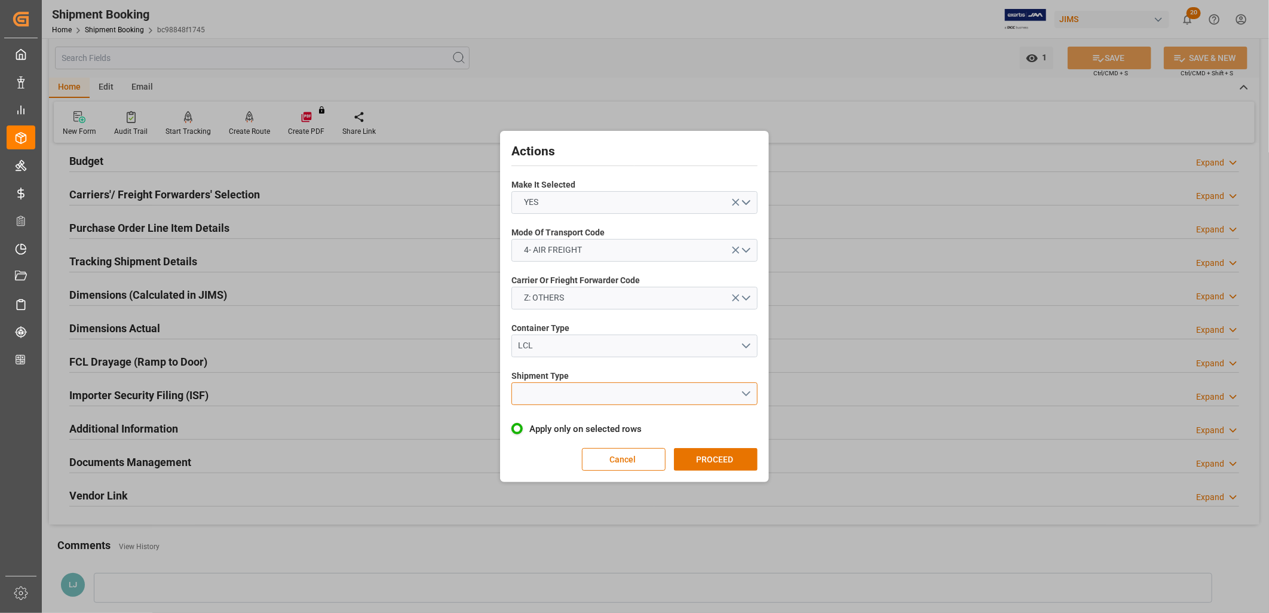
click at [748, 391] on button "open menu" at bounding box center [634, 393] width 246 height 23
click at [524, 423] on div "LCL" at bounding box center [634, 421] width 245 height 25
click at [703, 455] on button "PROCEED" at bounding box center [716, 459] width 84 height 23
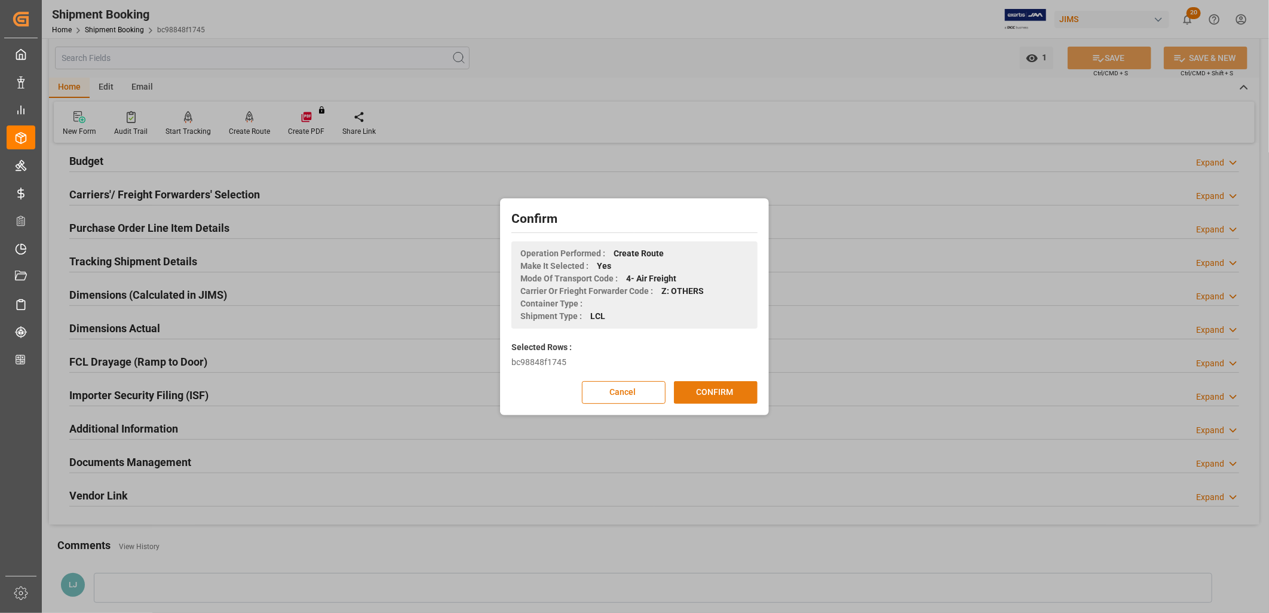
click at [723, 389] on button "CONFIRM" at bounding box center [716, 392] width 84 height 23
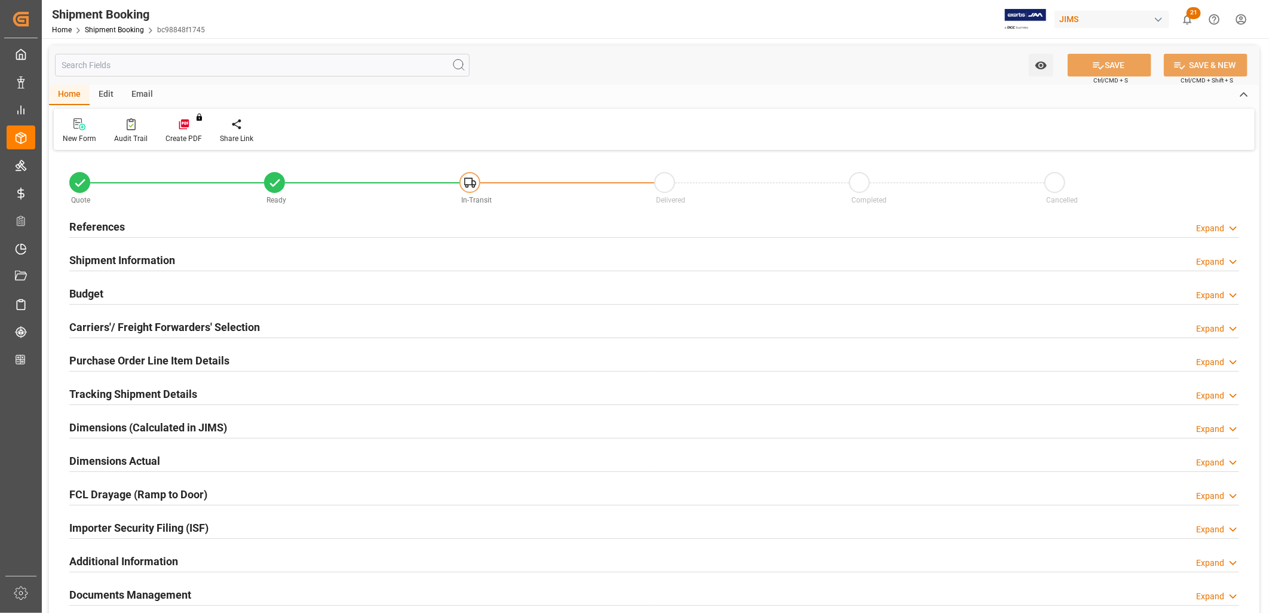
type input "0"
type input "[DATE]"
click at [92, 227] on h2 "References" at bounding box center [97, 227] width 56 height 16
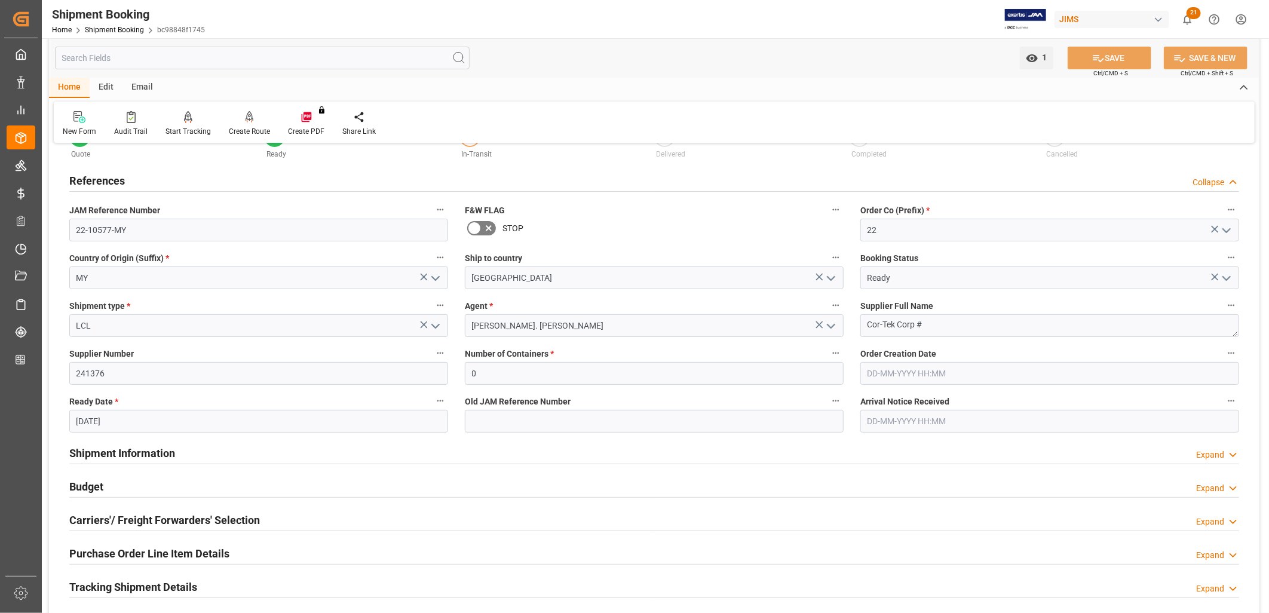
scroll to position [66, 0]
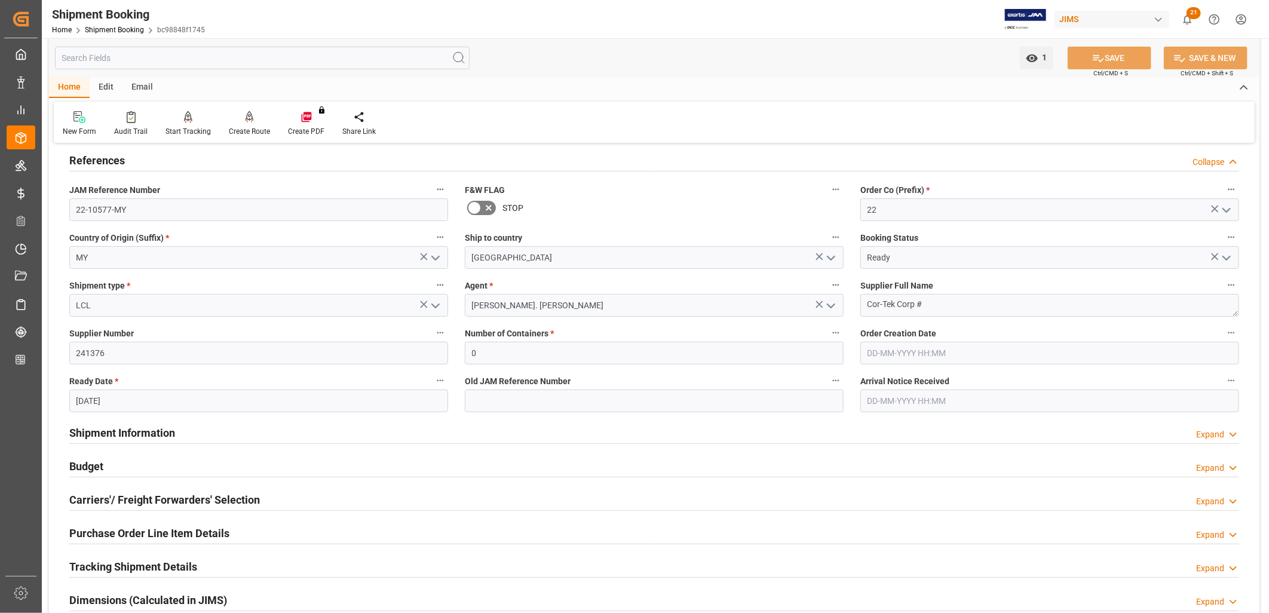
click at [159, 498] on h2 "Carriers'/ Freight Forwarders' Selection" at bounding box center [164, 500] width 191 height 16
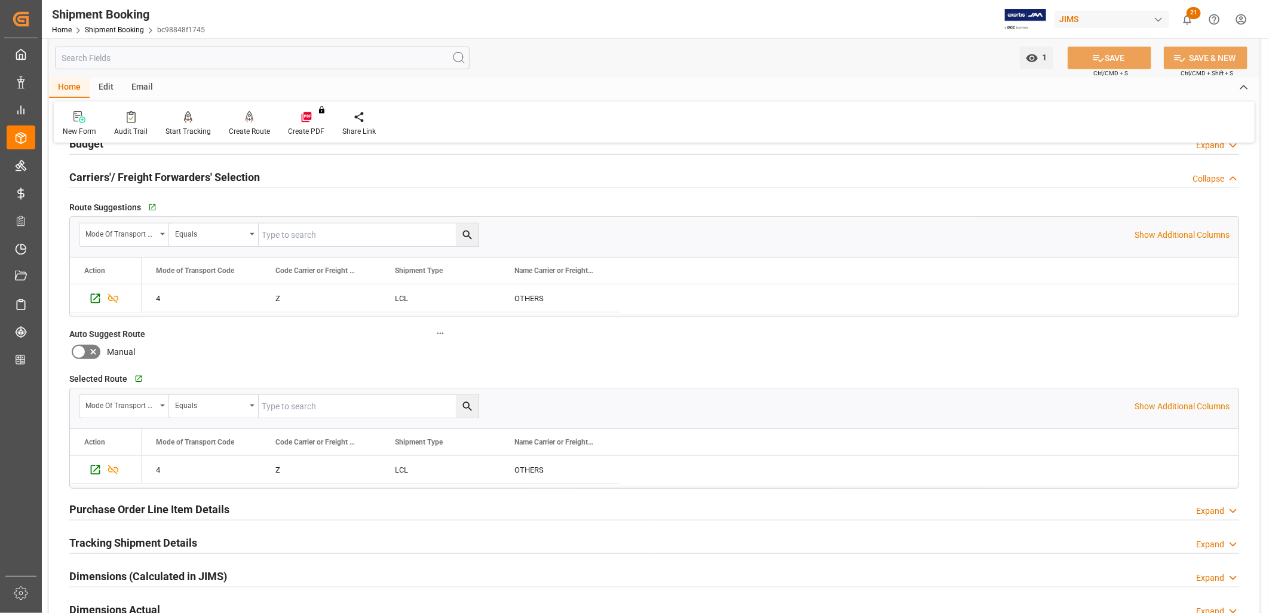
scroll to position [398, 0]
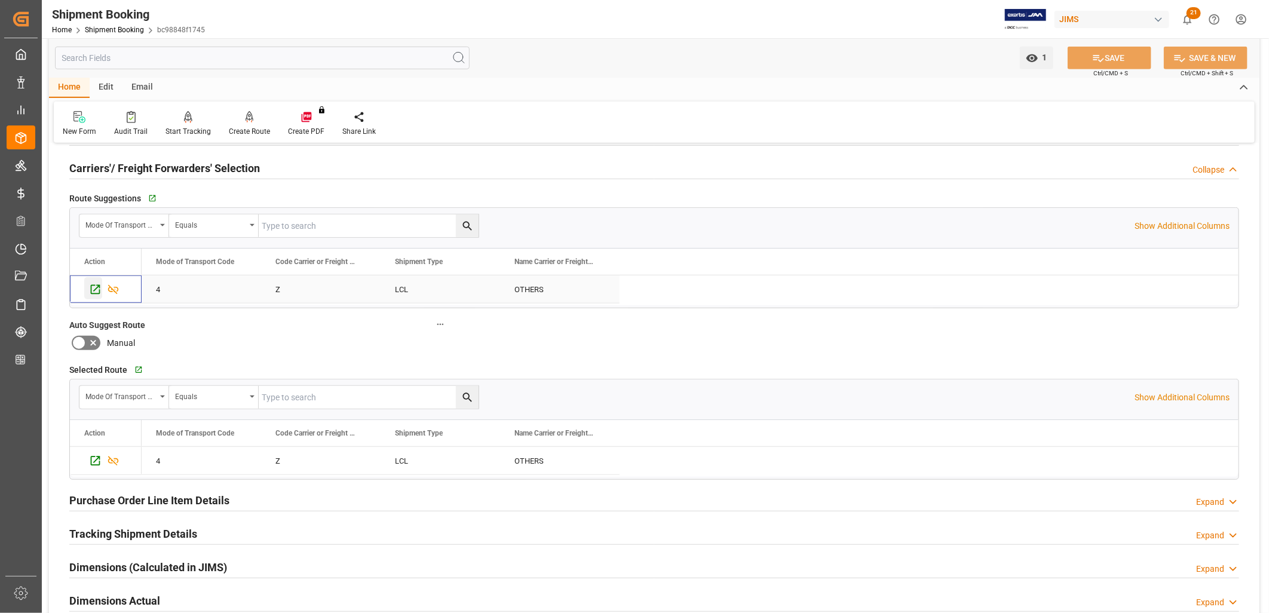
click at [96, 289] on icon "Press SPACE to select this row." at bounding box center [95, 289] width 13 height 13
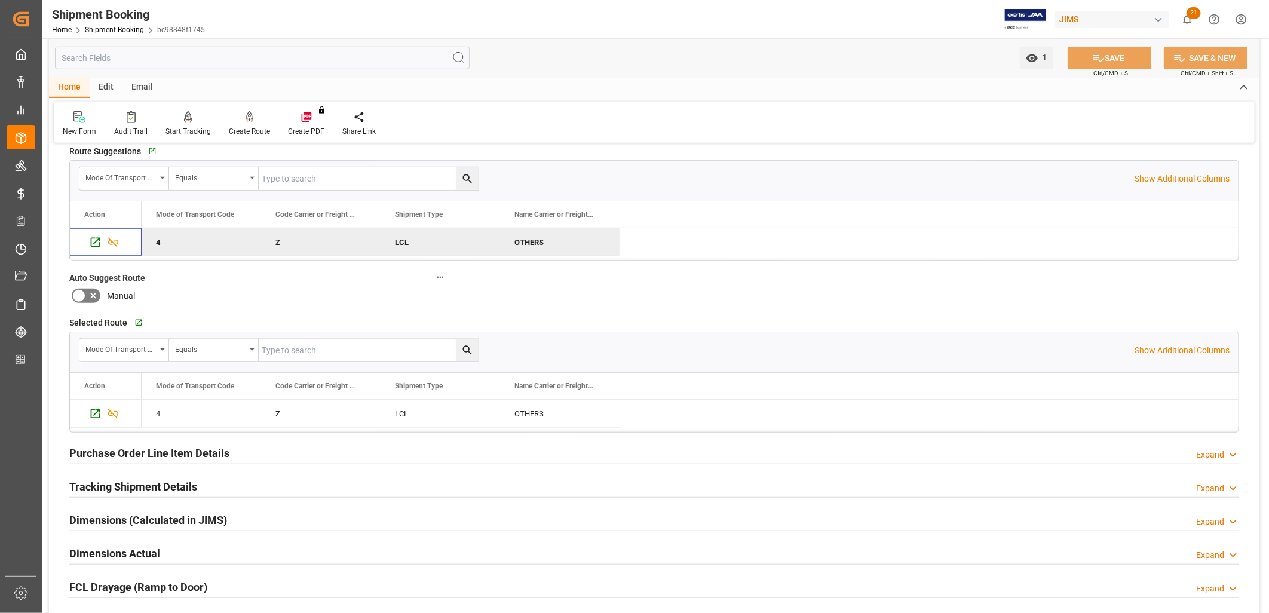
scroll to position [464, 0]
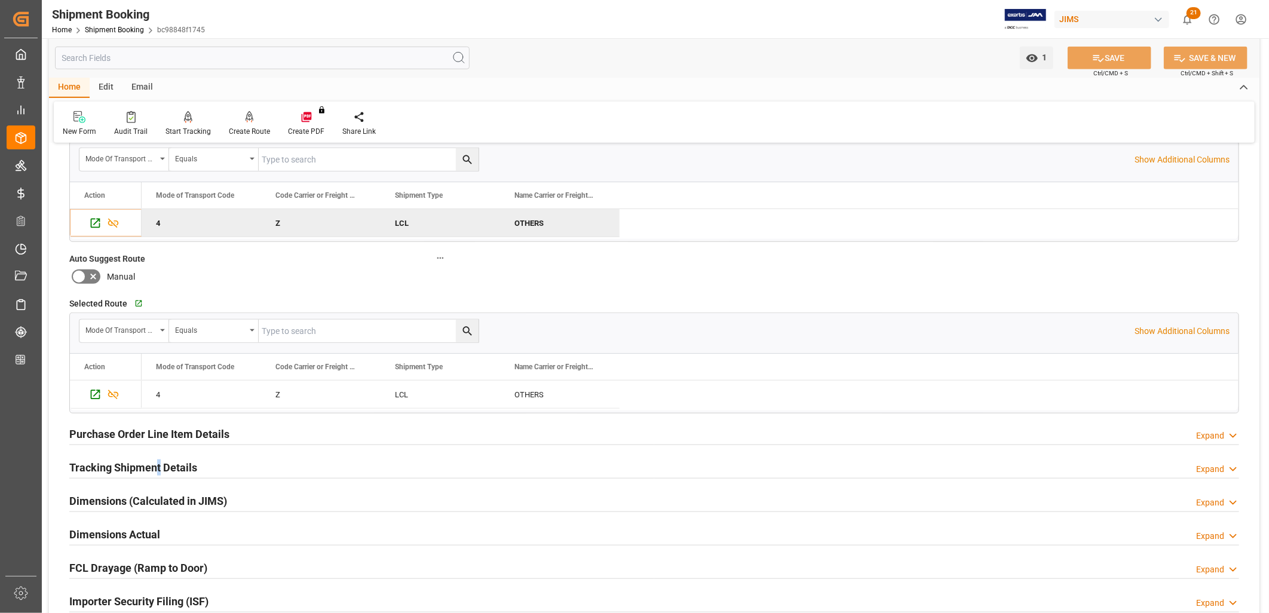
click at [158, 459] on h2 "Tracking Shipment Details" at bounding box center [133, 467] width 128 height 16
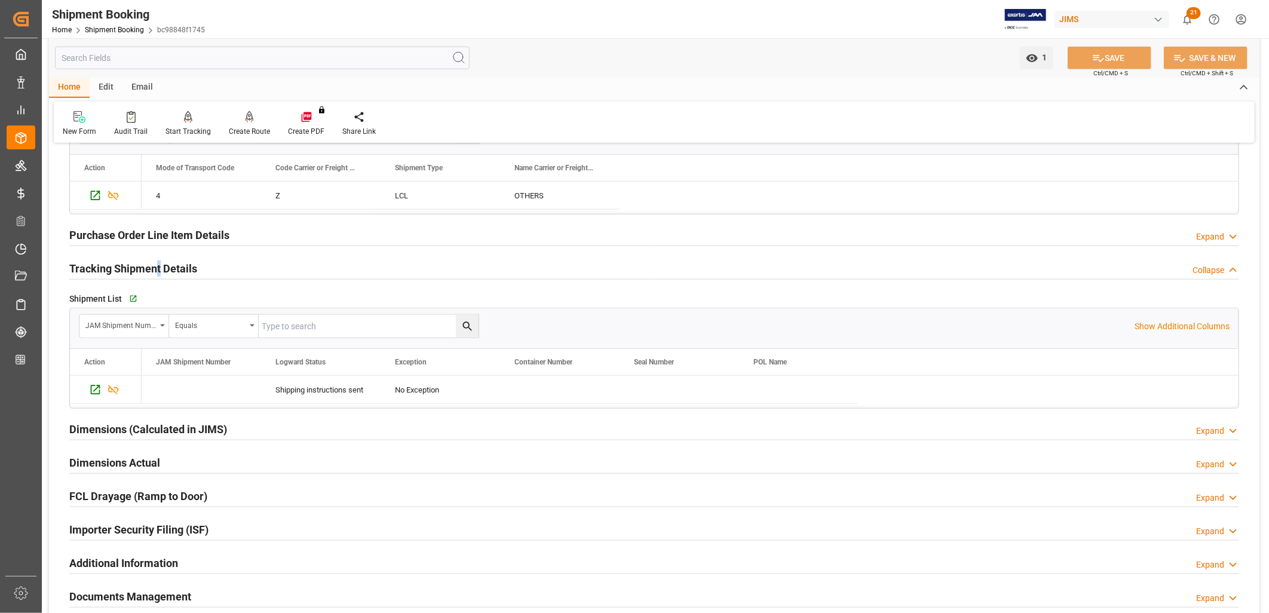
scroll to position [664, 0]
click at [94, 390] on icon "Press SPACE to select this row." at bounding box center [96, 390] width 10 height 10
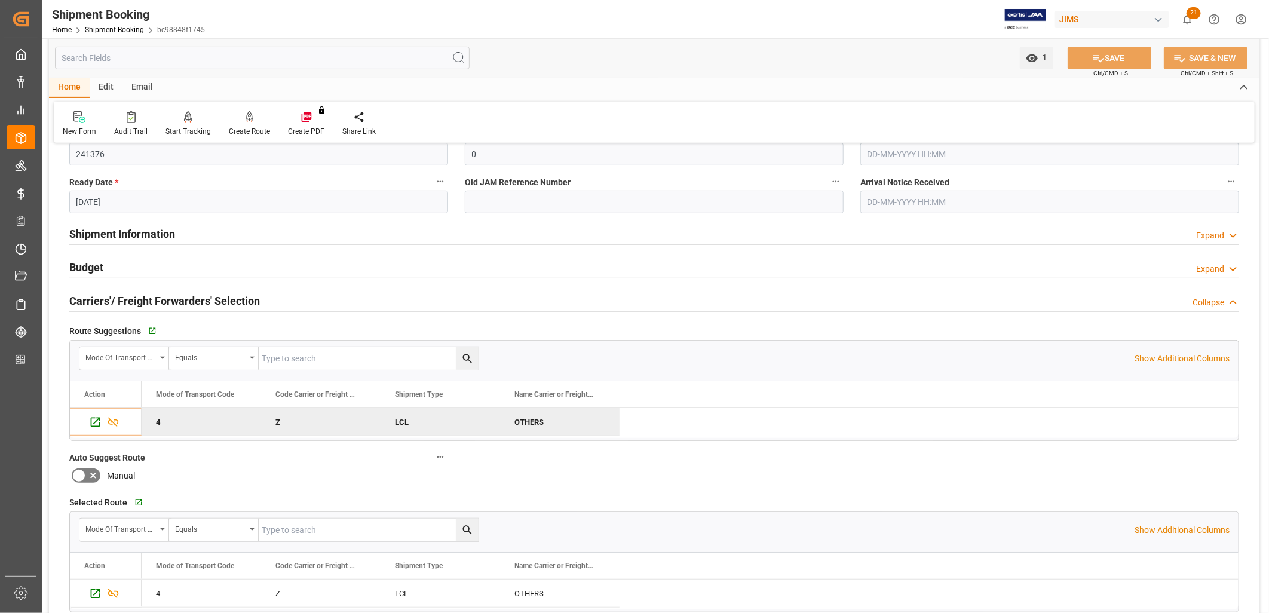
scroll to position [0, 0]
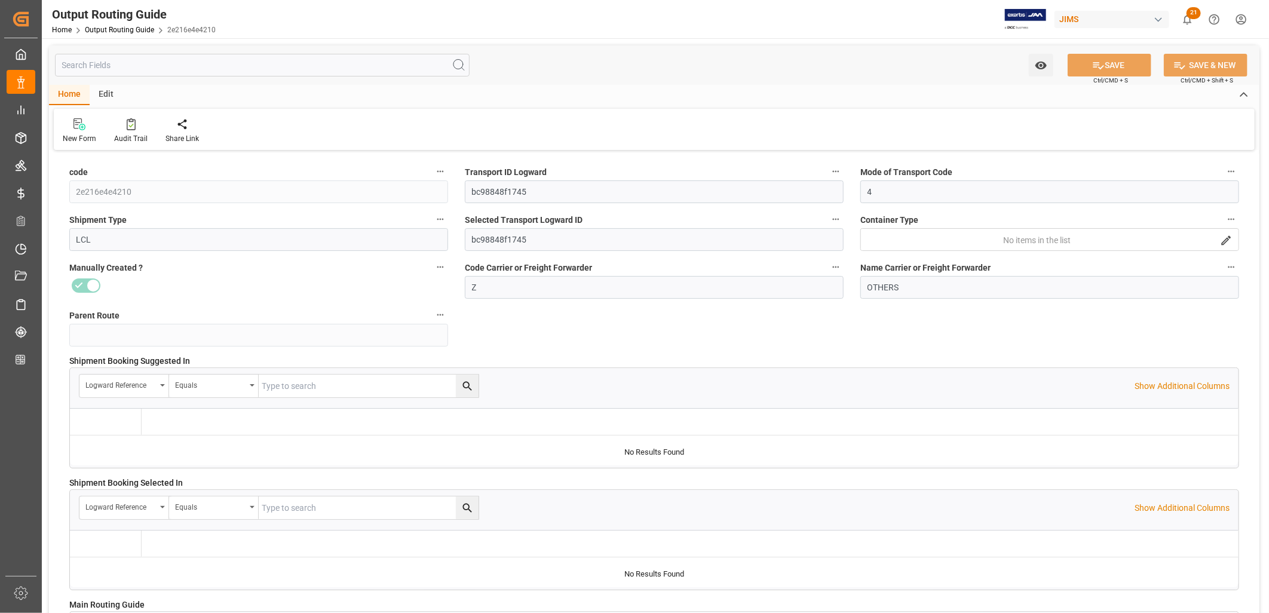
type input "[DATE] 16:18"
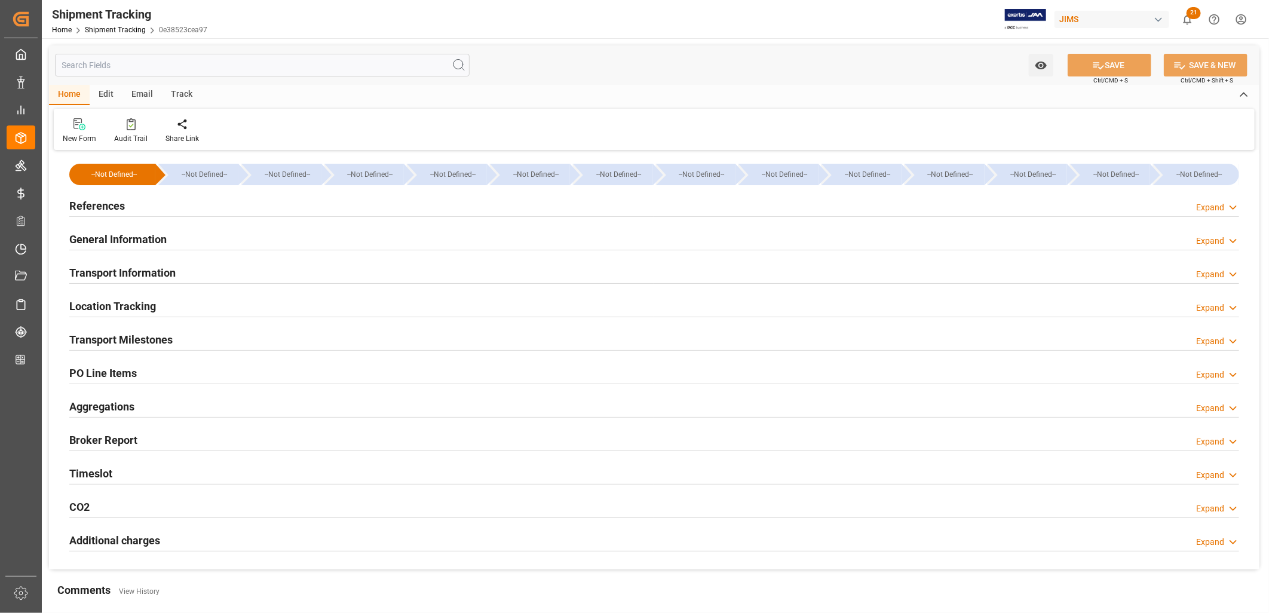
type input "[DATE]"
click at [96, 200] on h2 "References" at bounding box center [97, 206] width 56 height 16
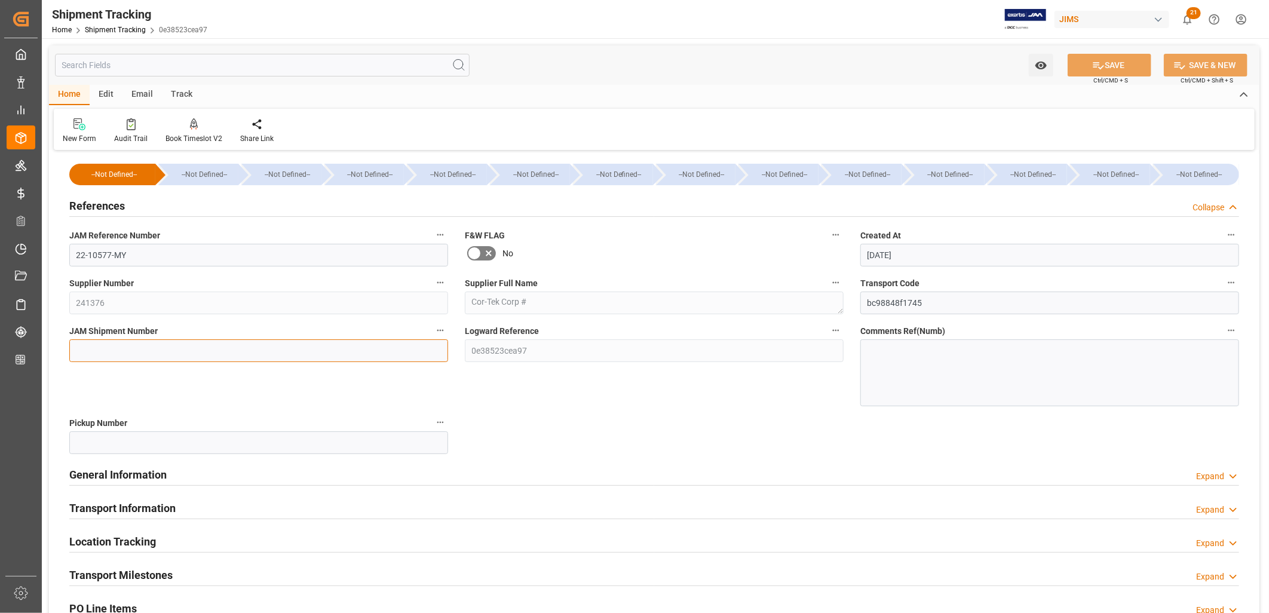
click at [84, 355] on input at bounding box center [258, 350] width 379 height 23
type input "72808"
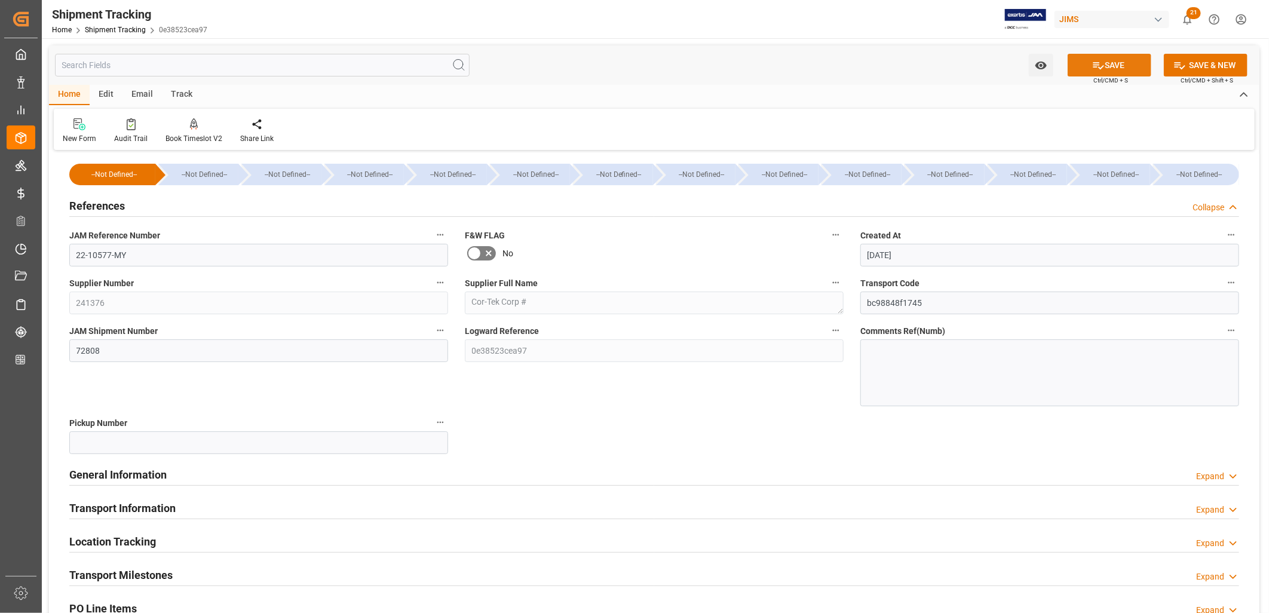
click at [1108, 66] on button "SAVE" at bounding box center [1109, 65] width 84 height 23
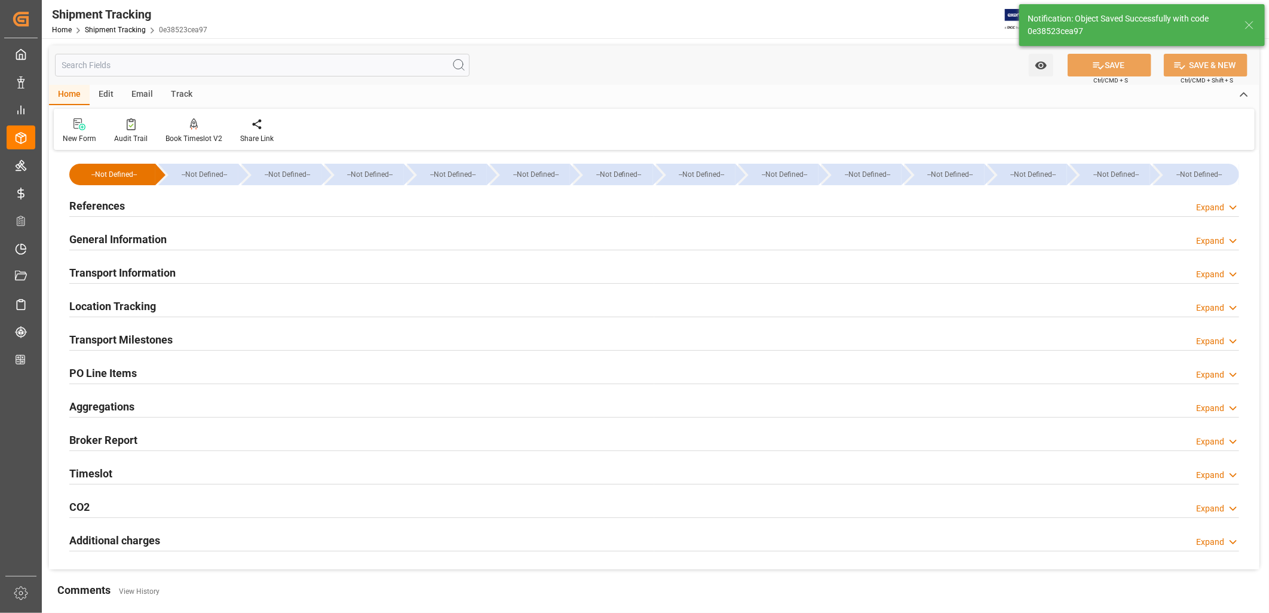
click at [148, 345] on h2 "Transport Milestones" at bounding box center [120, 340] width 103 height 16
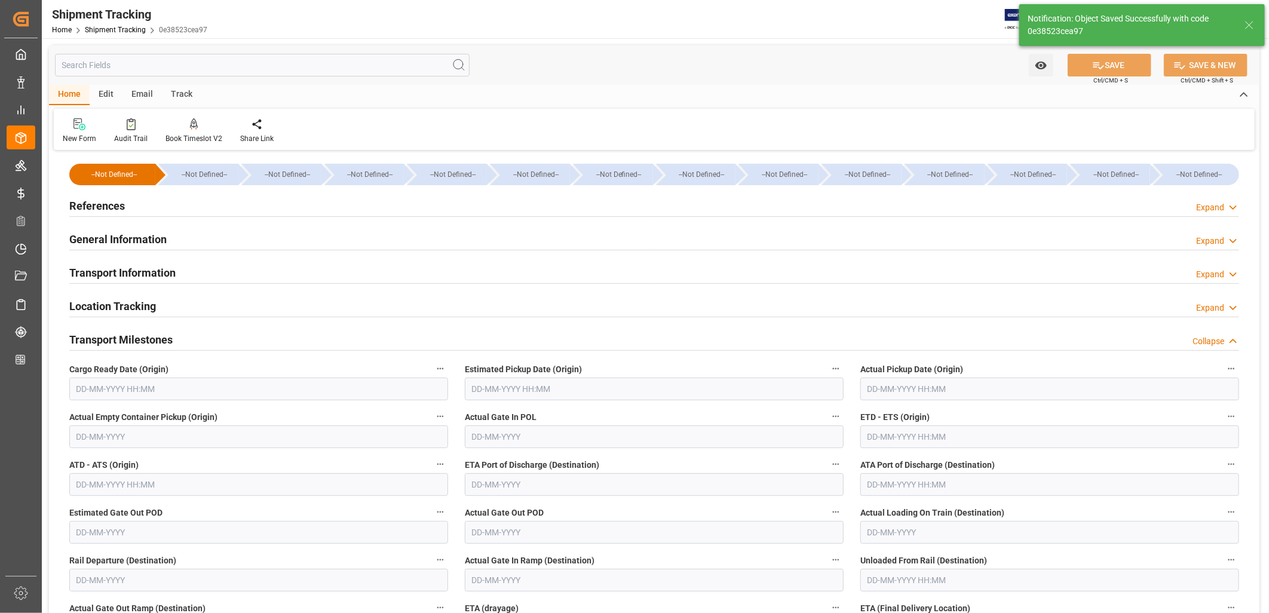
click at [84, 388] on input "text" at bounding box center [258, 389] width 379 height 23
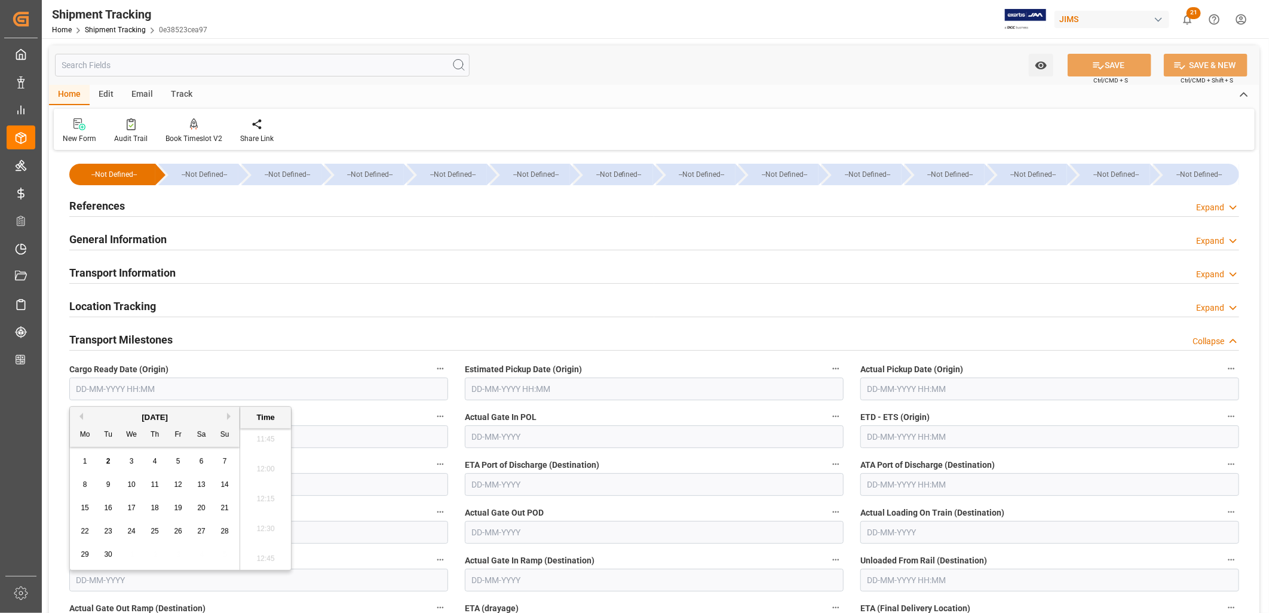
click at [86, 480] on span "8" at bounding box center [85, 484] width 4 height 8
click at [78, 416] on button "Previous Month" at bounding box center [79, 416] width 7 height 7
click at [154, 554] on span "28" at bounding box center [155, 554] width 8 height 8
type input "28-08-2025 00:00"
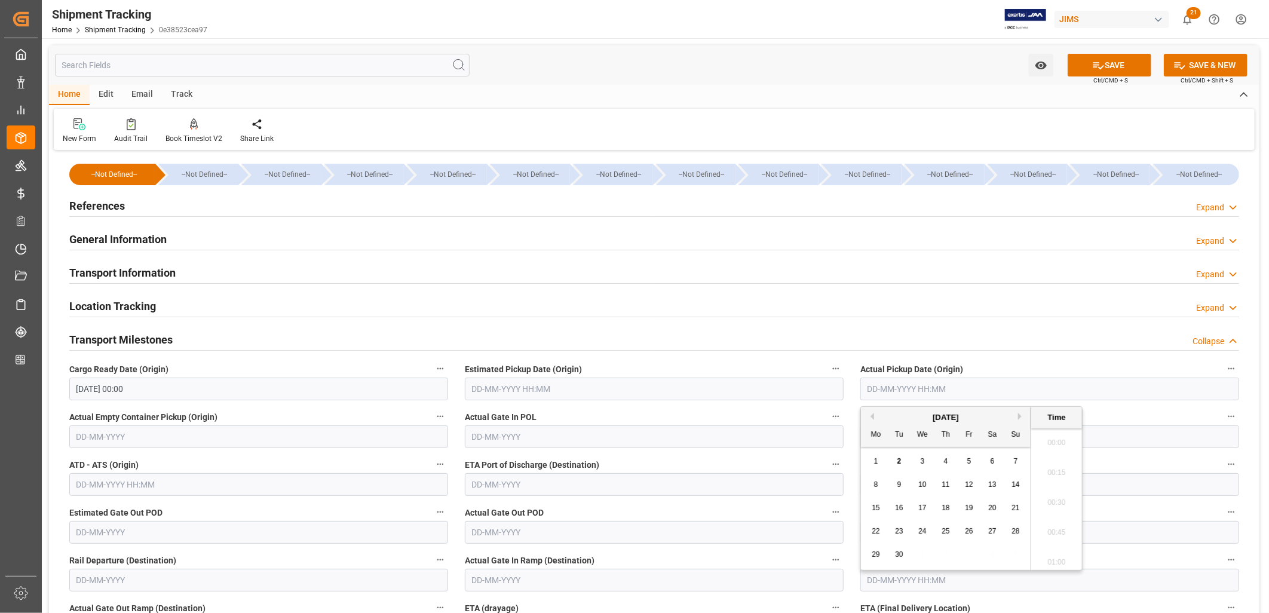
click at [935, 384] on input "text" at bounding box center [1049, 389] width 379 height 23
click at [868, 477] on div "8 9 10 11 12 13 14" at bounding box center [945, 484] width 163 height 23
click at [944, 462] on span "4" at bounding box center [946, 461] width 4 height 8
type input "04-09-2025 00:00"
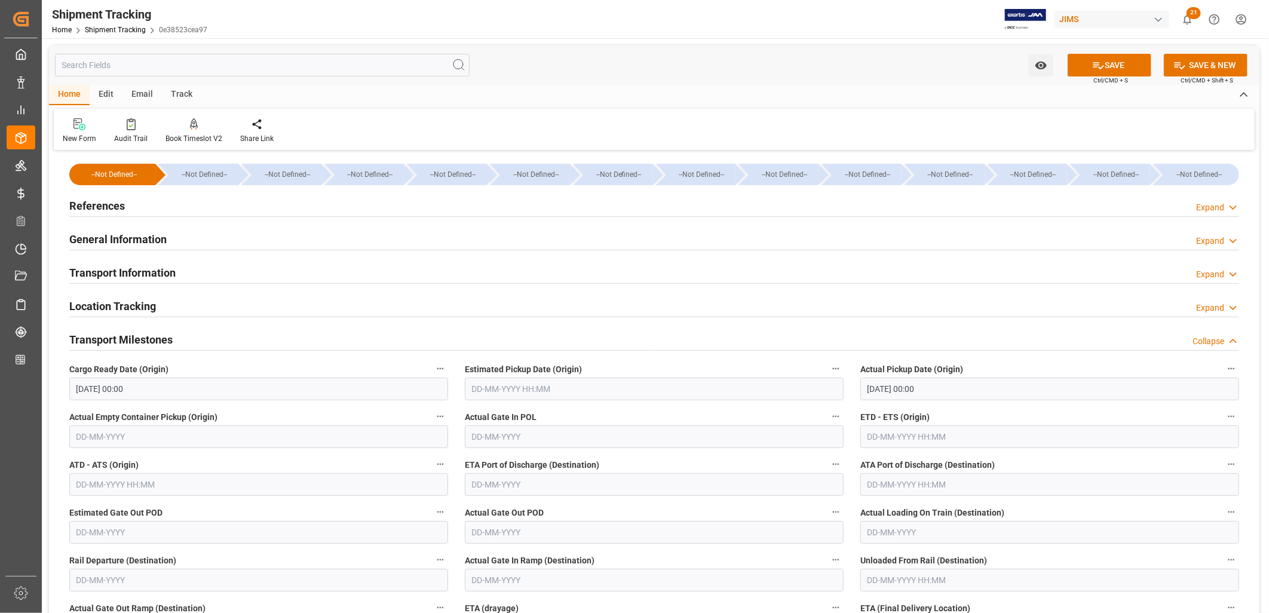
click at [993, 313] on div "Location Tracking Expand" at bounding box center [654, 305] width 1170 height 23
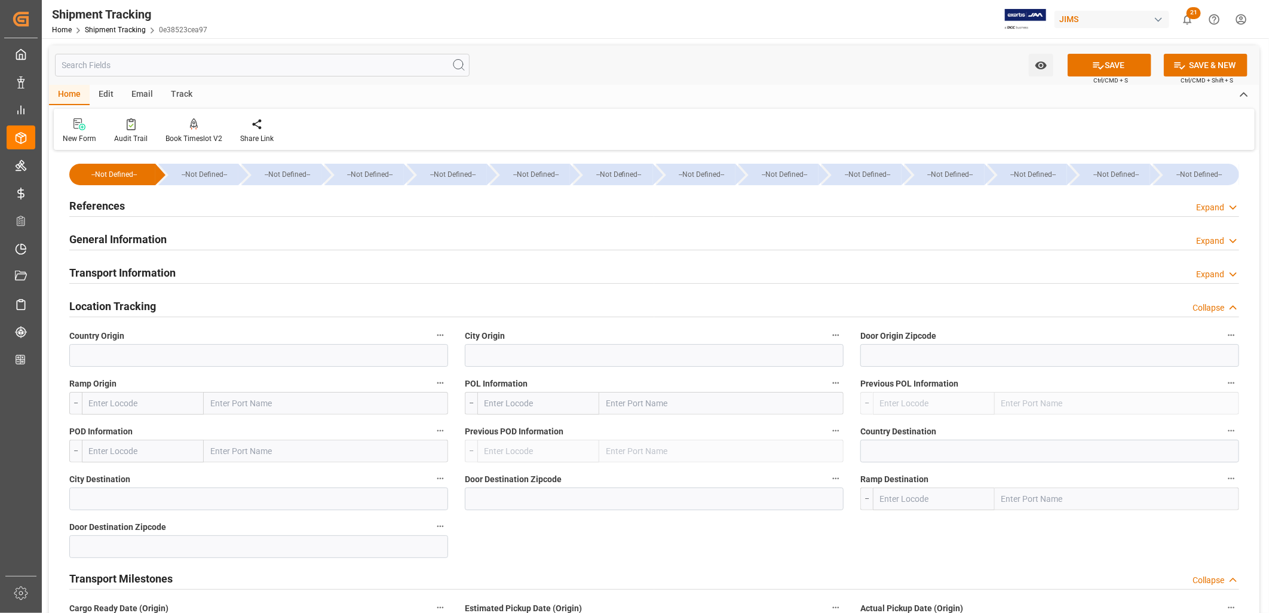
click at [132, 275] on h2 "Transport Information" at bounding box center [122, 273] width 106 height 16
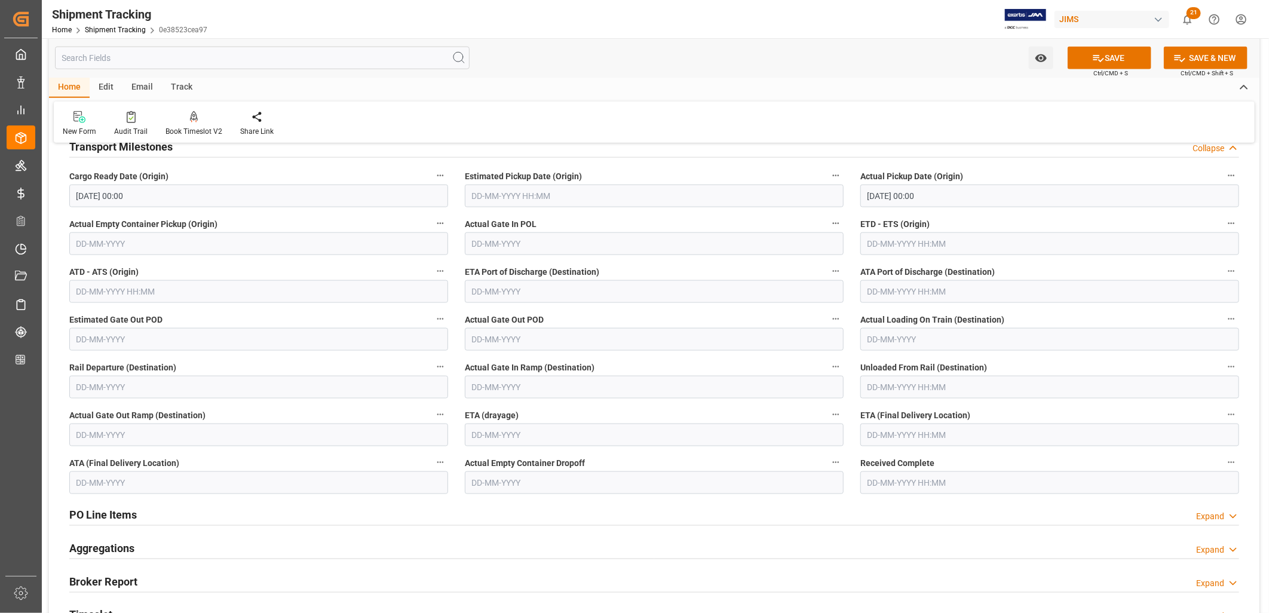
scroll to position [863, 0]
click at [869, 437] on input "text" at bounding box center [1049, 434] width 379 height 23
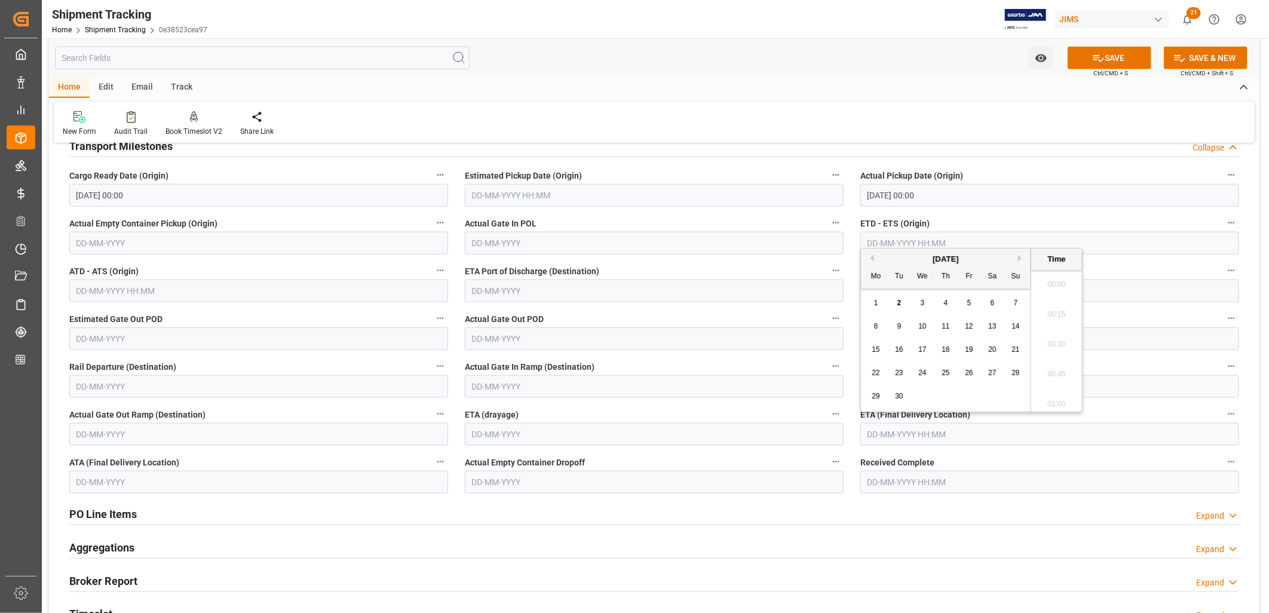
scroll to position [1407, 0]
click at [926, 327] on span "10" at bounding box center [922, 326] width 8 height 8
type input "10-09-2025 00:00"
click at [1103, 57] on button "SAVE" at bounding box center [1109, 58] width 84 height 23
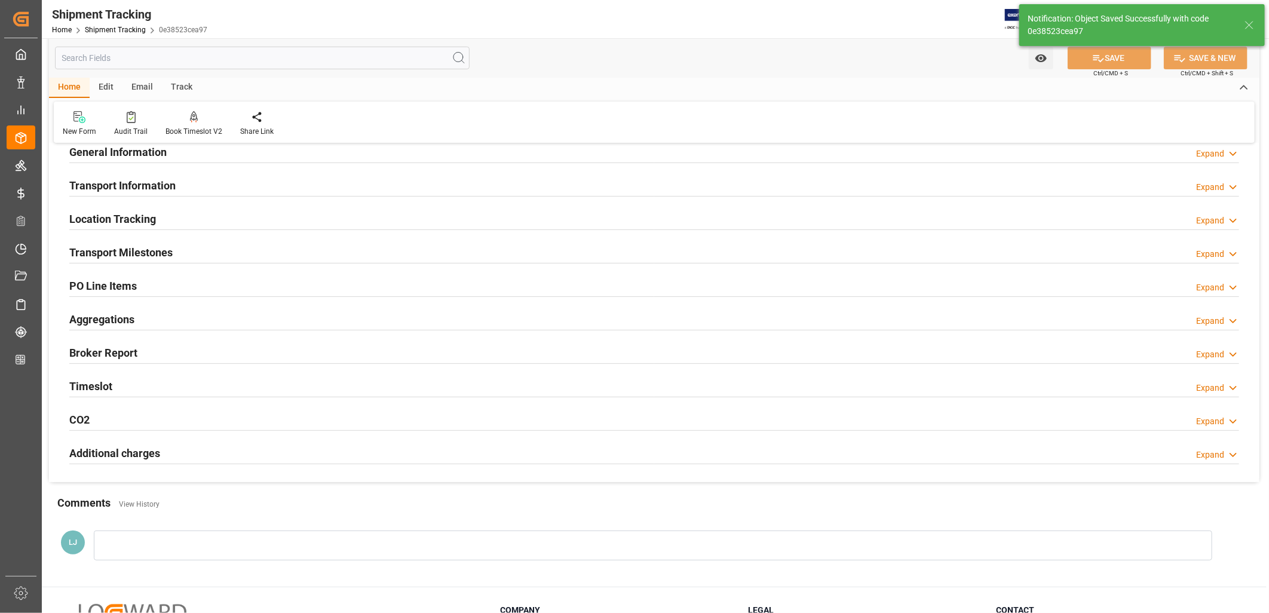
scroll to position [61, 0]
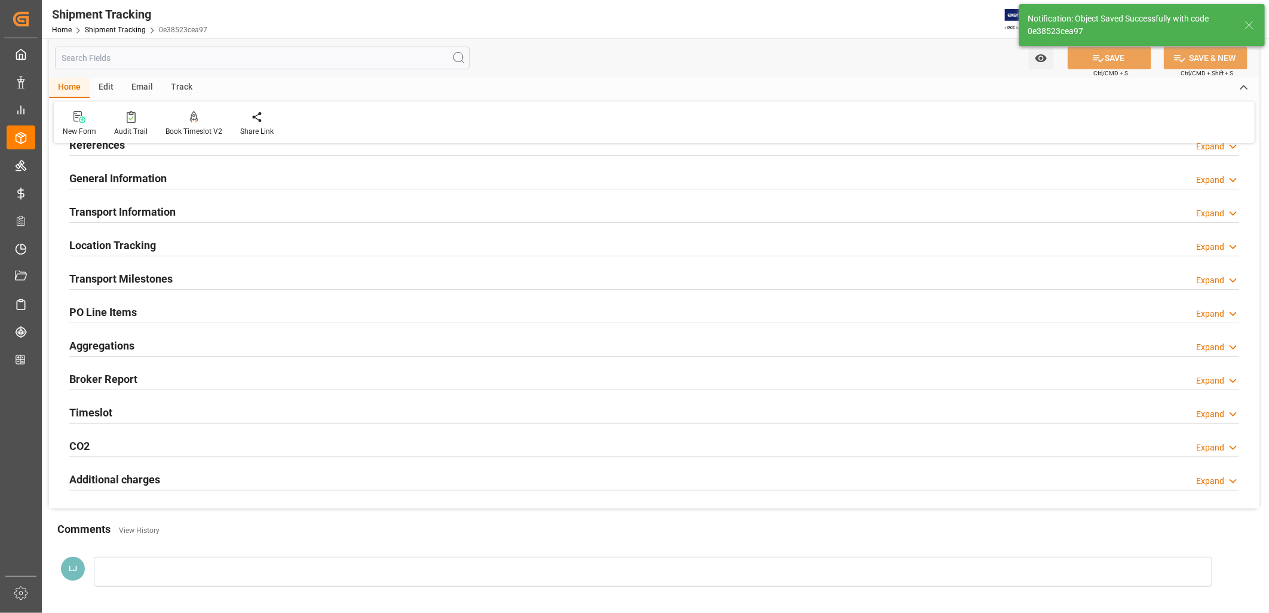
click at [151, 269] on div "Transport Milestones" at bounding box center [120, 277] width 103 height 23
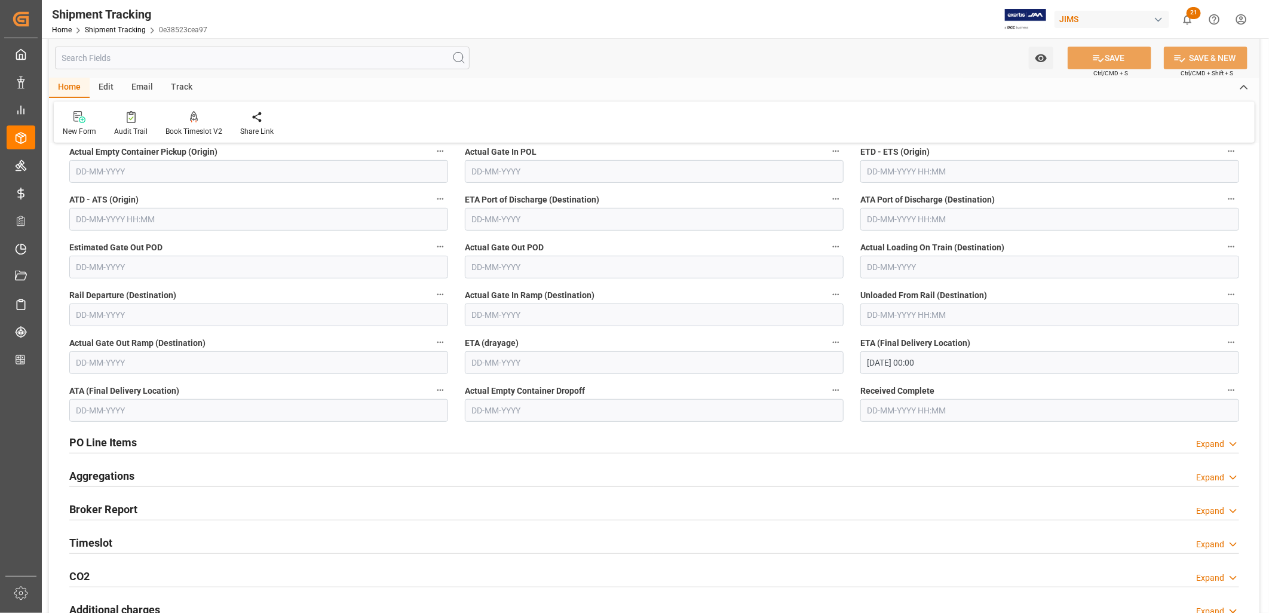
scroll to position [332, 0]
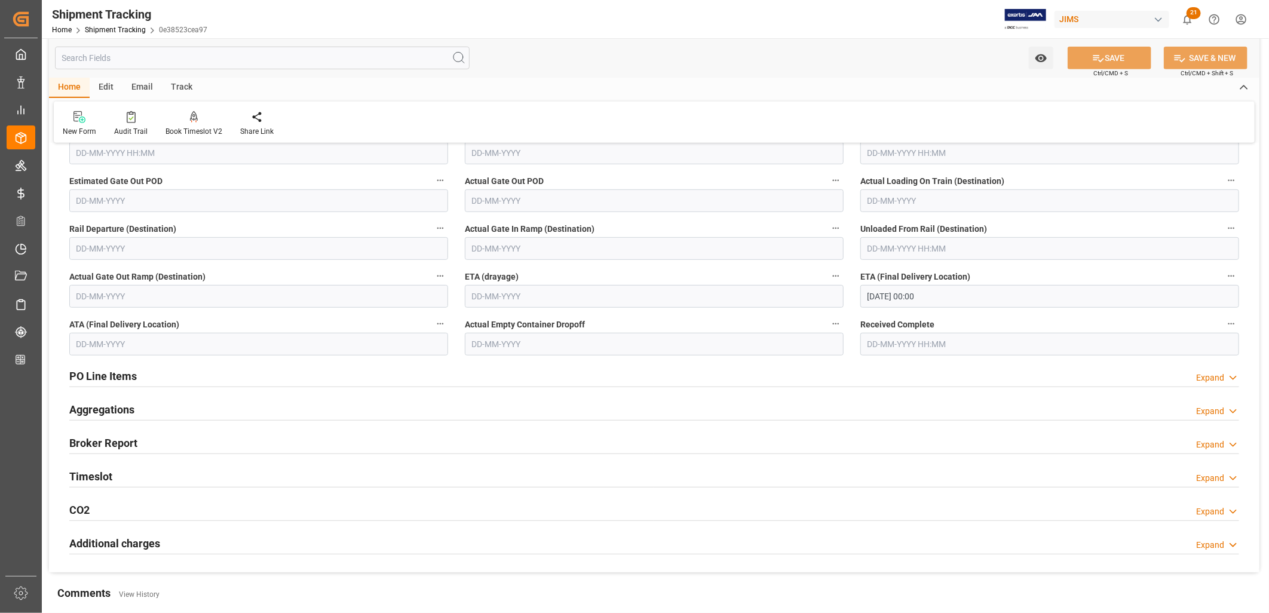
click at [116, 375] on h2 "PO Line Items" at bounding box center [103, 376] width 68 height 16
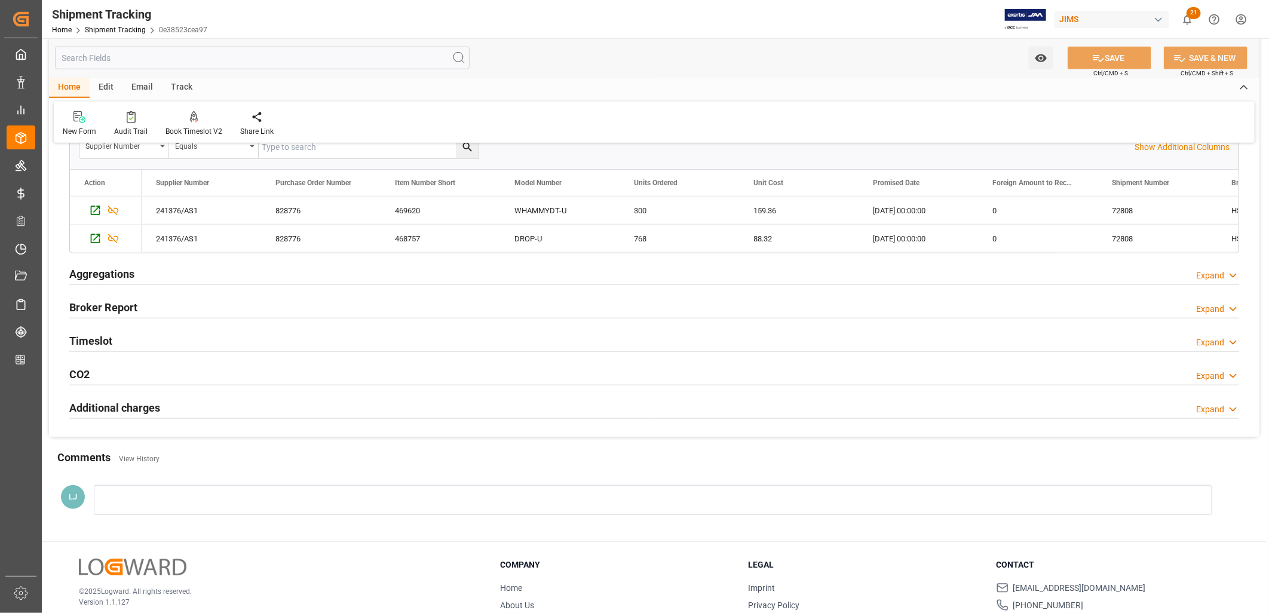
scroll to position [664, 0]
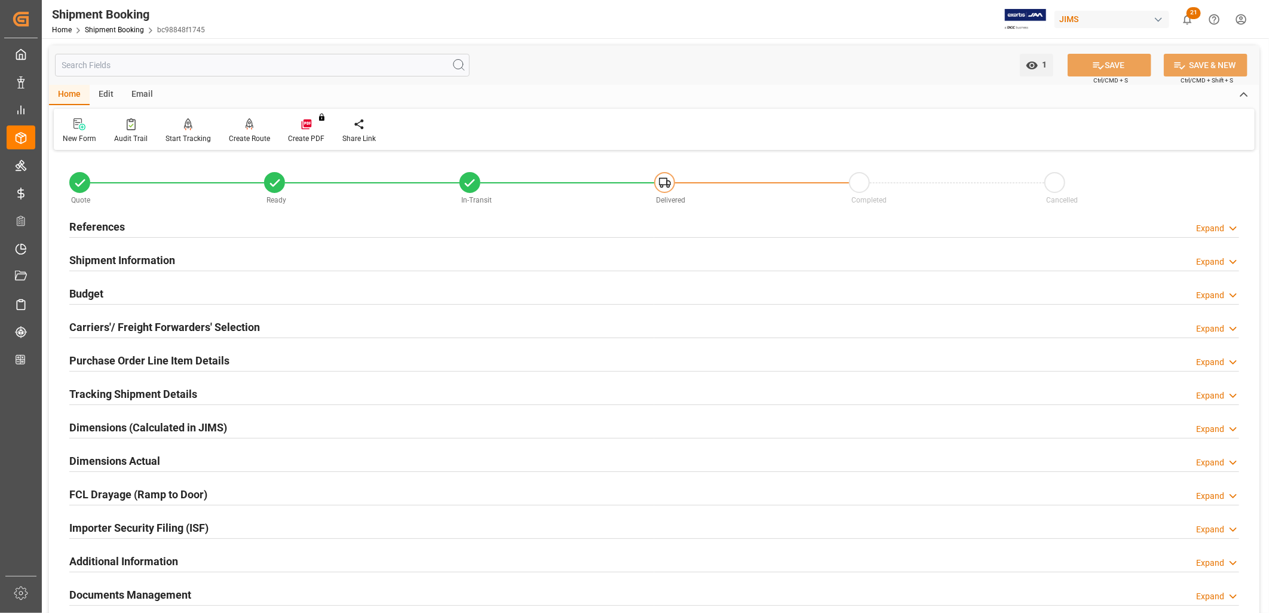
click at [131, 325] on h2 "Carriers'/ Freight Forwarders' Selection" at bounding box center [164, 327] width 191 height 16
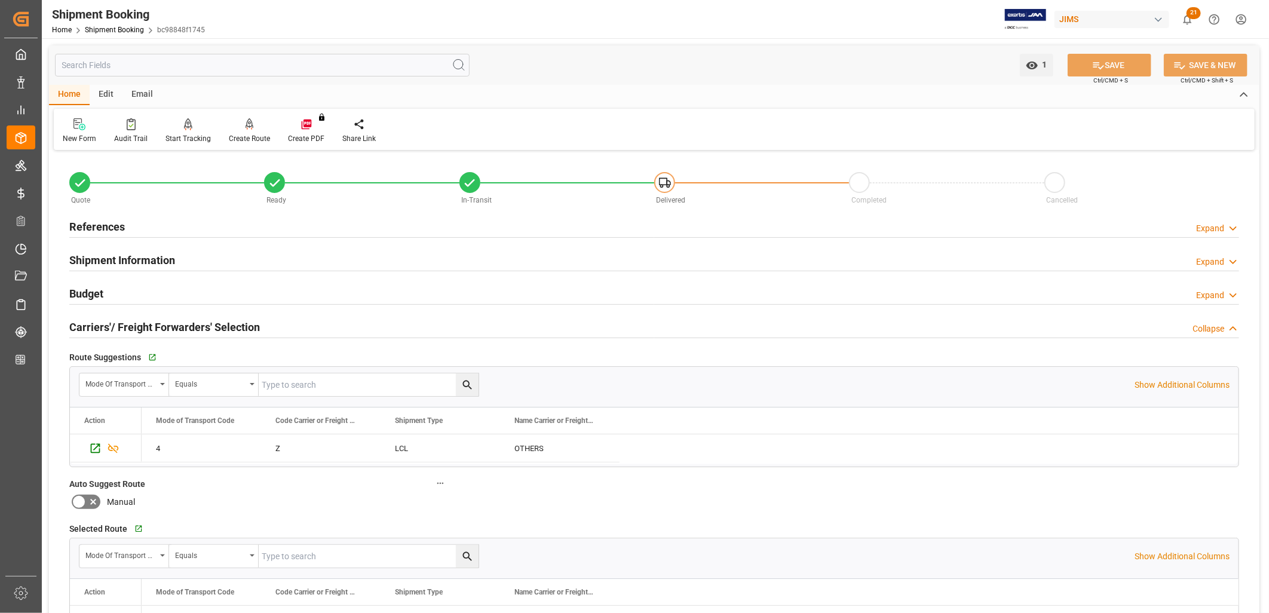
click at [108, 225] on h2 "References" at bounding box center [97, 227] width 56 height 16
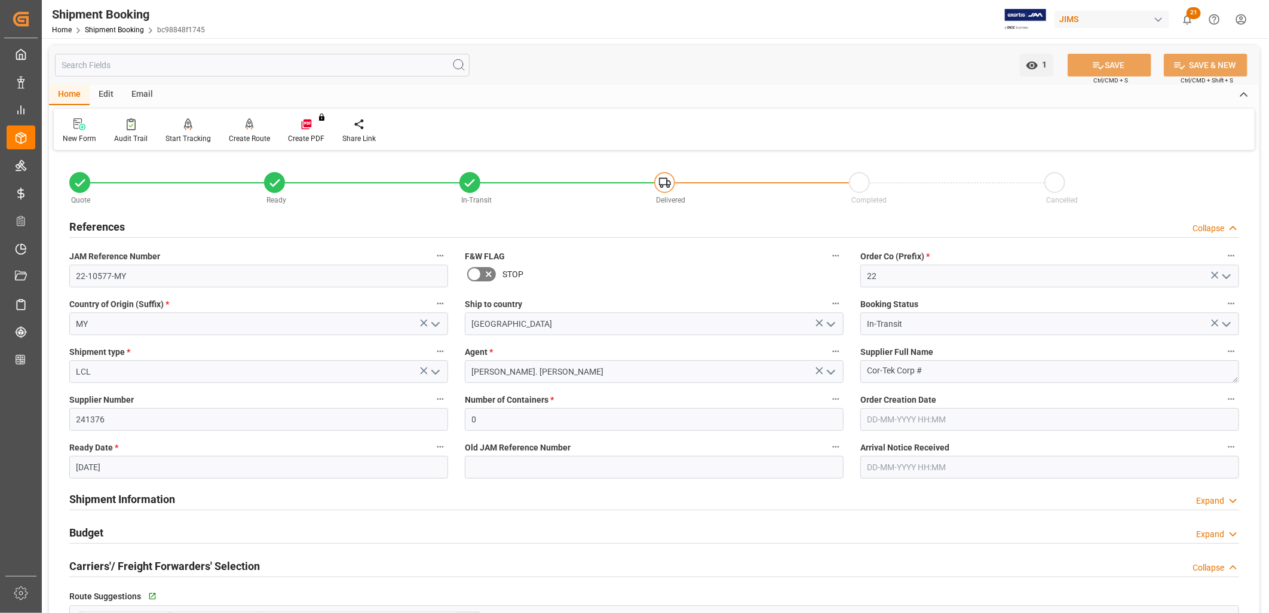
click at [97, 225] on h2 "References" at bounding box center [97, 227] width 56 height 16
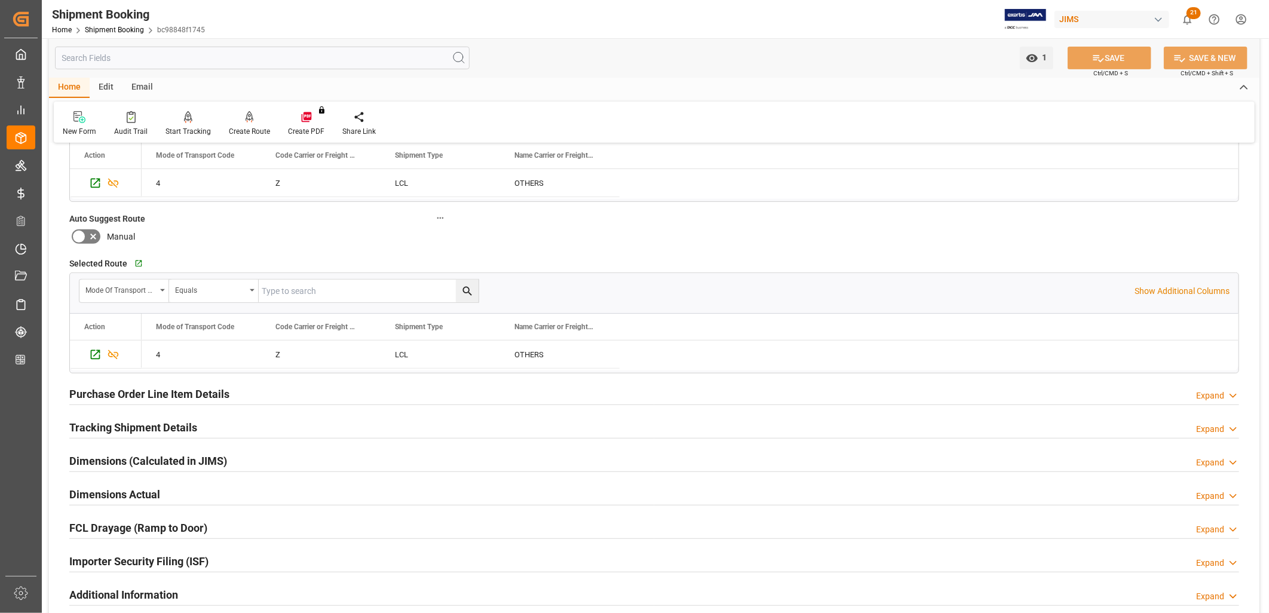
scroll to position [332, 0]
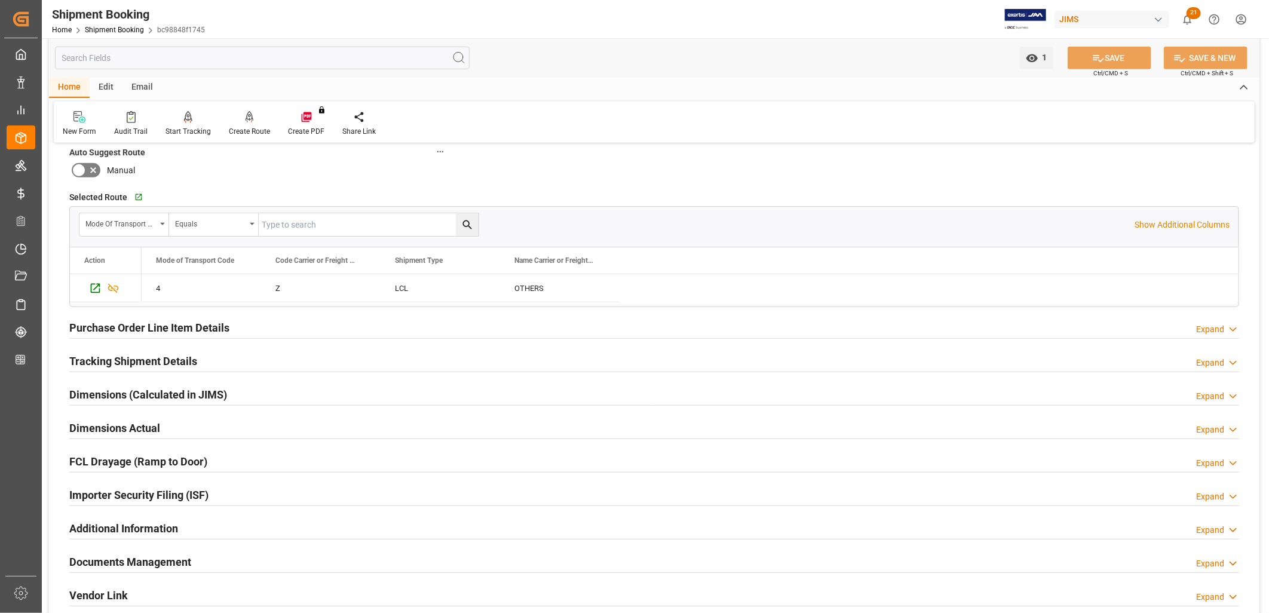
click at [171, 559] on h2 "Documents Management" at bounding box center [130, 562] width 122 height 16
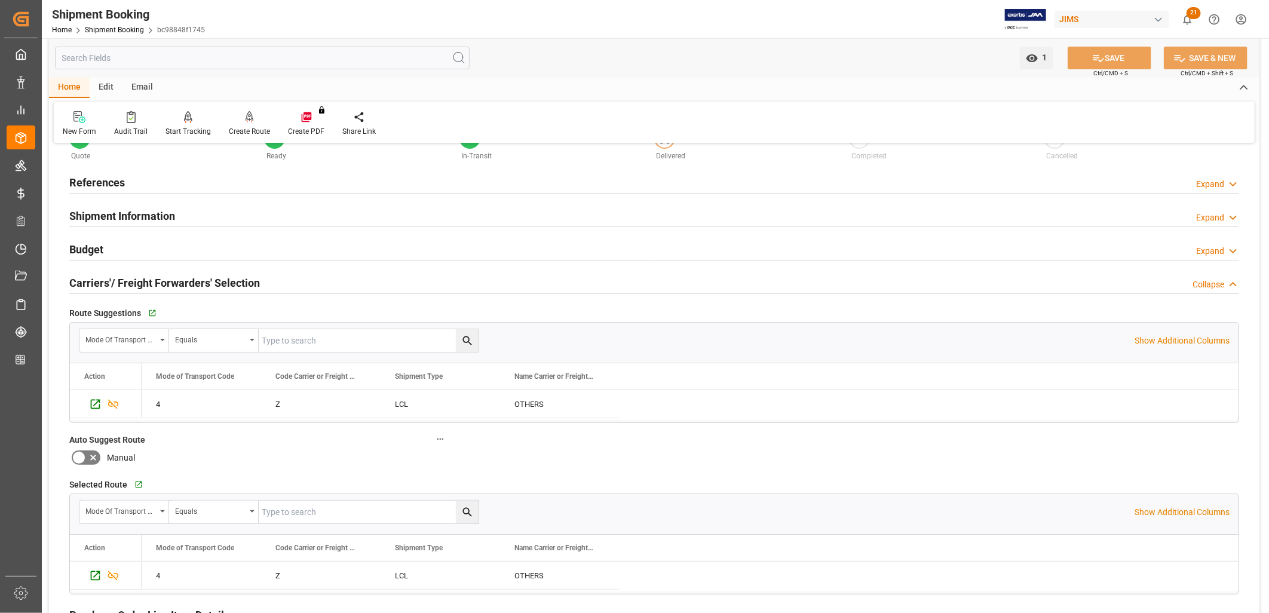
scroll to position [0, 0]
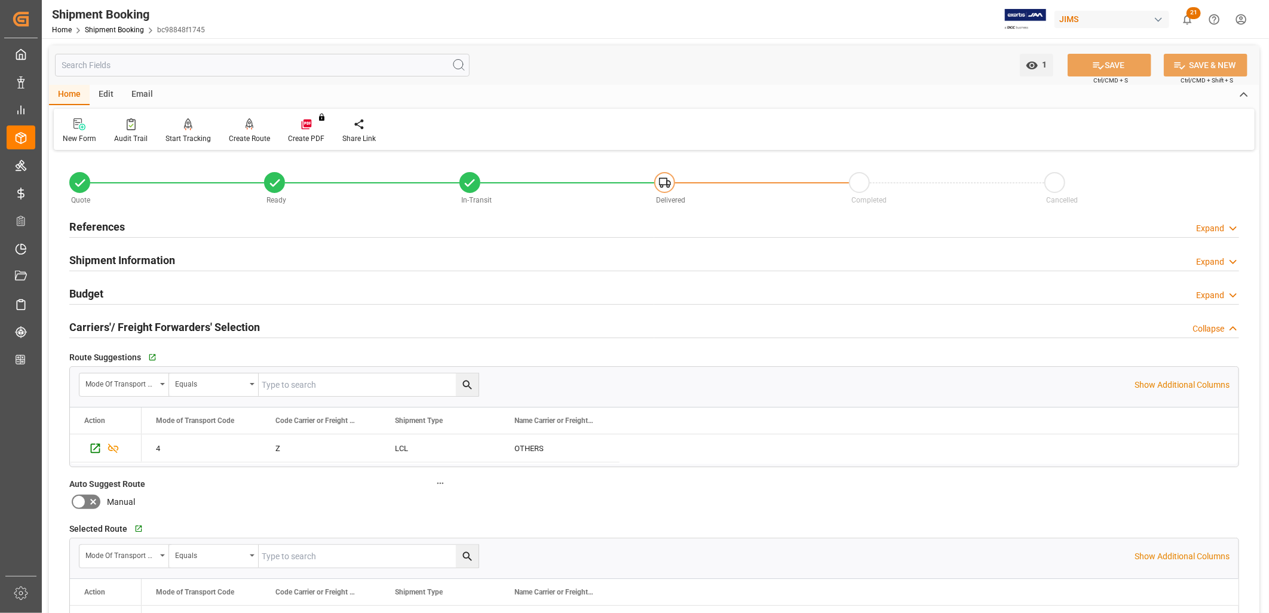
click at [100, 222] on h2 "References" at bounding box center [97, 227] width 56 height 16
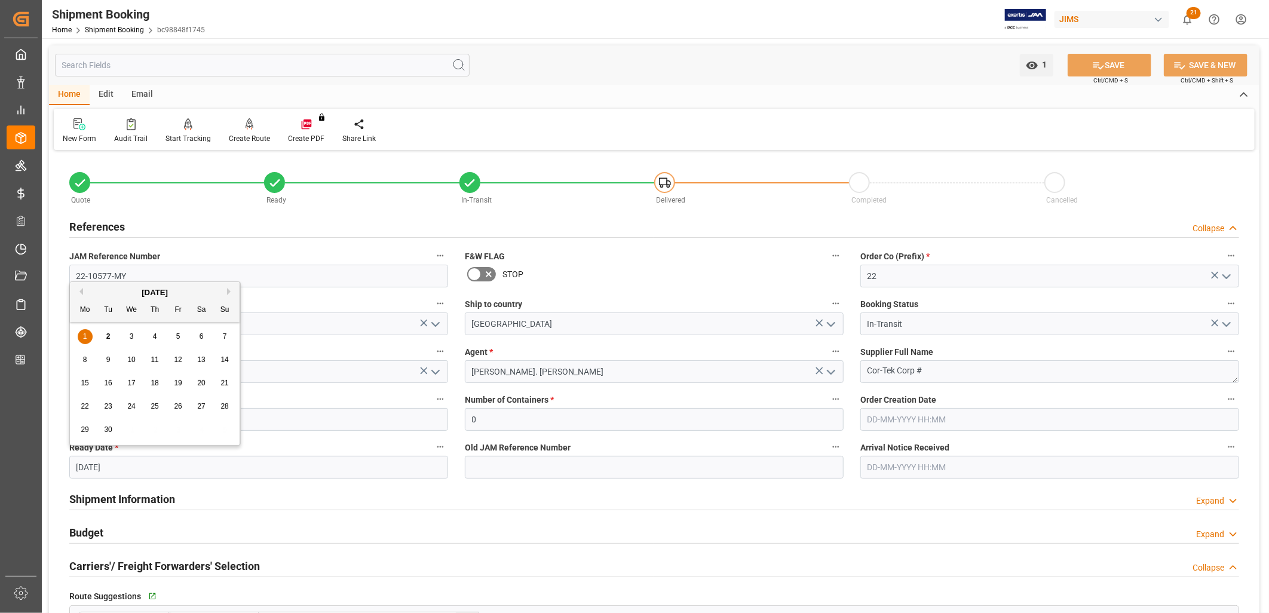
click at [139, 468] on input "[DATE]" at bounding box center [258, 467] width 379 height 23
click at [154, 335] on span "4" at bounding box center [155, 336] width 4 height 8
type input "[DATE]"
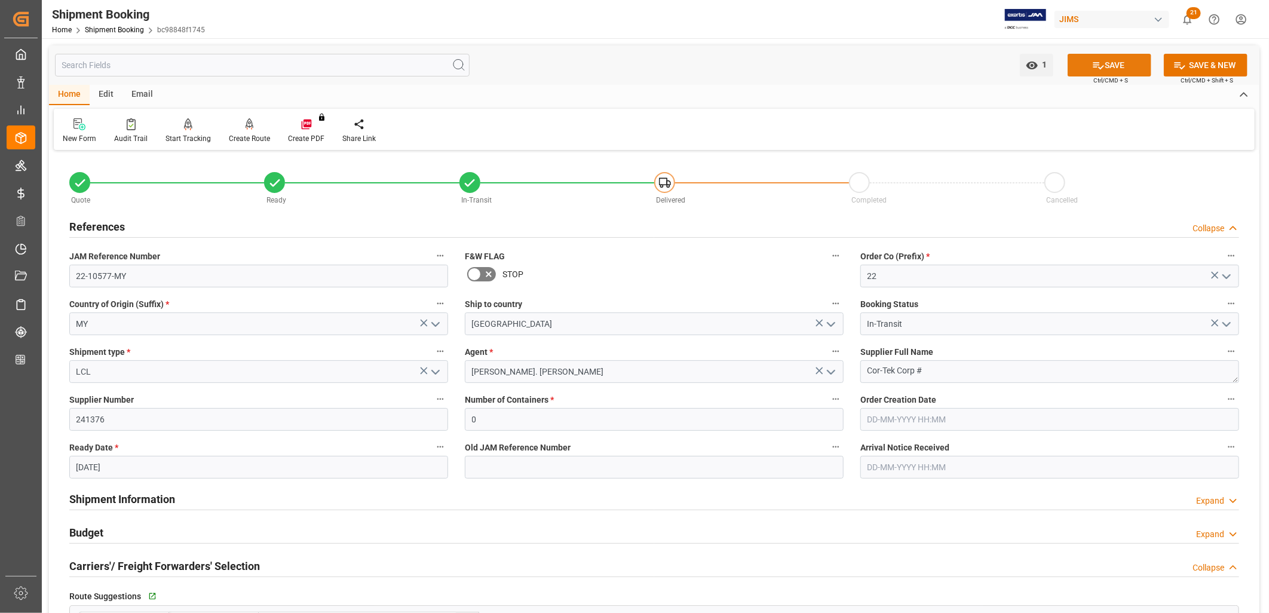
click at [1115, 65] on button "SAVE" at bounding box center [1109, 65] width 84 height 23
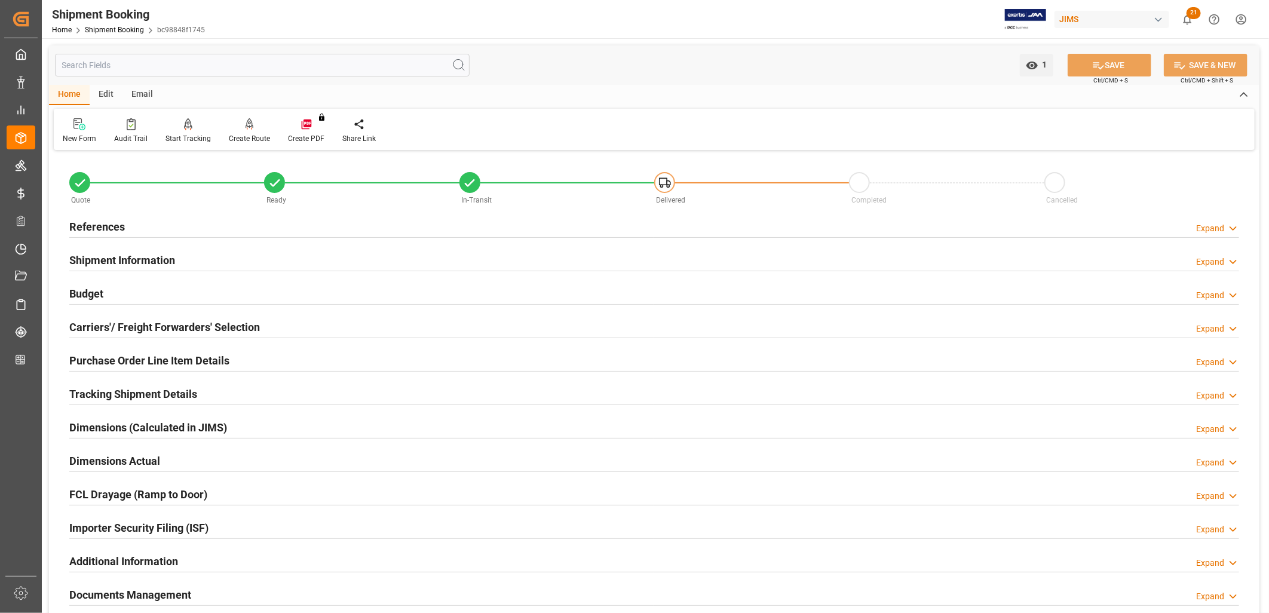
click at [167, 395] on h2 "Tracking Shipment Details" at bounding box center [133, 394] width 128 height 16
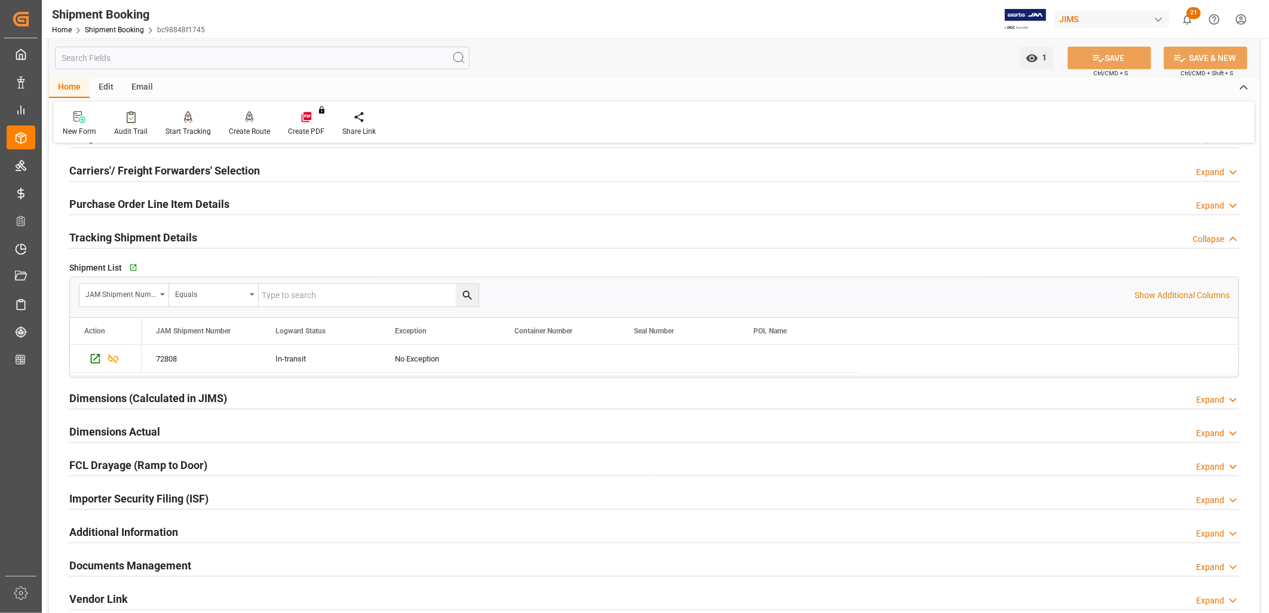
scroll to position [199, 0]
